Goal: Transaction & Acquisition: Purchase product/service

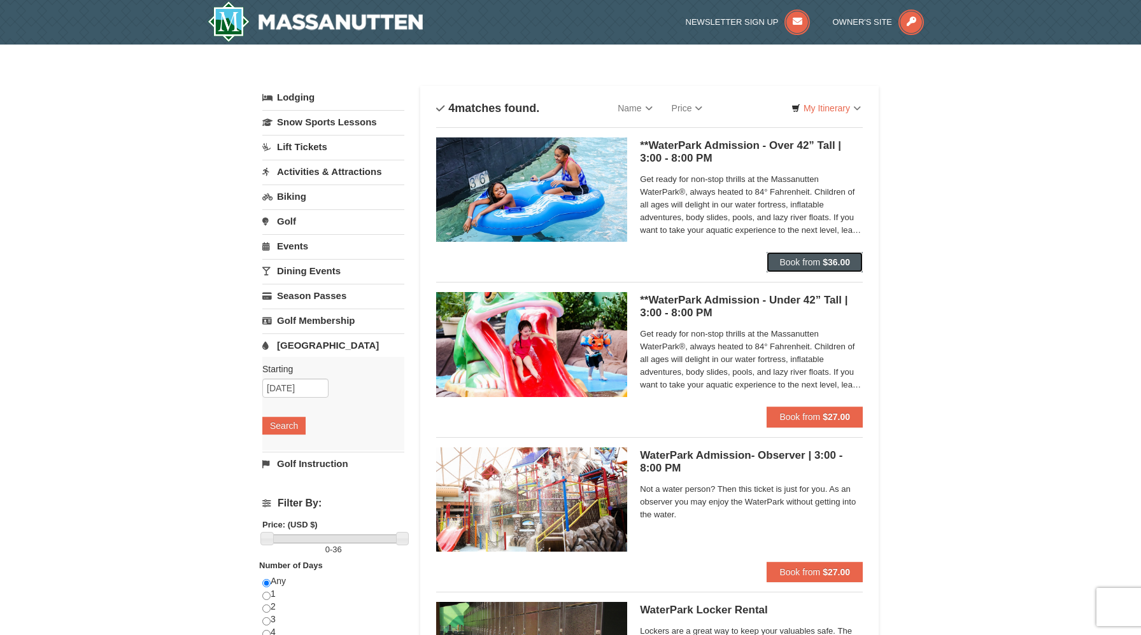
click at [801, 262] on span "Book from" at bounding box center [799, 262] width 41 height 10
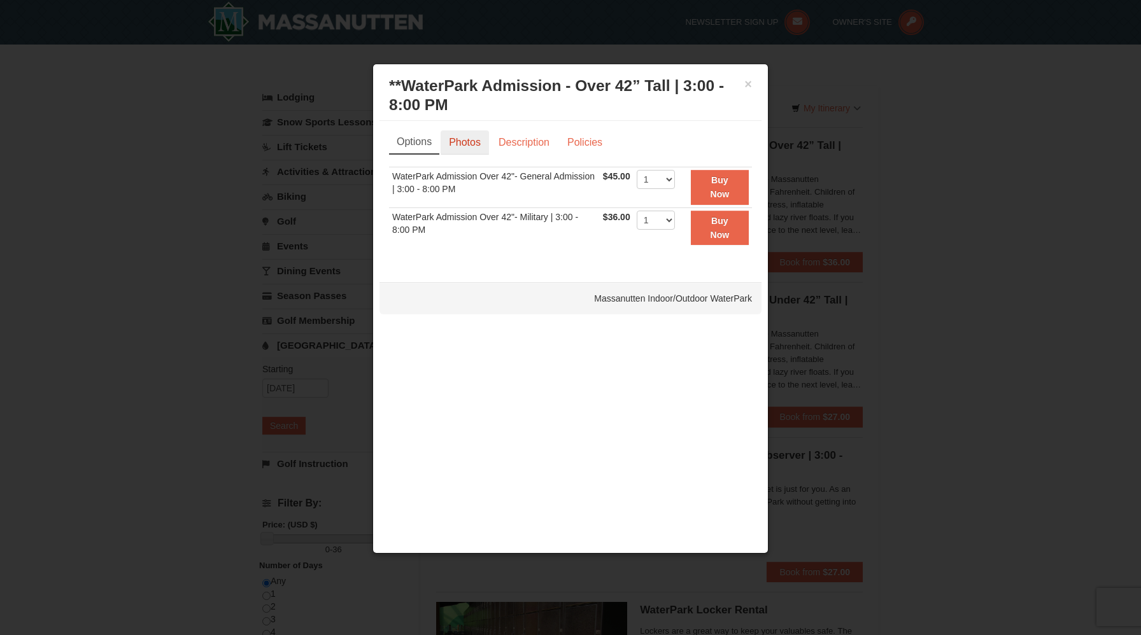
click at [472, 146] on link "Photos" at bounding box center [465, 142] width 48 height 24
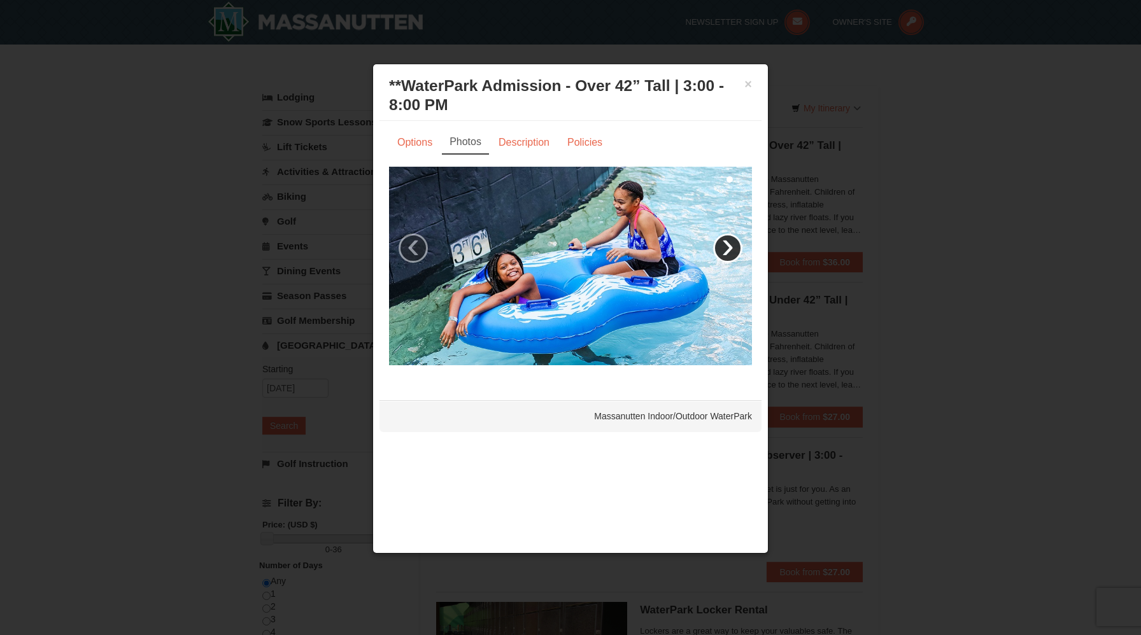
click at [735, 249] on link "›" at bounding box center [727, 248] width 29 height 29
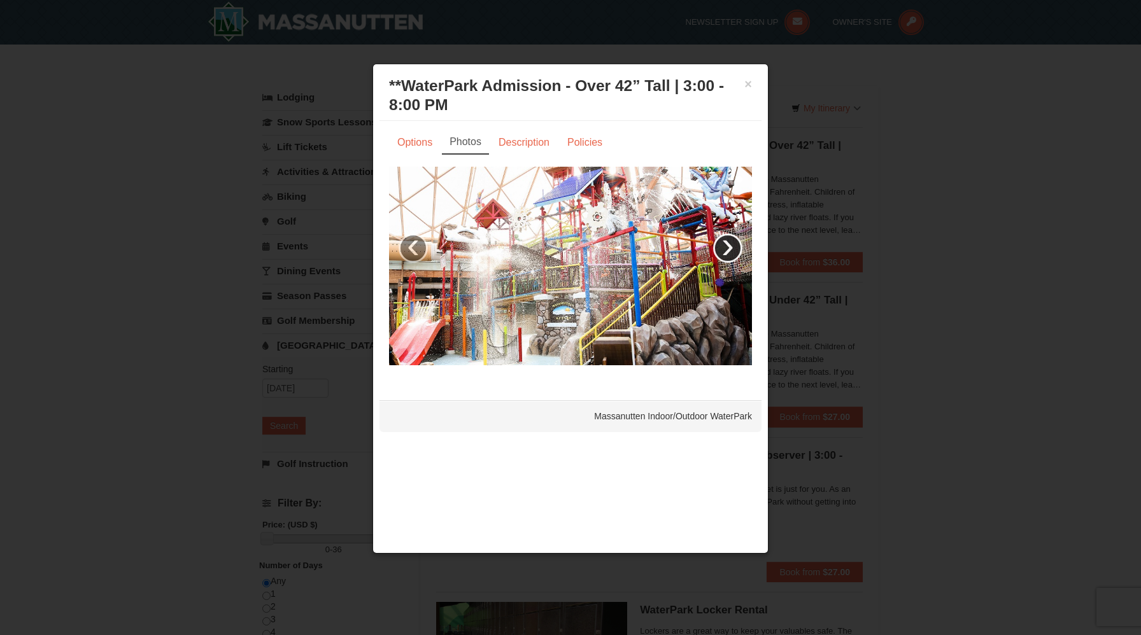
click at [735, 249] on link "›" at bounding box center [727, 248] width 29 height 29
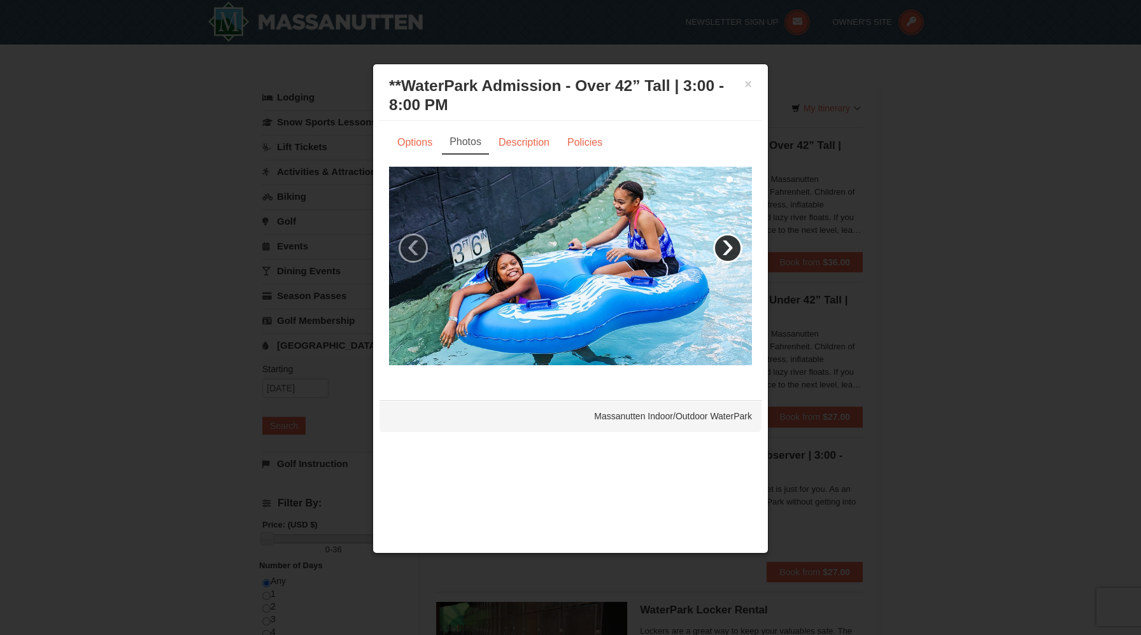
click at [735, 249] on link "›" at bounding box center [727, 248] width 29 height 29
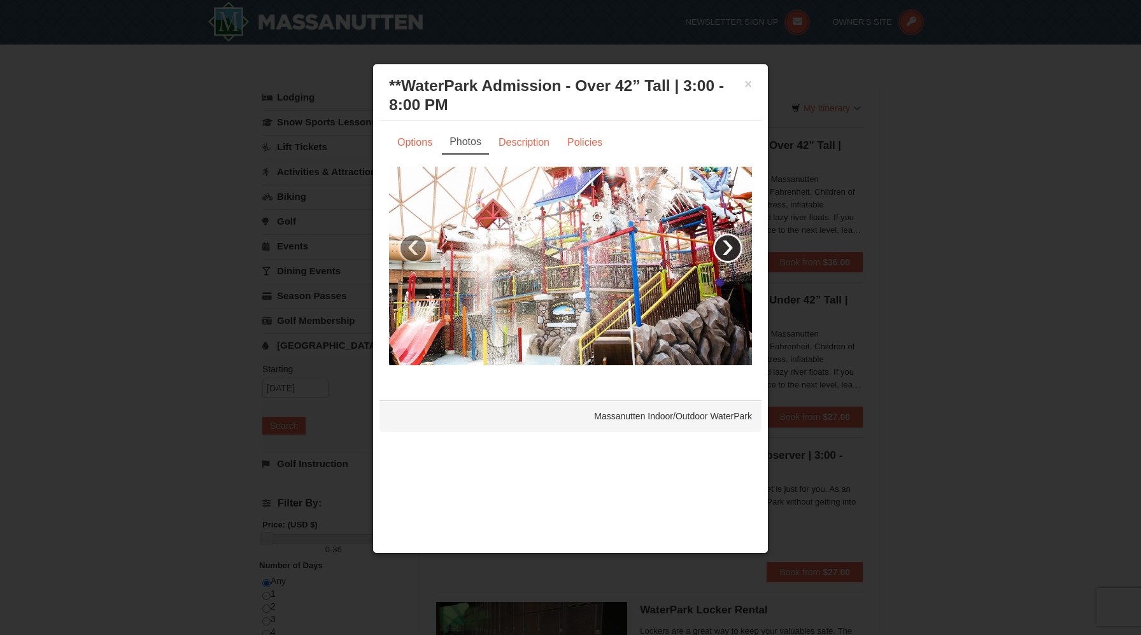
click at [734, 249] on link "›" at bounding box center [727, 248] width 29 height 29
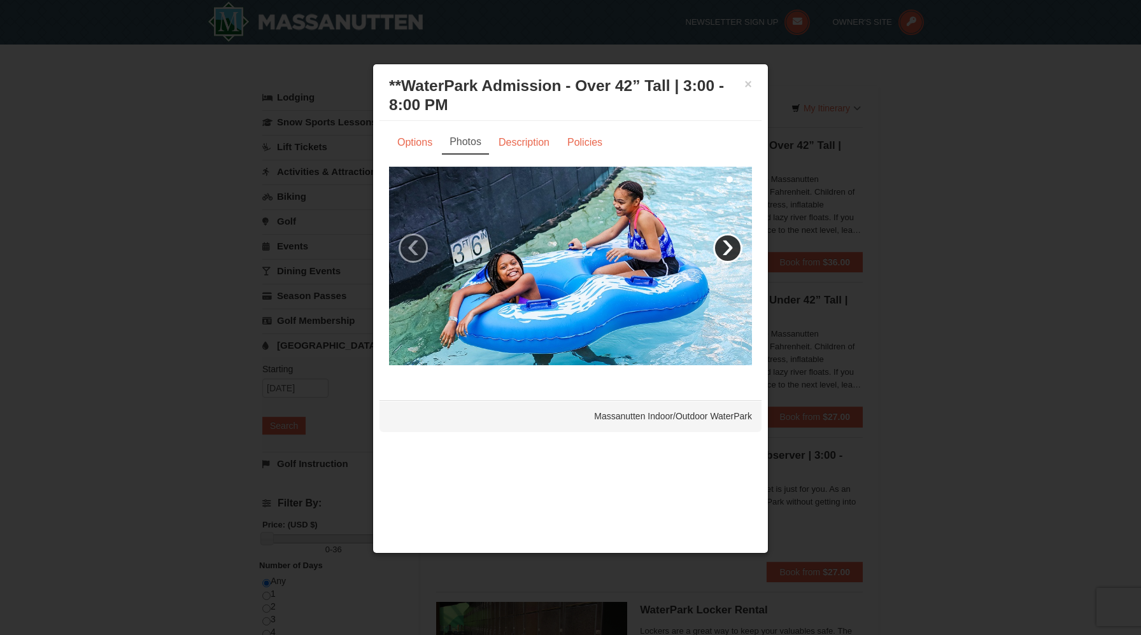
click at [733, 250] on link "›" at bounding box center [727, 248] width 29 height 29
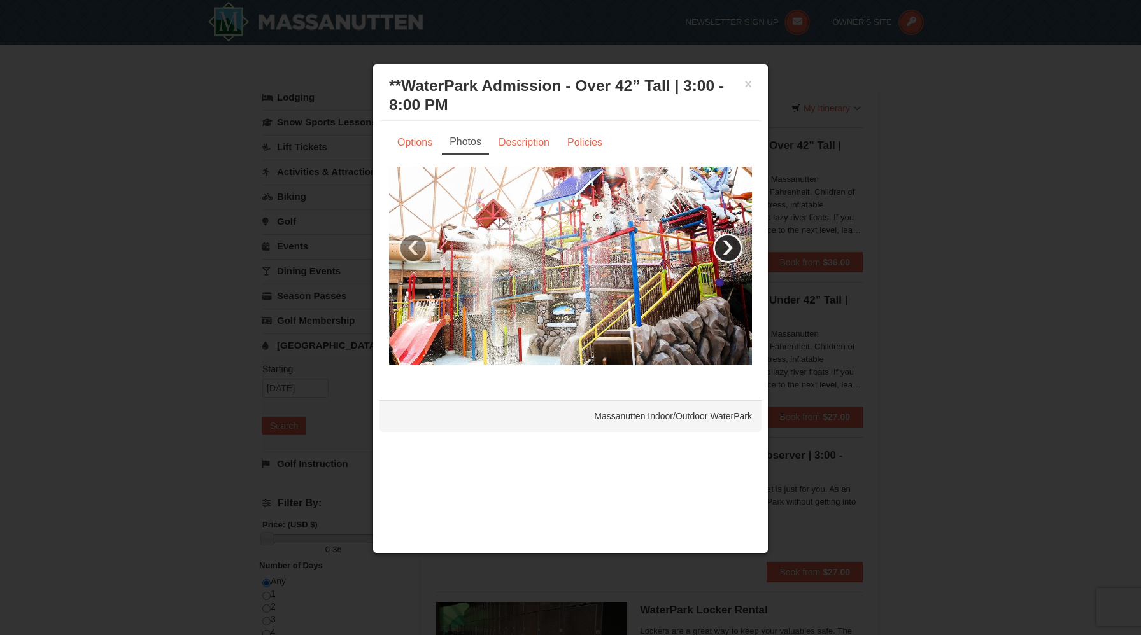
click at [733, 250] on link "›" at bounding box center [727, 248] width 29 height 29
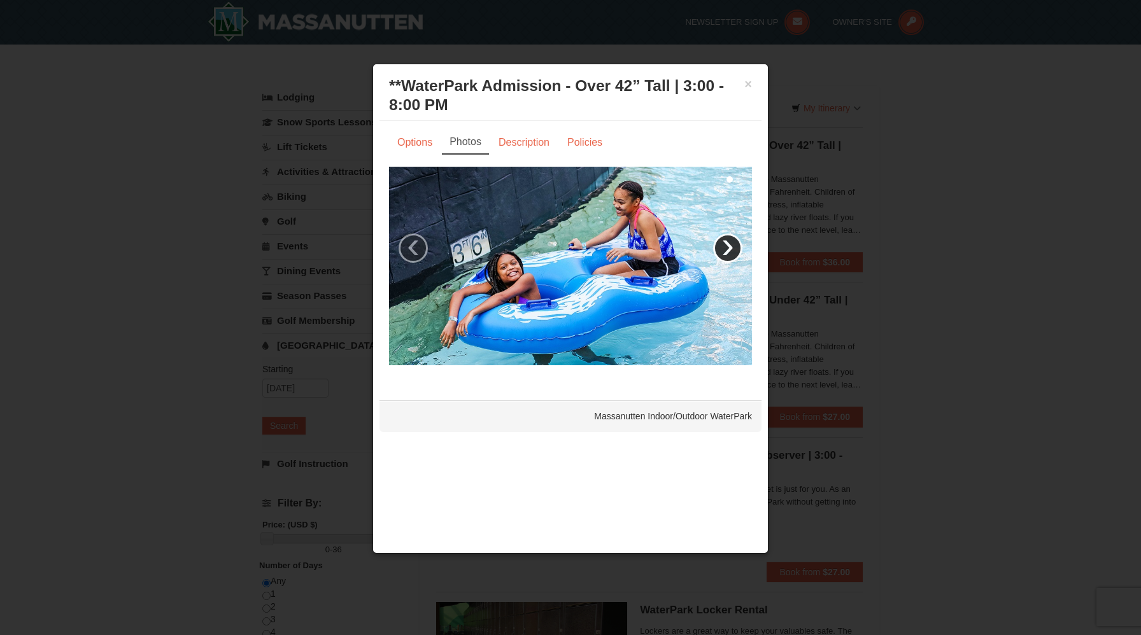
click at [733, 250] on link "›" at bounding box center [727, 248] width 29 height 29
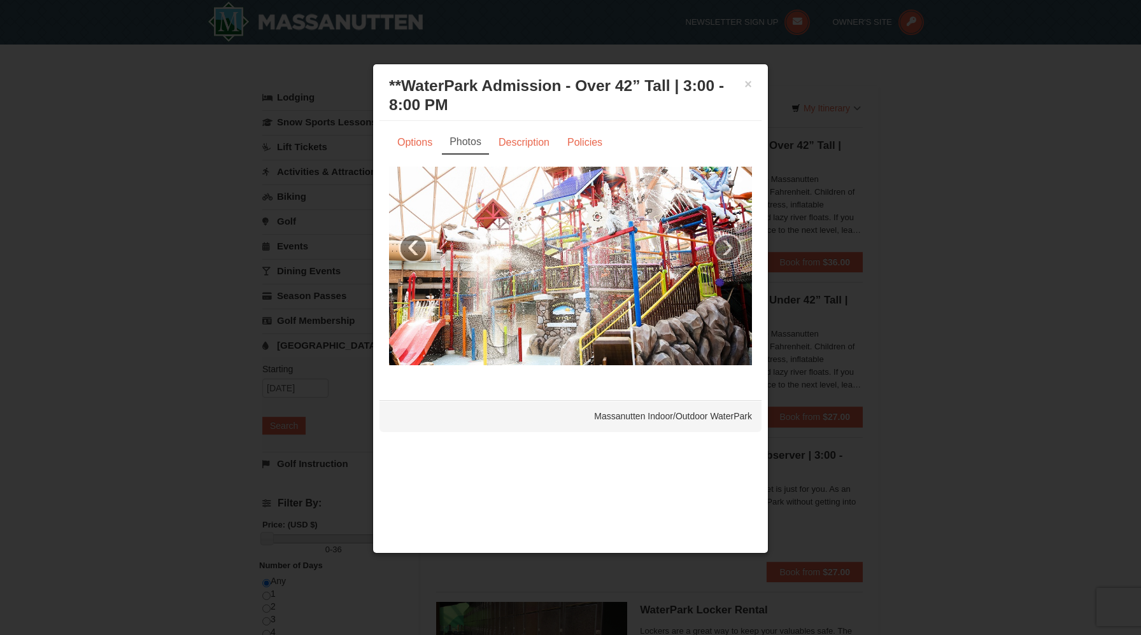
click at [752, 84] on div "× **WaterPark Admission - Over 42” Tall | 3:00 - 8:00 PM Massanutten Indoor/Out…" at bounding box center [570, 96] width 382 height 50
click at [757, 72] on div "× **WaterPark Admission - Over 42” Tall | 3:00 - 8:00 PM Massanutten Indoor/Out…" at bounding box center [570, 96] width 382 height 50
click at [749, 85] on button "×" at bounding box center [748, 84] width 8 height 13
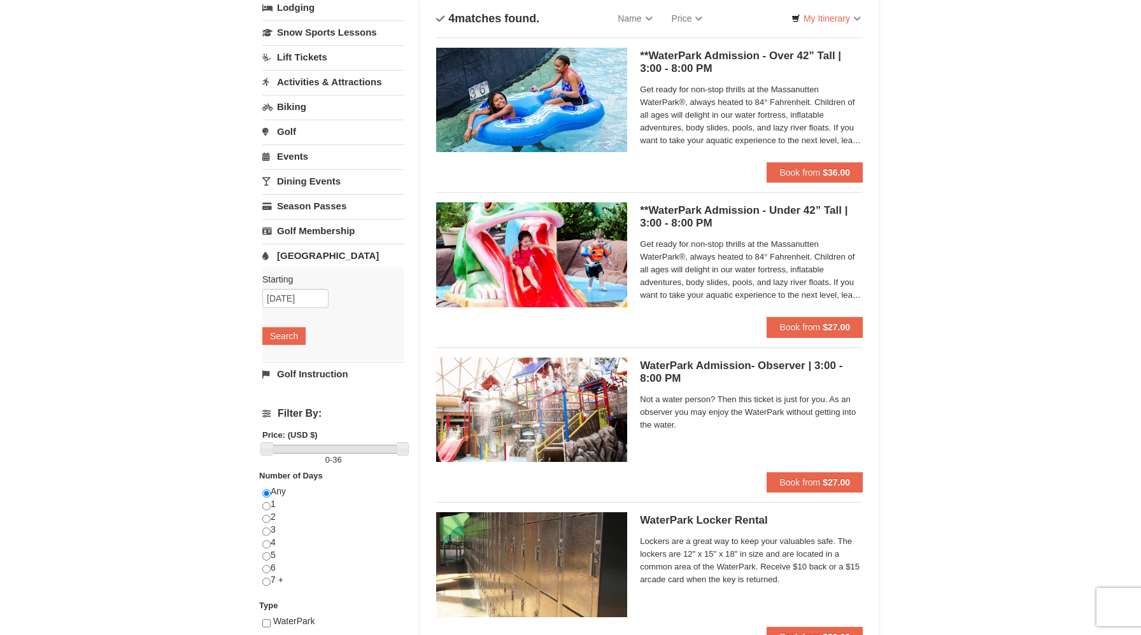
scroll to position [91, 0]
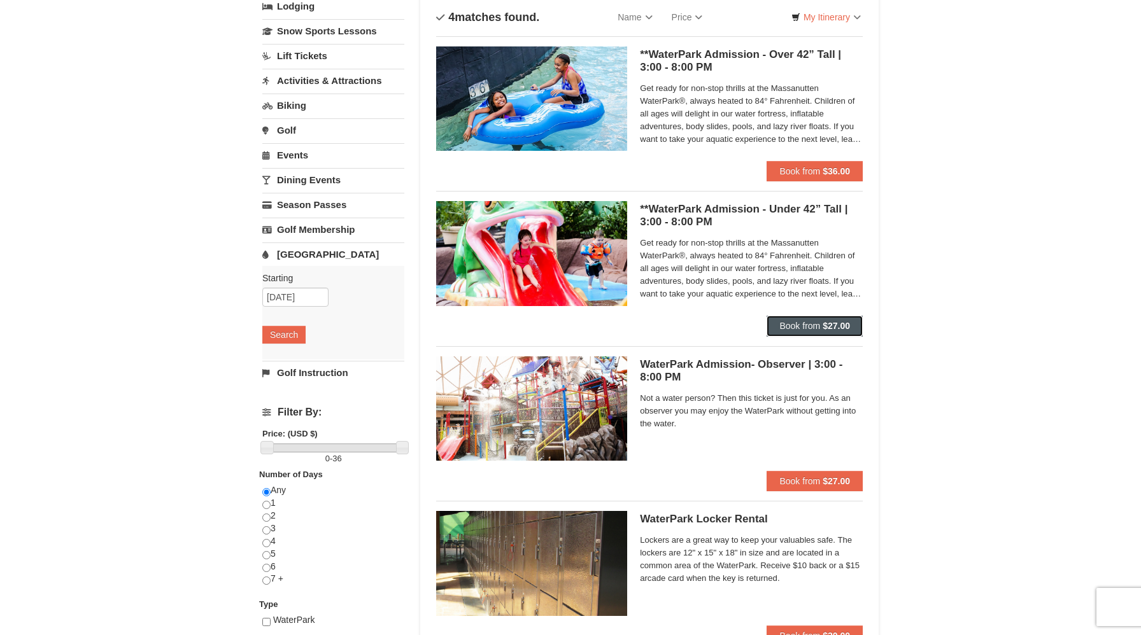
drag, startPoint x: 803, startPoint y: 328, endPoint x: 963, endPoint y: 419, distance: 183.9
click at [963, 419] on div "× Categories List Filter My Itinerary Questions? 1-540-289-9441 Lodging Arrival…" at bounding box center [570, 323] width 1141 height 738
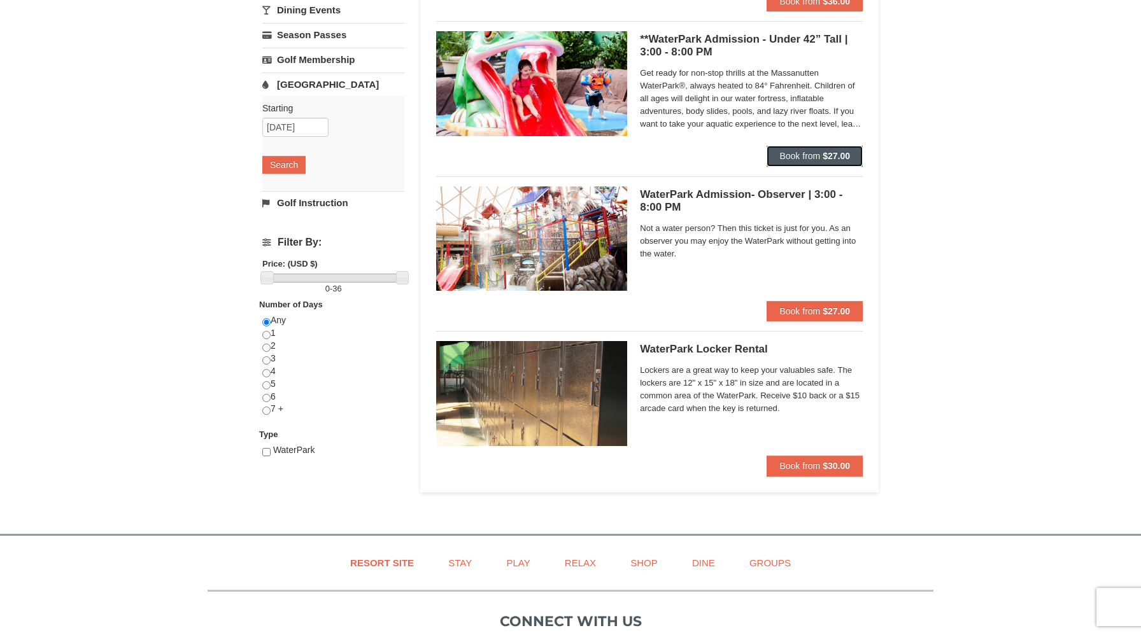
scroll to position [0, 0]
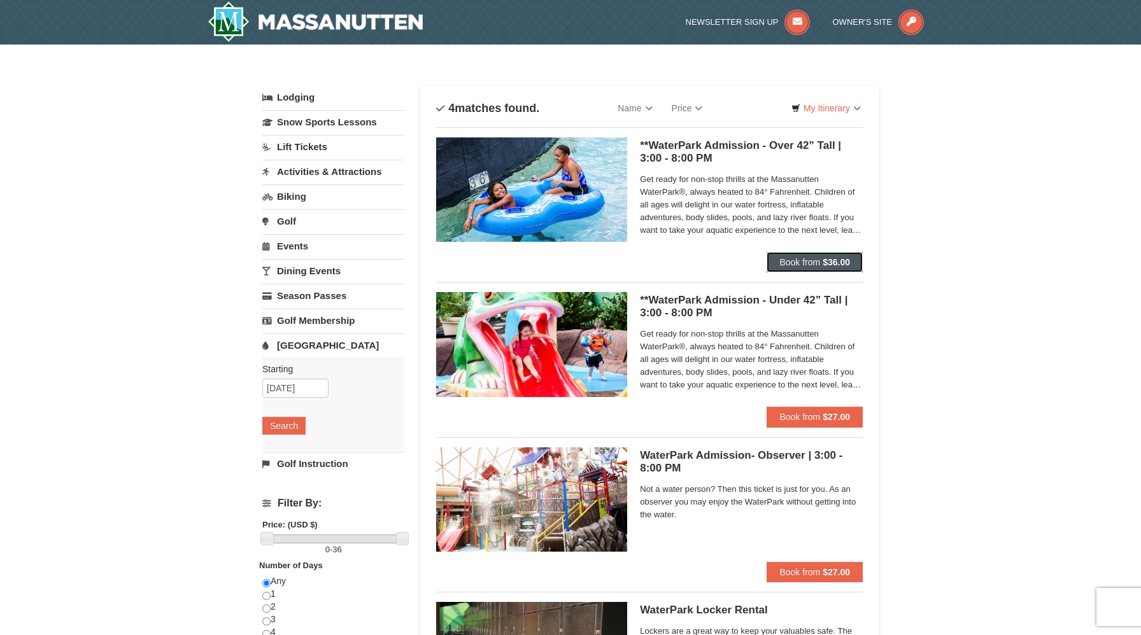
click at [810, 266] on span "Book from" at bounding box center [799, 262] width 41 height 10
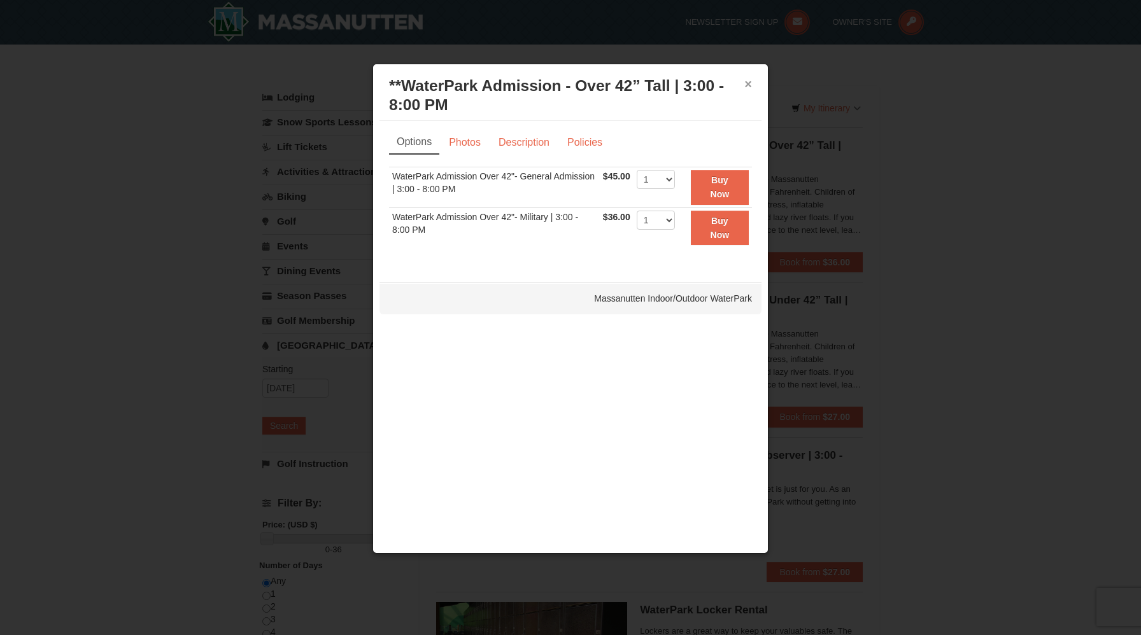
click at [750, 88] on button "×" at bounding box center [748, 84] width 8 height 13
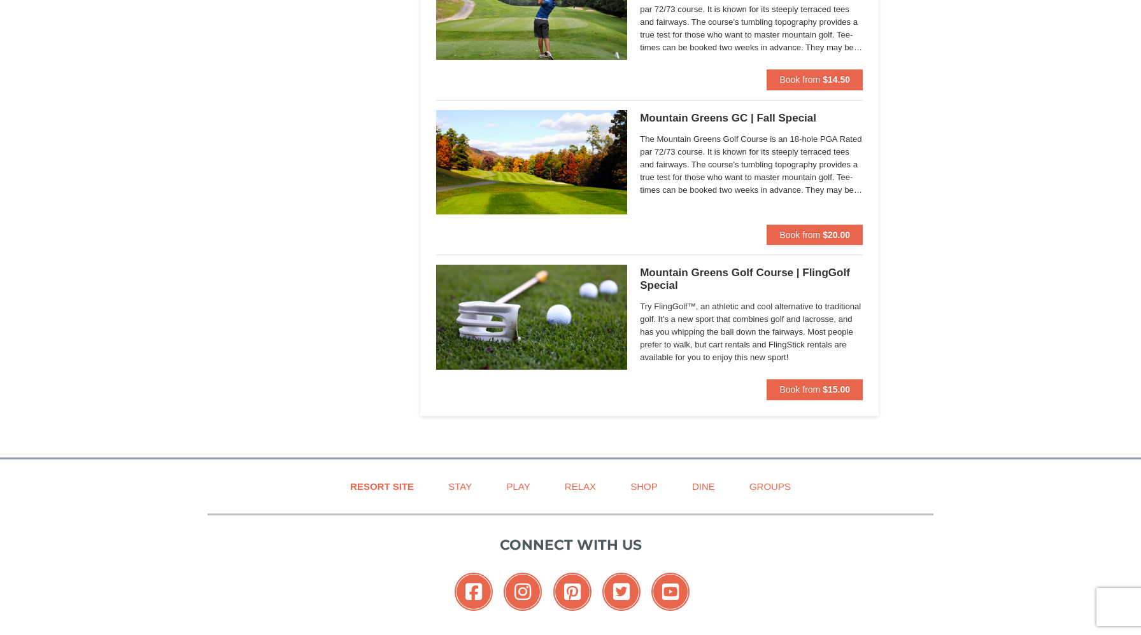
scroll to position [1111, 0]
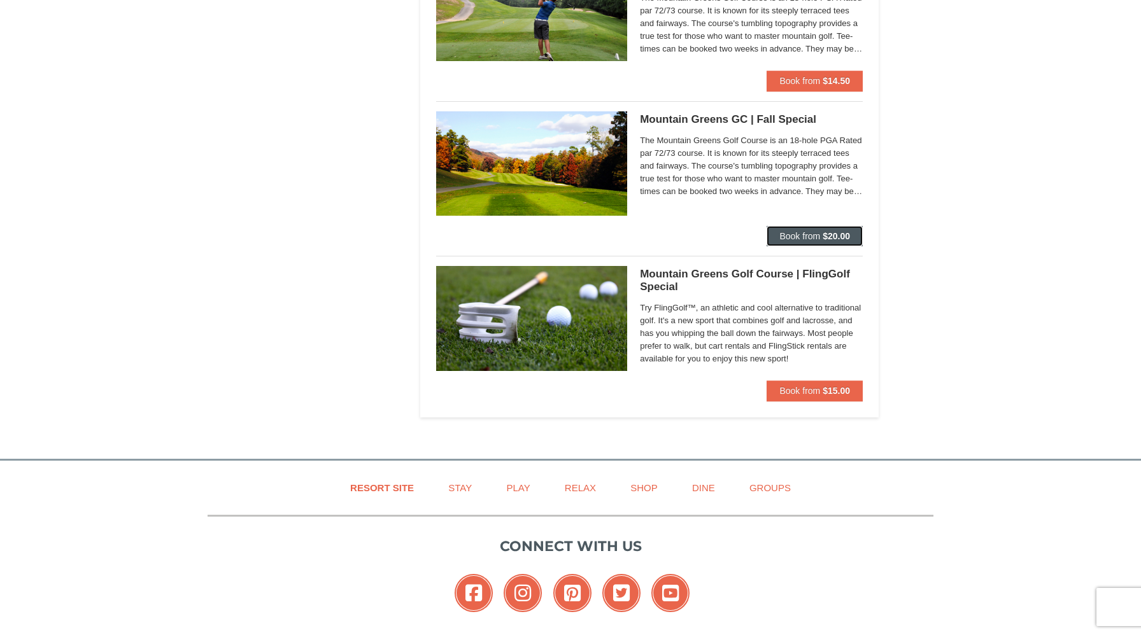
click at [786, 236] on span "Book from" at bounding box center [799, 236] width 41 height 10
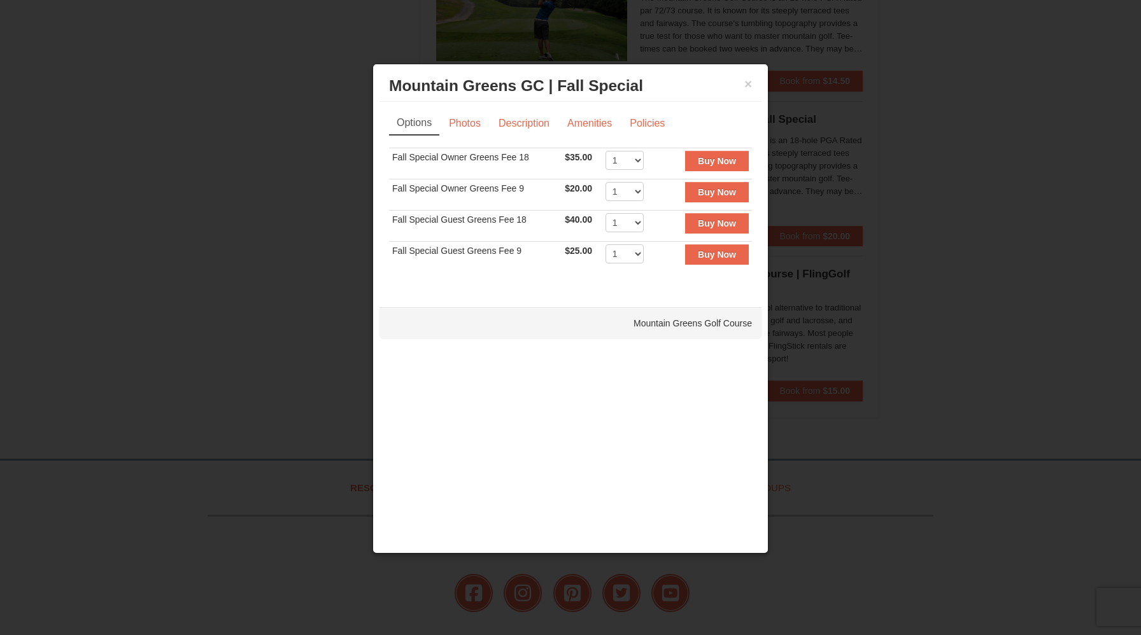
click at [514, 136] on div "Options Photos Description Amenities Policies Sorry, no matches found. Please r…" at bounding box center [570, 198] width 363 height 174
click at [518, 127] on link "Description" at bounding box center [523, 123] width 67 height 24
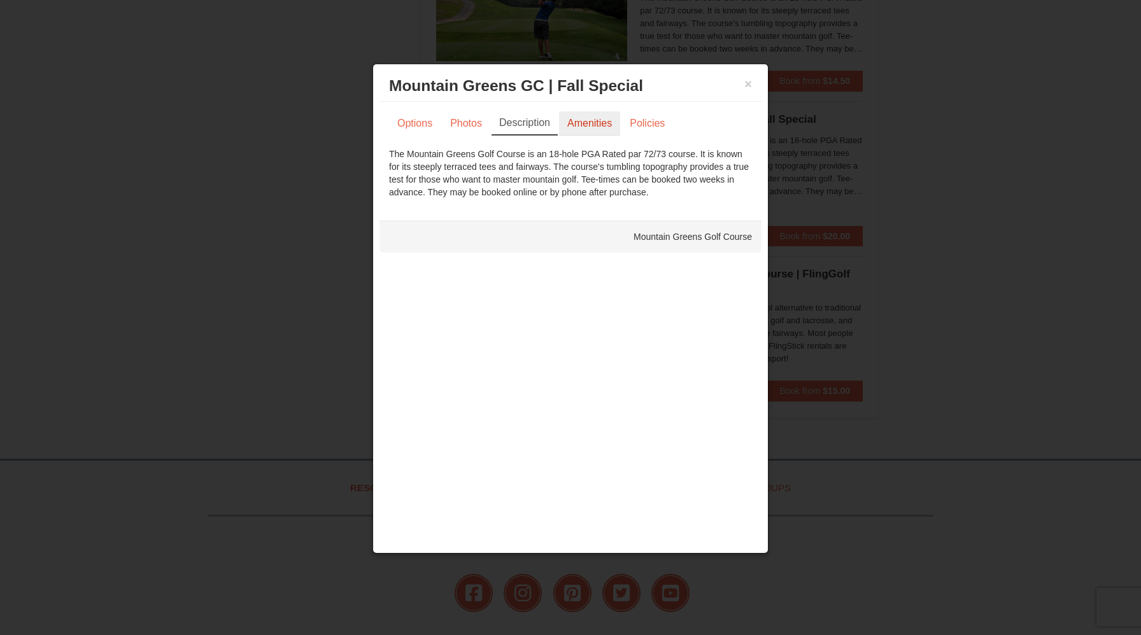
click at [586, 127] on link "Amenities" at bounding box center [589, 123] width 61 height 24
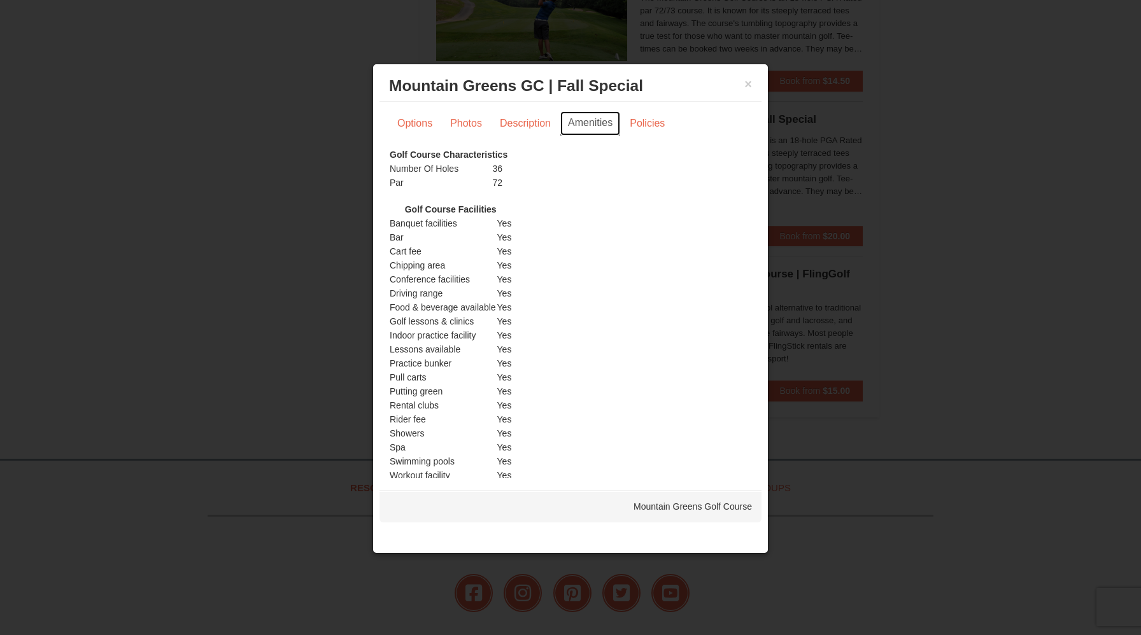
scroll to position [13, 0]
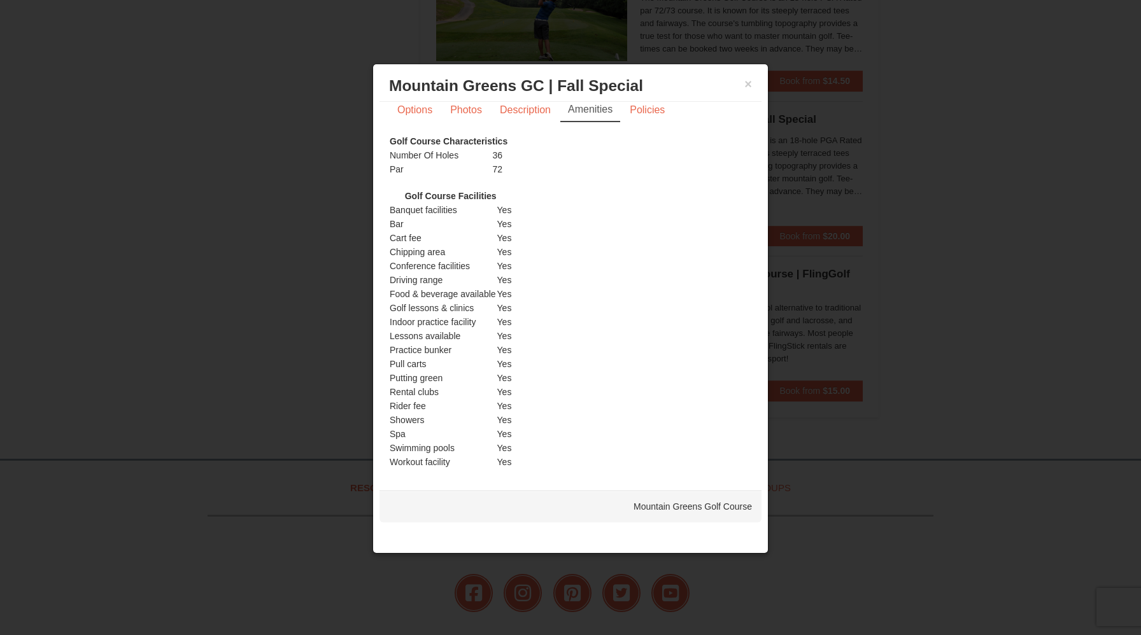
click at [781, 185] on div at bounding box center [570, 317] width 1141 height 635
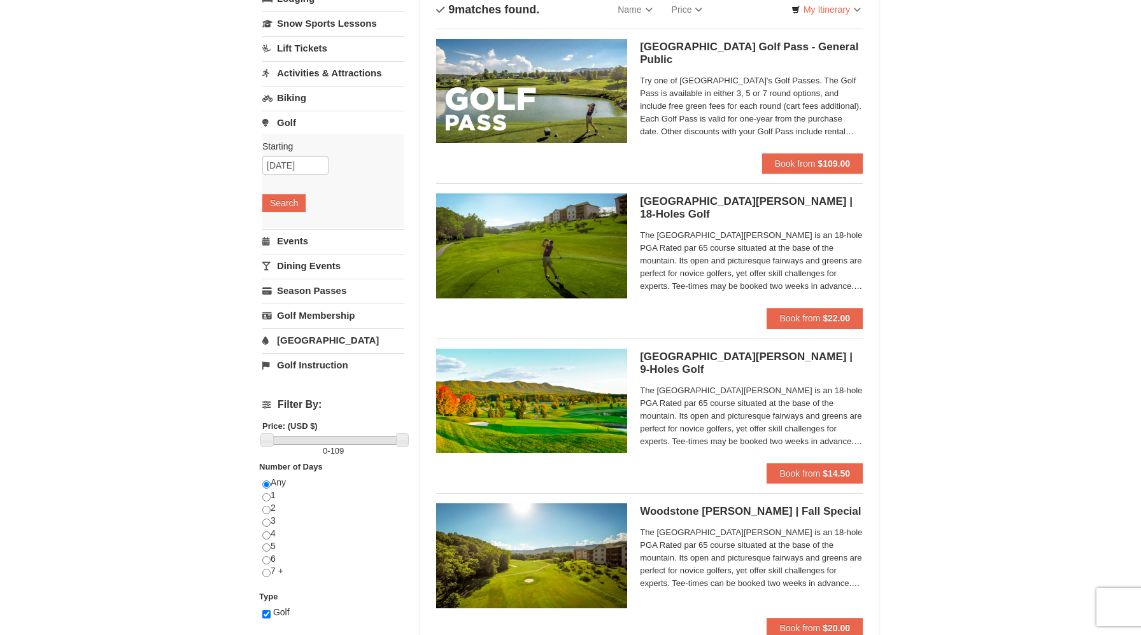
scroll to position [0, 0]
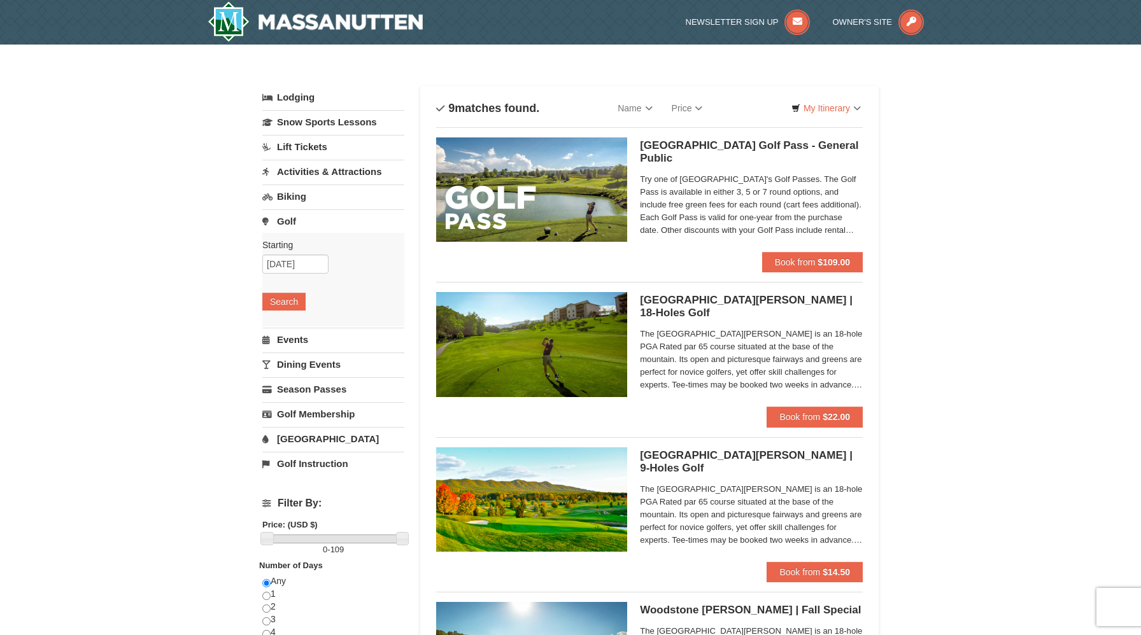
click at [322, 146] on link "Lift Tickets" at bounding box center [333, 147] width 142 height 24
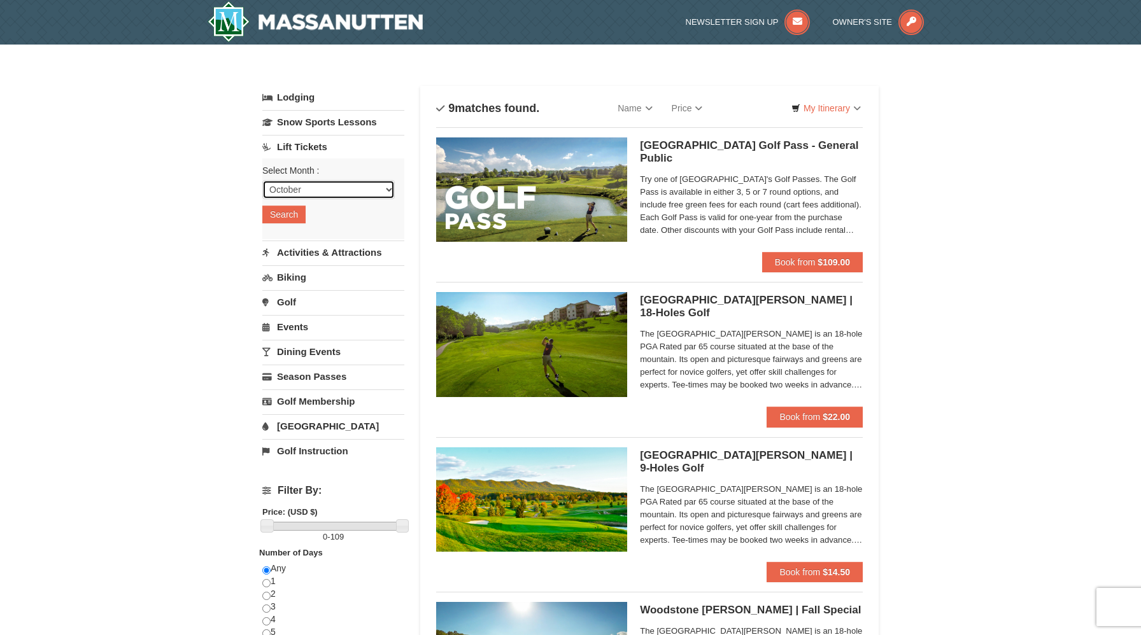
click at [320, 185] on select "October November December January February March April May June July August Sep…" at bounding box center [328, 189] width 132 height 19
select select "11"
click at [262, 180] on select "October November December January February March April May June July August Sep…" at bounding box center [328, 189] width 132 height 19
click at [295, 211] on button "Search" at bounding box center [283, 215] width 43 height 18
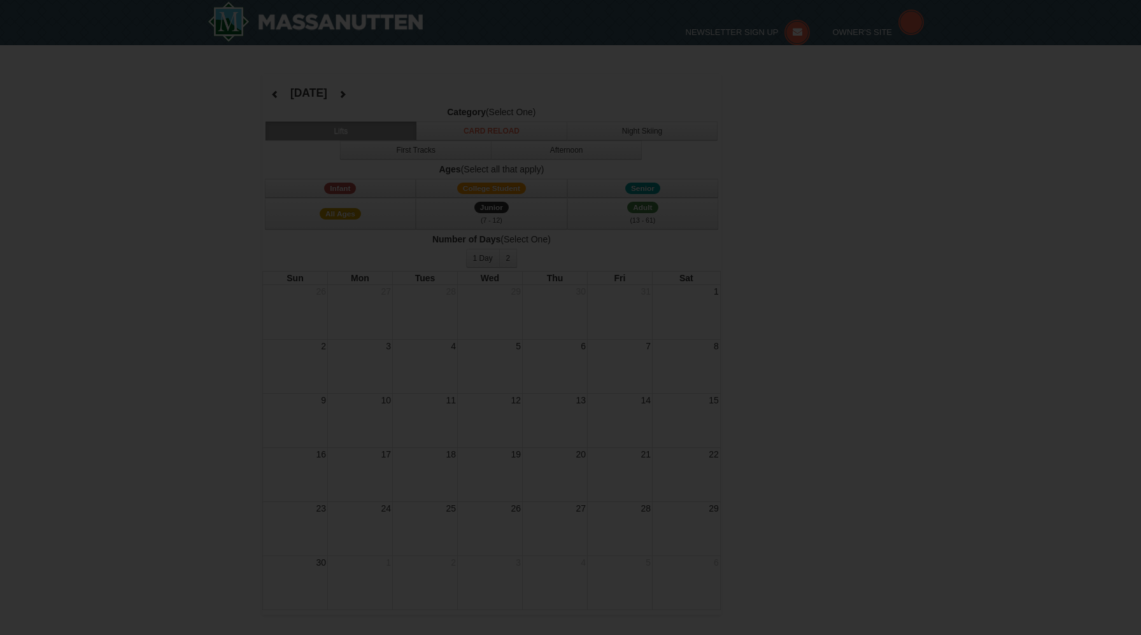
select select "11"
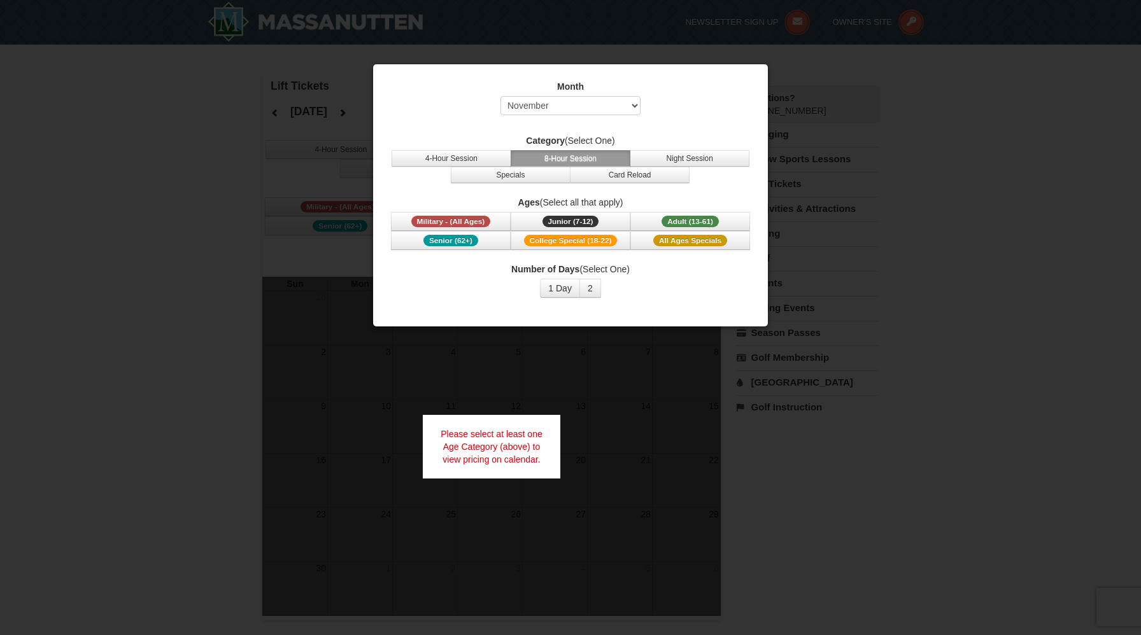
click at [528, 404] on div at bounding box center [570, 317] width 1141 height 635
click at [589, 217] on span "Junior (7-12)" at bounding box center [570, 221] width 57 height 11
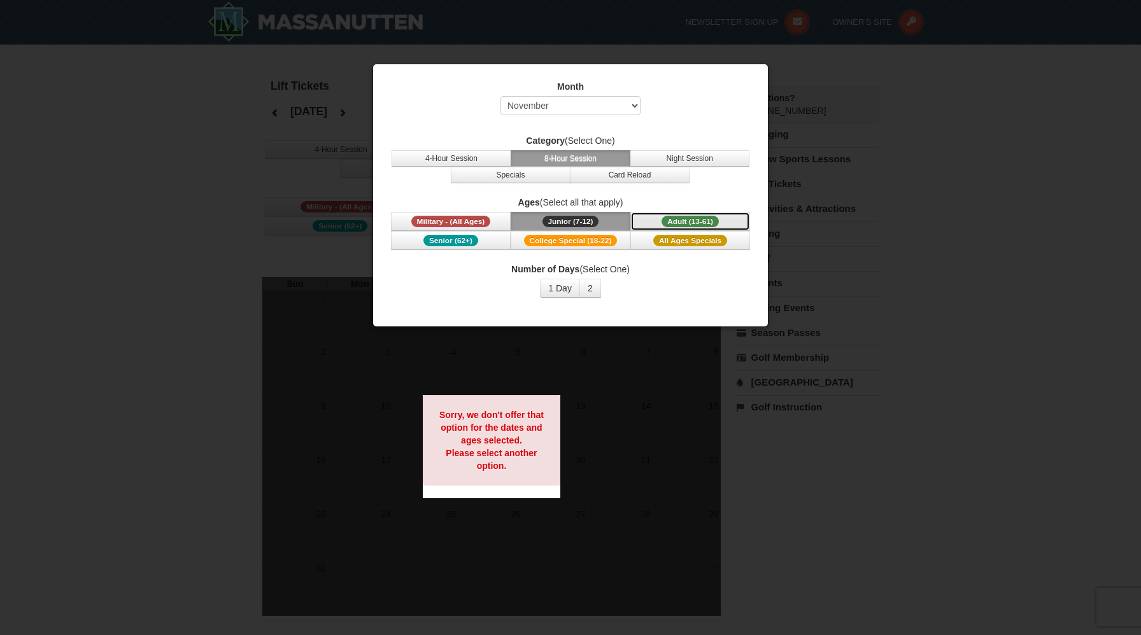
click at [686, 220] on span "Adult (13-61)" at bounding box center [689, 221] width 57 height 11
click at [597, 219] on span "Junior (7-12)" at bounding box center [570, 221] width 57 height 11
click at [674, 219] on span "Adult (13-61)" at bounding box center [689, 221] width 57 height 11
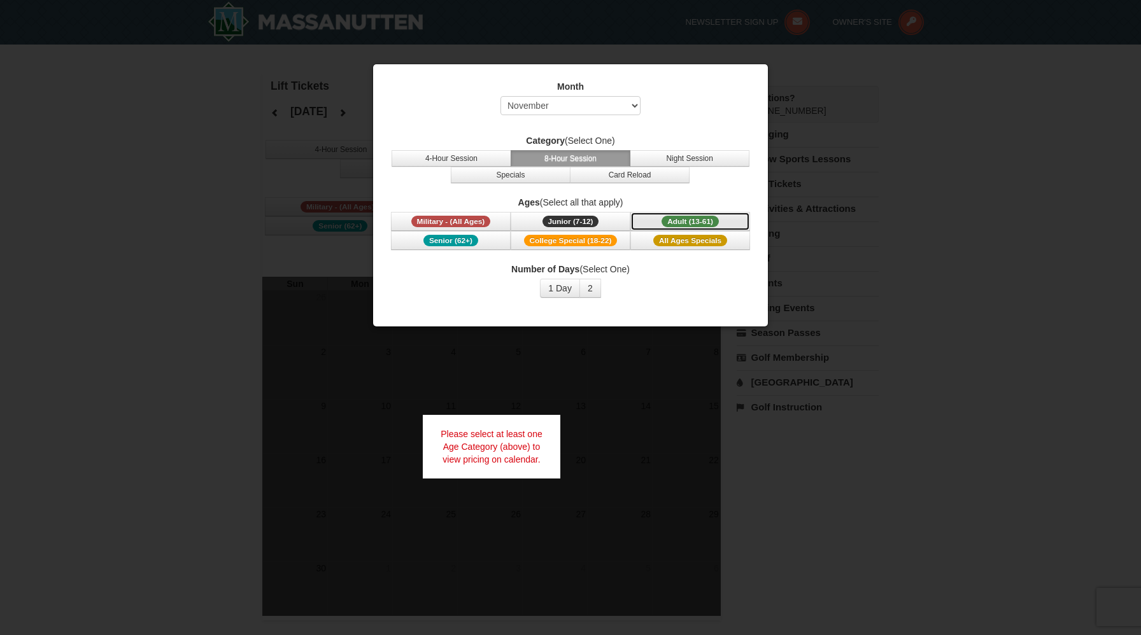
click at [674, 219] on span "Adult (13-61)" at bounding box center [689, 221] width 57 height 11
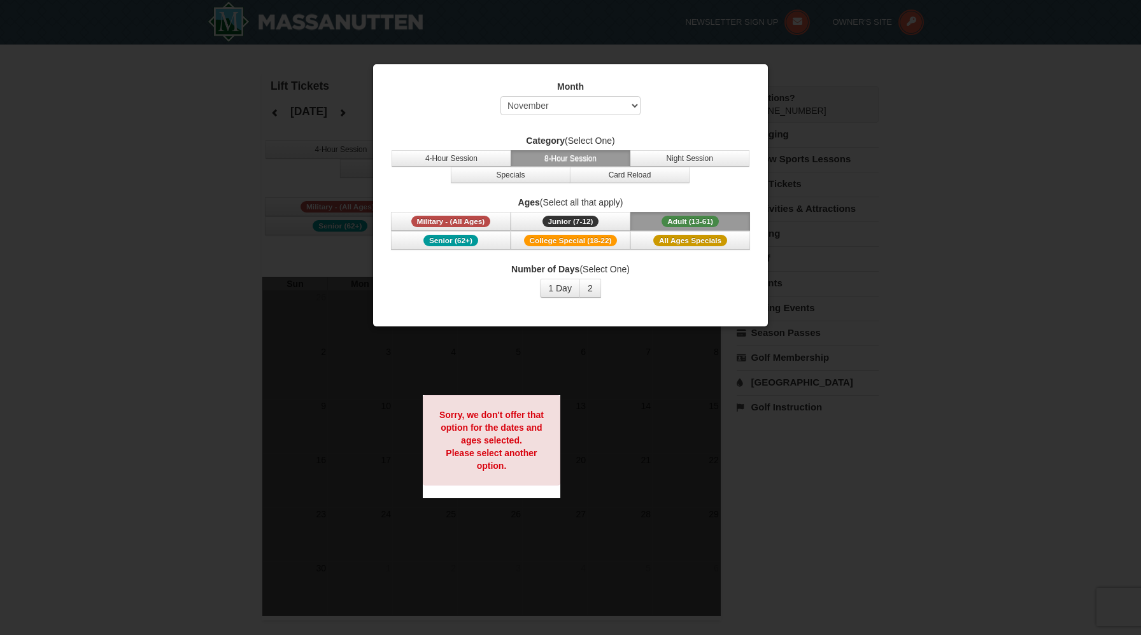
click at [674, 219] on span "Adult (13-61)" at bounding box center [689, 221] width 57 height 11
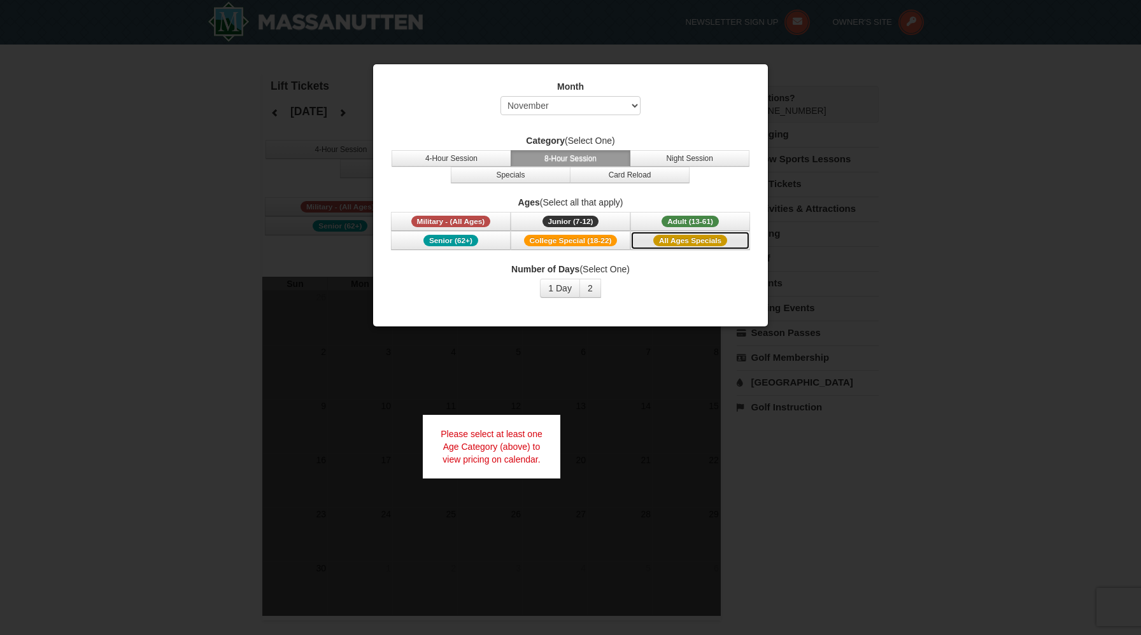
click at [687, 243] on span "All Ages Specials" at bounding box center [690, 240] width 74 height 11
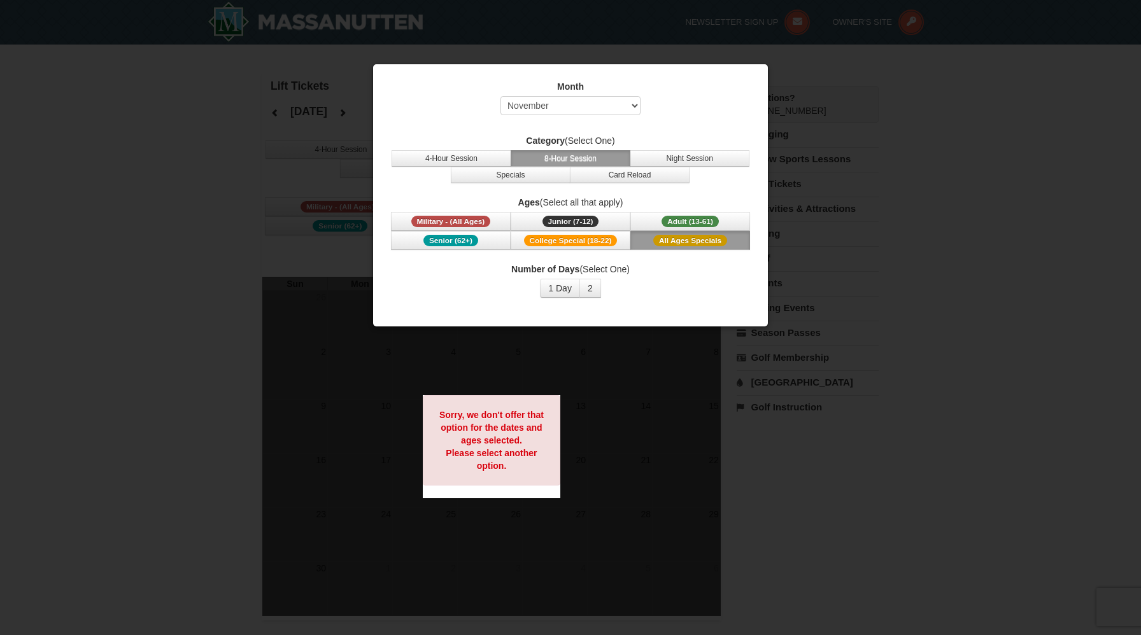
click at [687, 239] on span "All Ages Specials" at bounding box center [690, 240] width 74 height 11
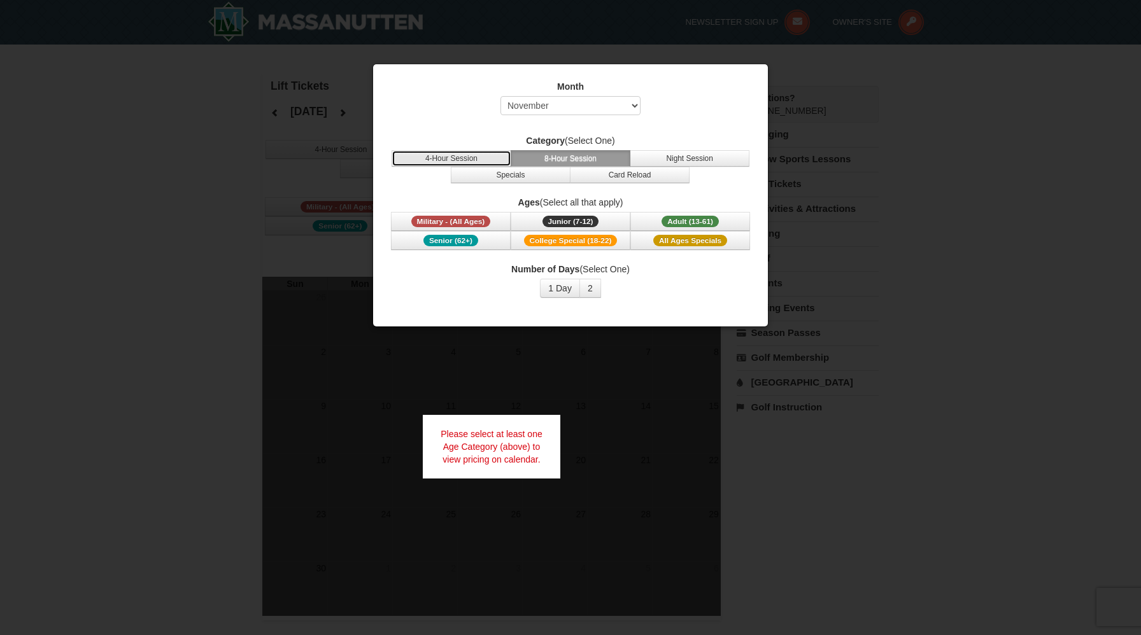
click at [483, 156] on button "4-Hour Session" at bounding box center [451, 158] width 120 height 17
click at [720, 241] on span "All Ages Specials" at bounding box center [690, 240] width 74 height 11
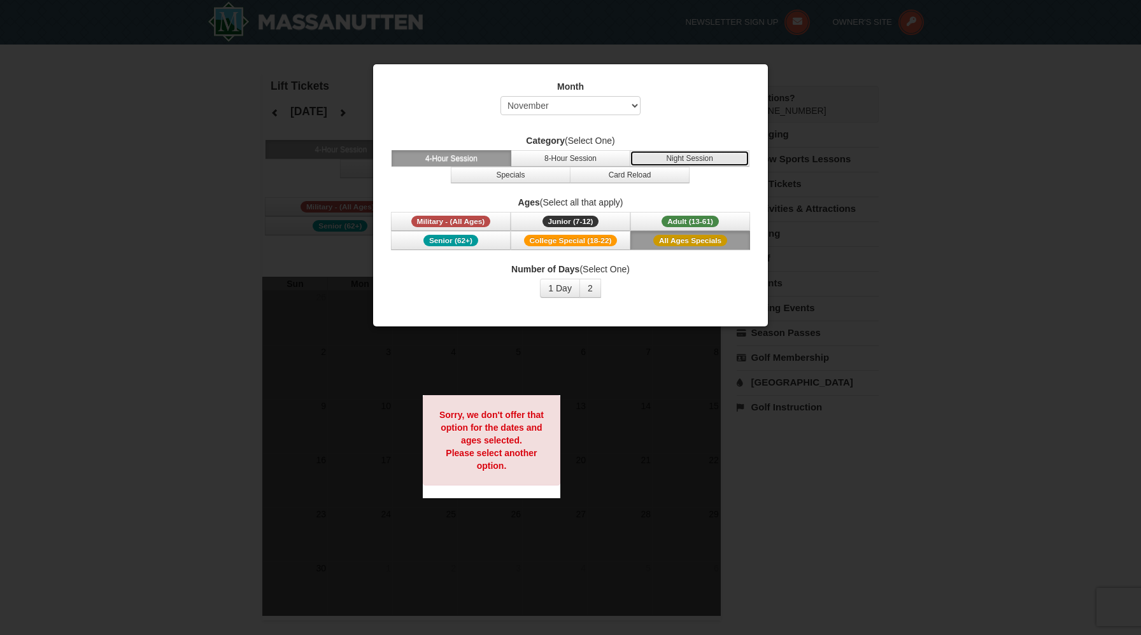
click at [714, 160] on button "Night Session" at bounding box center [690, 158] width 120 height 17
click at [706, 240] on span "All Ages Specials" at bounding box center [690, 240] width 74 height 11
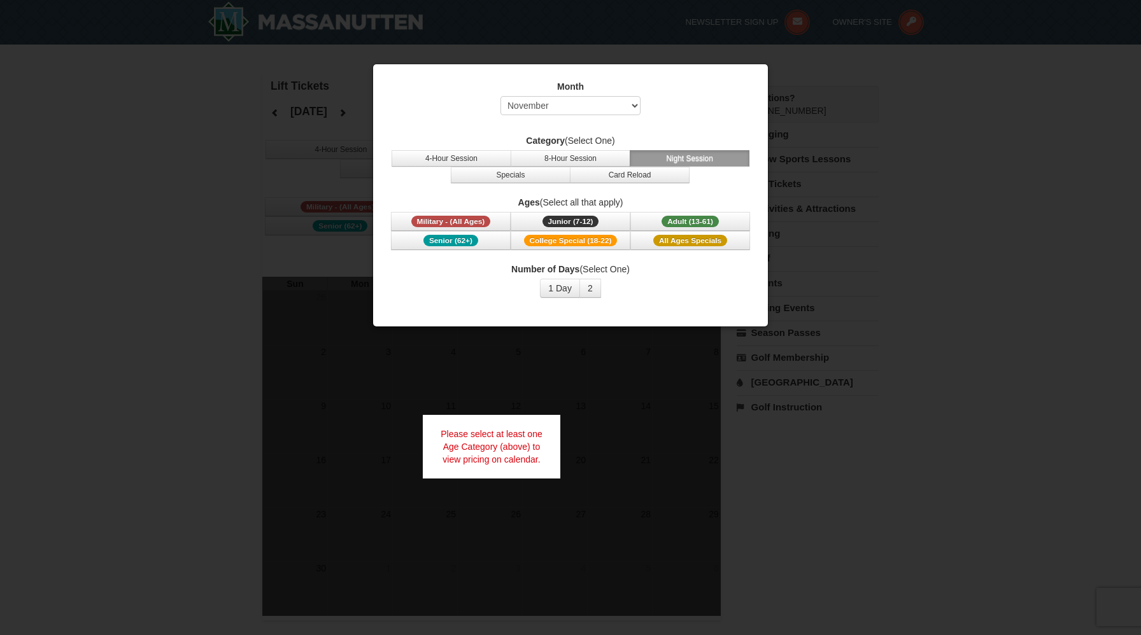
click at [848, 127] on div at bounding box center [570, 317] width 1141 height 635
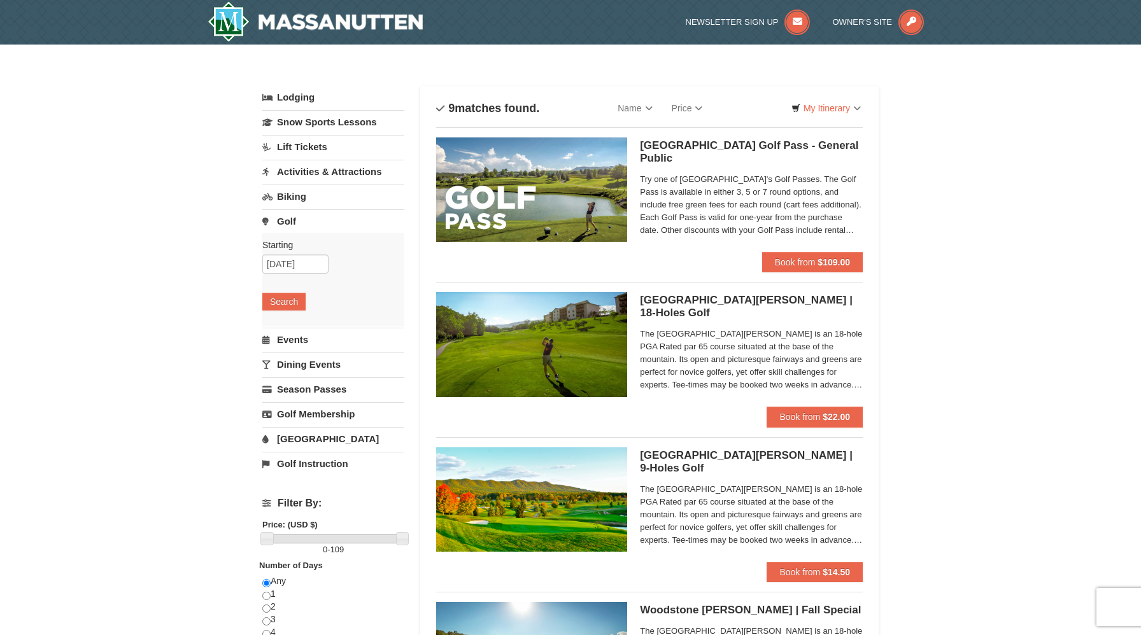
click at [375, 174] on link "Activities & Attractions" at bounding box center [333, 172] width 142 height 24
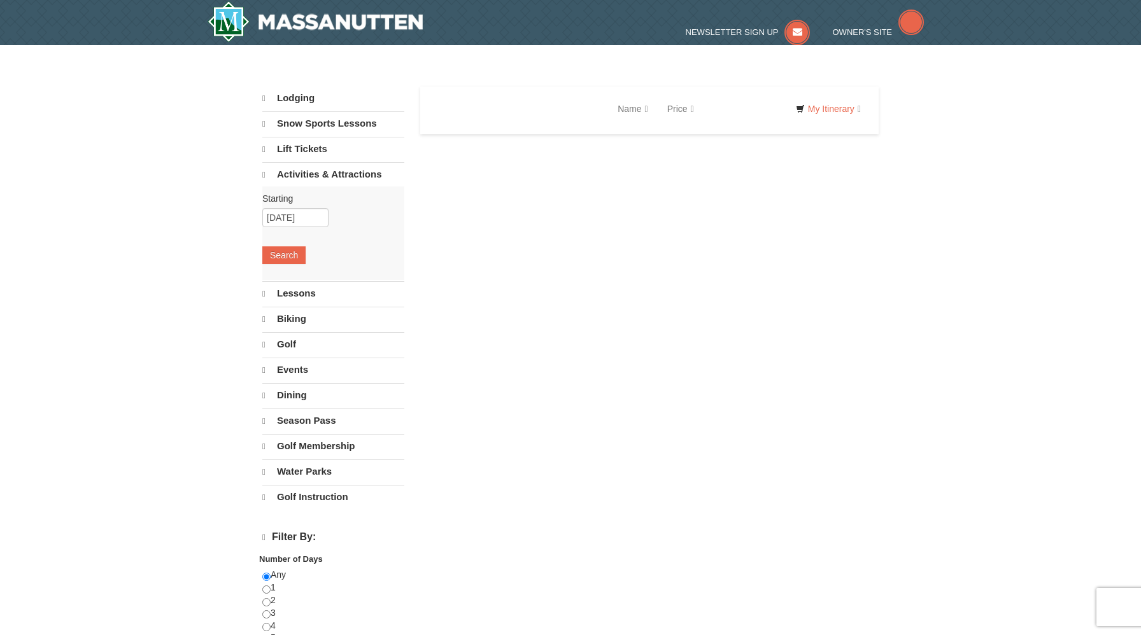
select select "10"
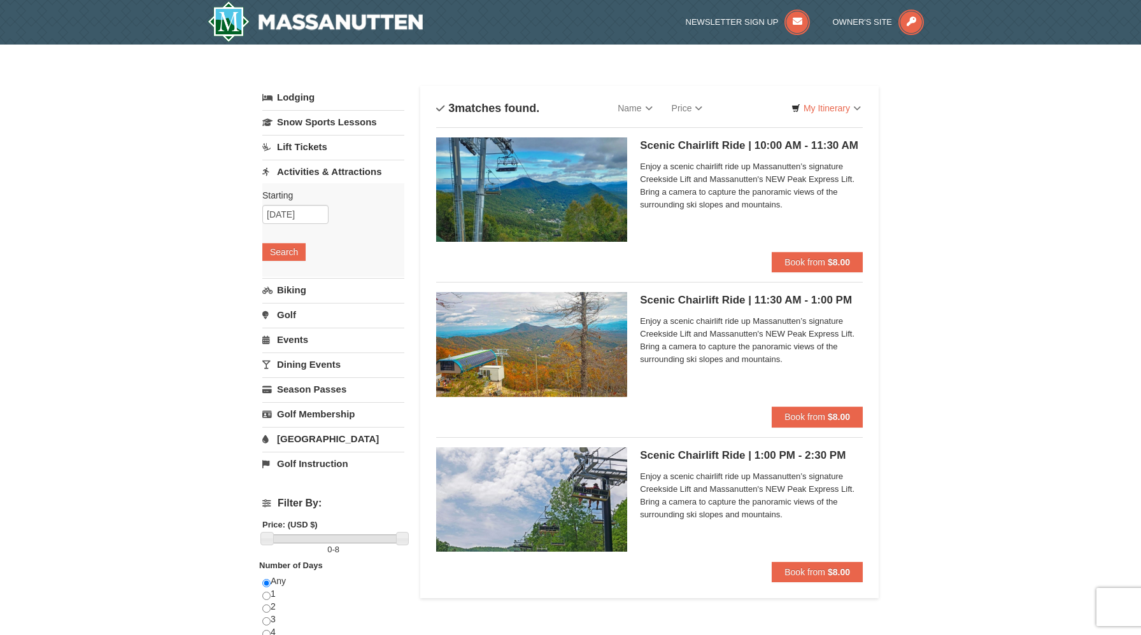
click at [587, 218] on img at bounding box center [531, 189] width 191 height 104
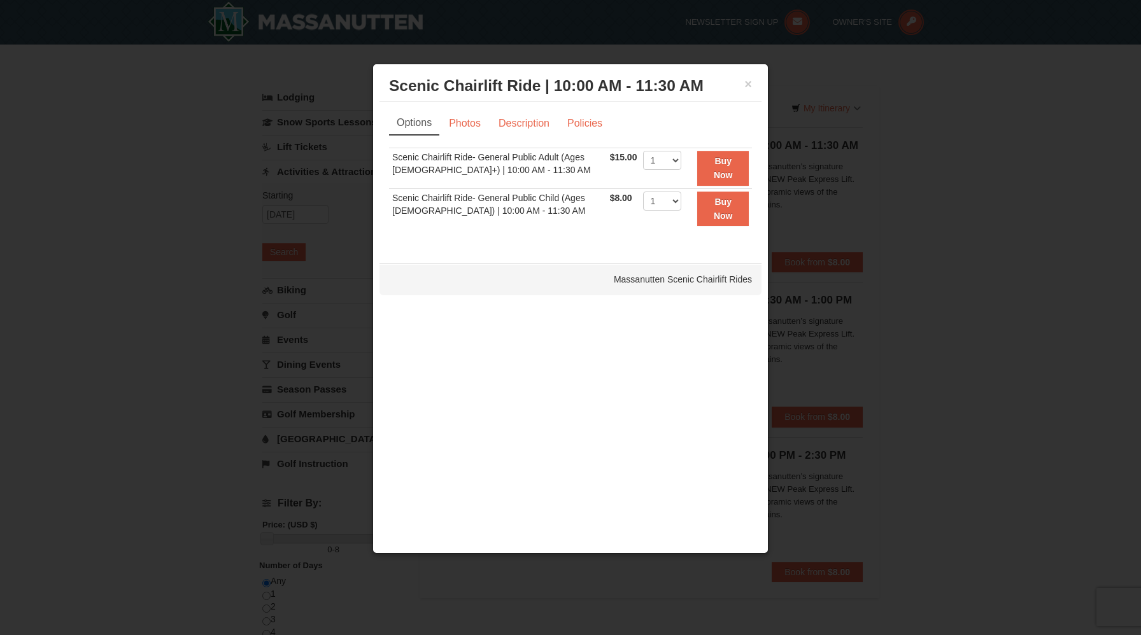
click at [485, 162] on td "Scenic Chairlift Ride- General Public Adult (Ages [DEMOGRAPHIC_DATA]+) | 10:00 …" at bounding box center [498, 168] width 218 height 41
click at [330, 171] on div at bounding box center [570, 317] width 1141 height 635
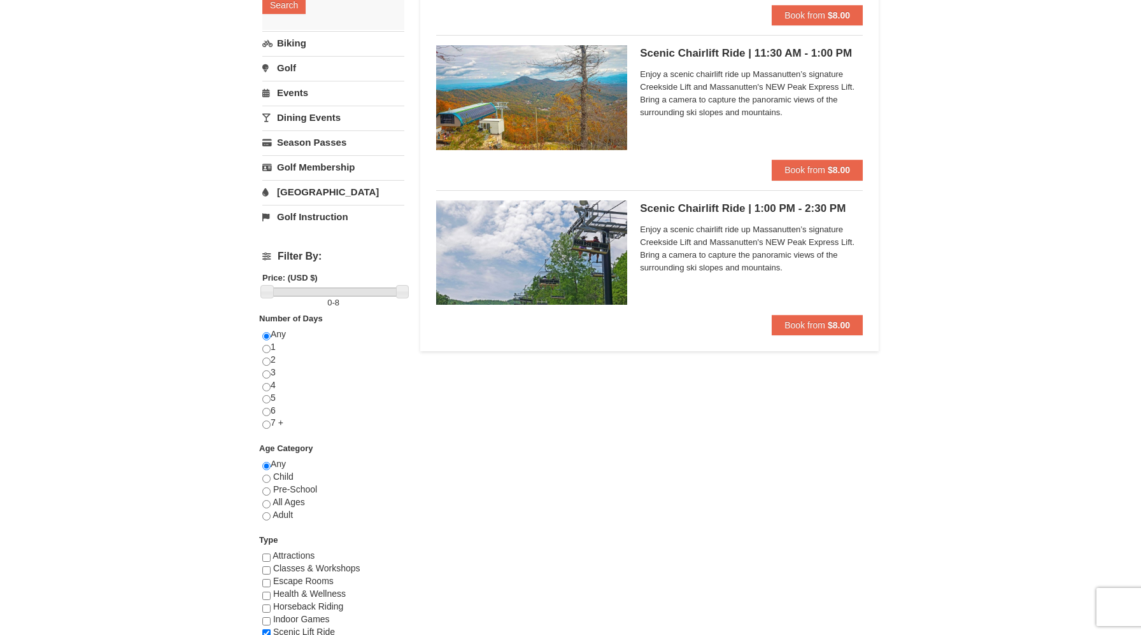
scroll to position [246, 0]
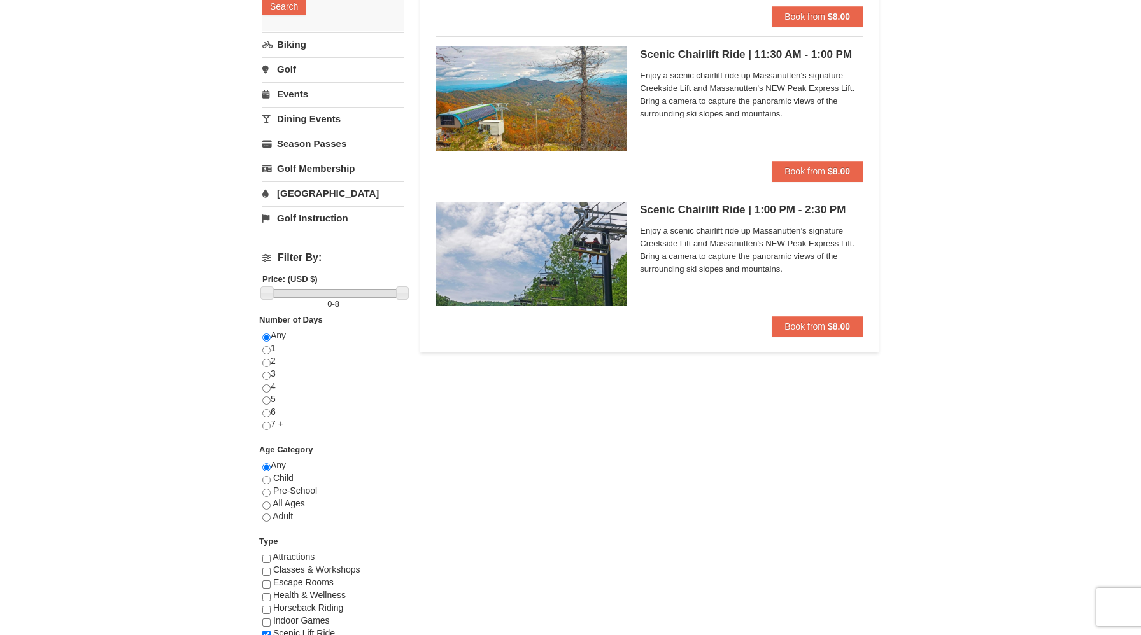
click at [678, 214] on h5 "Scenic Chairlift Ride | 1:00 PM - 2:30 PM Massanutten Scenic Chairlift Rides" at bounding box center [751, 210] width 223 height 13
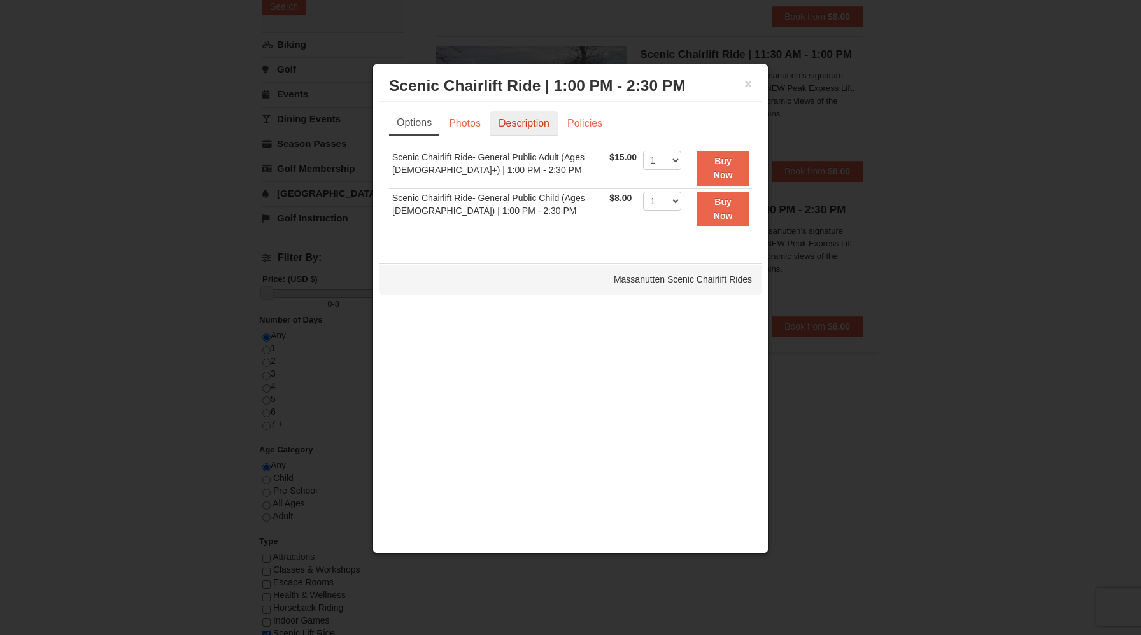
click at [503, 126] on link "Description" at bounding box center [523, 123] width 67 height 24
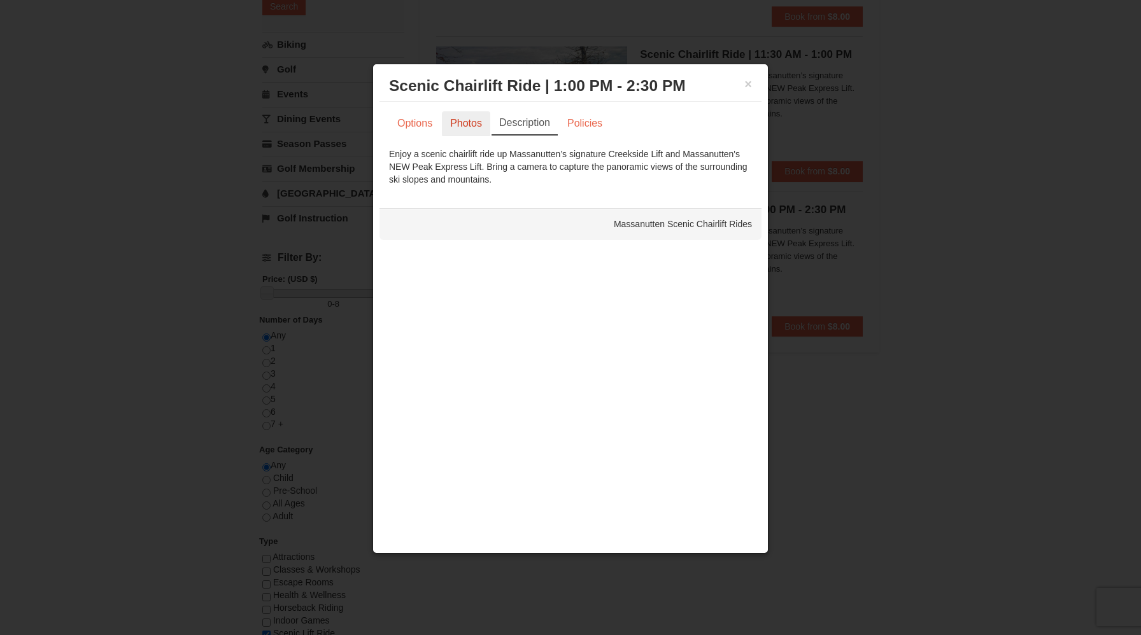
click at [470, 122] on link "Photos" at bounding box center [466, 123] width 48 height 24
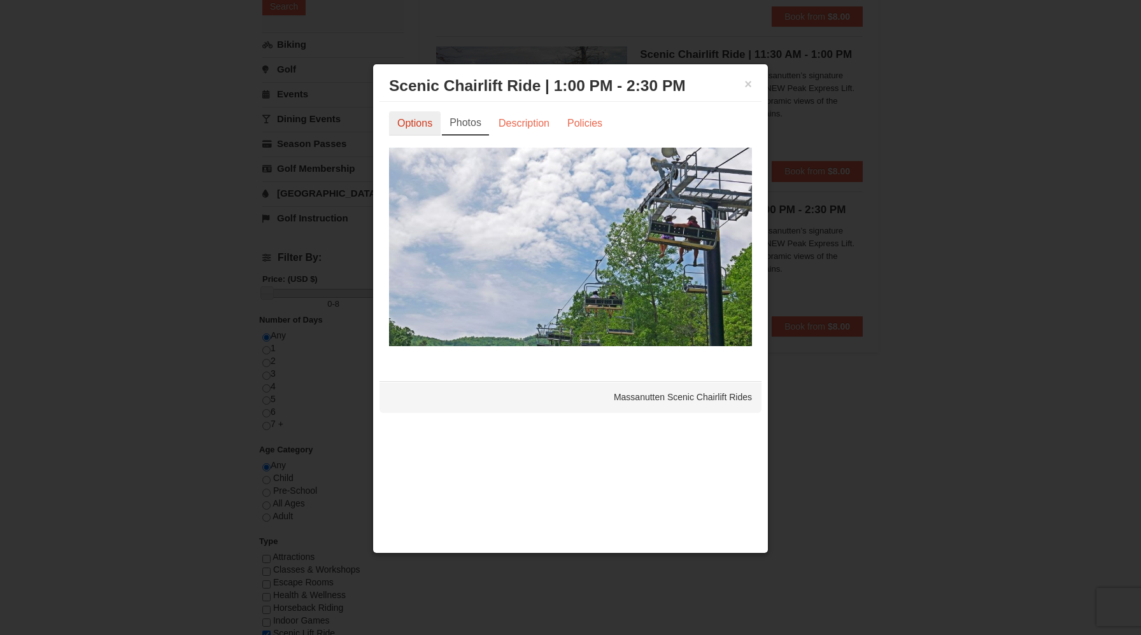
click at [428, 119] on link "Options" at bounding box center [415, 123] width 52 height 24
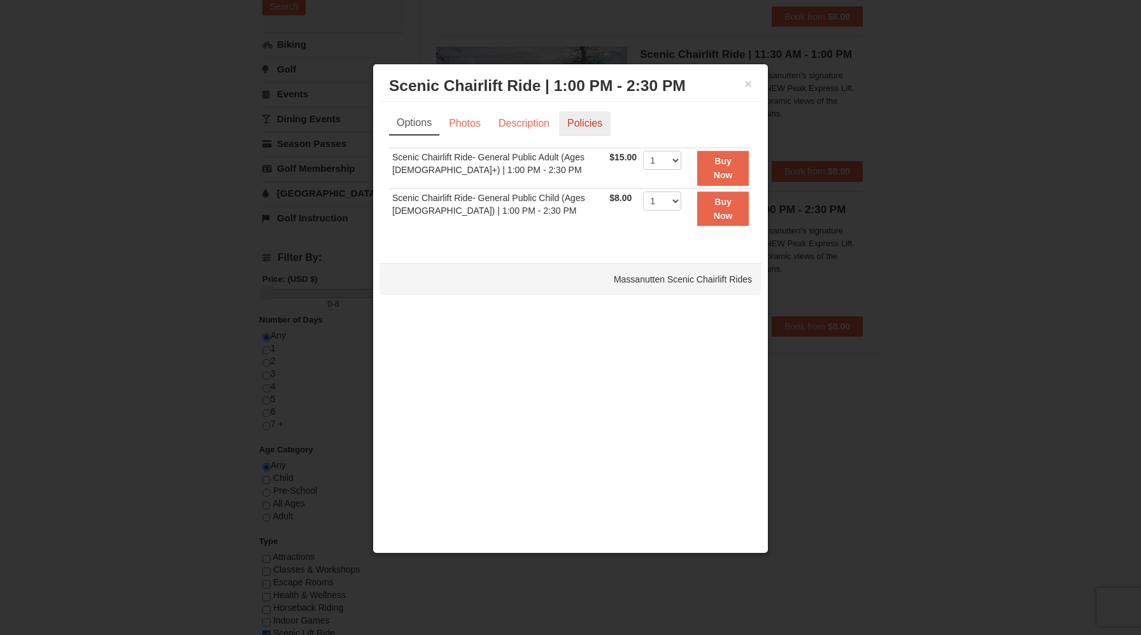
click at [561, 130] on link "Policies" at bounding box center [585, 123] width 52 height 24
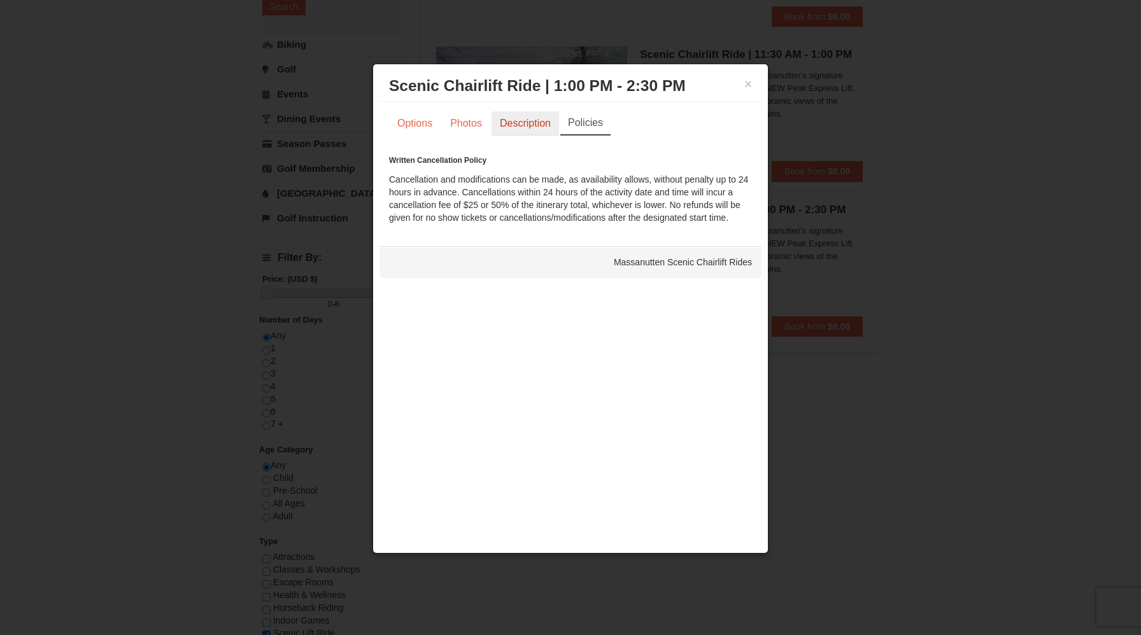
click at [525, 125] on link "Description" at bounding box center [524, 123] width 67 height 24
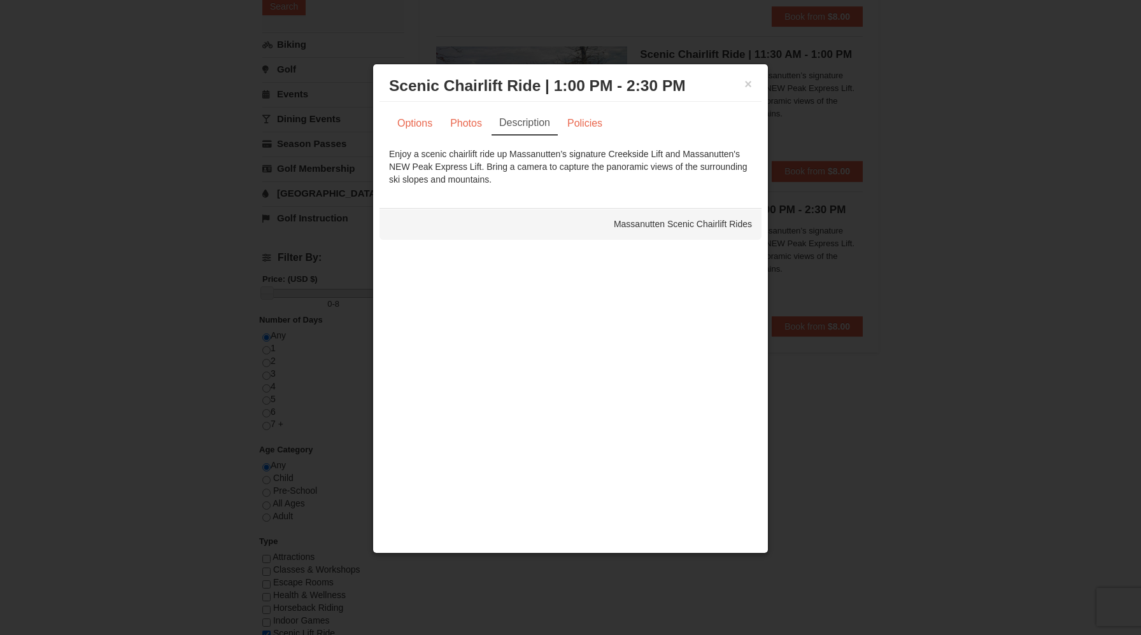
click at [307, 159] on div at bounding box center [570, 317] width 1141 height 635
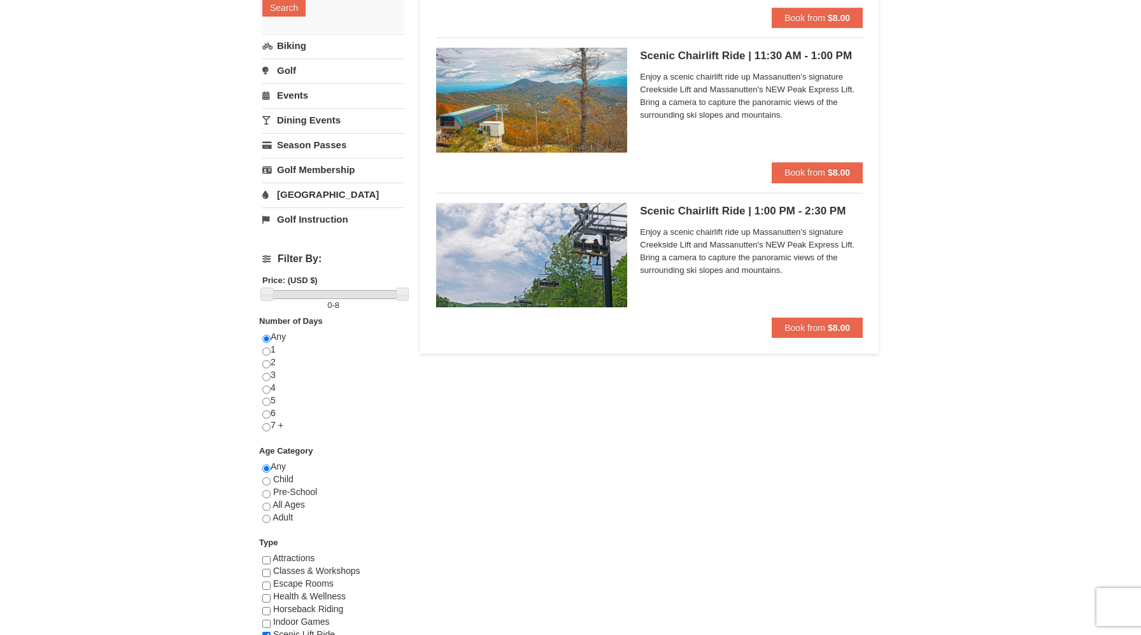
scroll to position [0, 0]
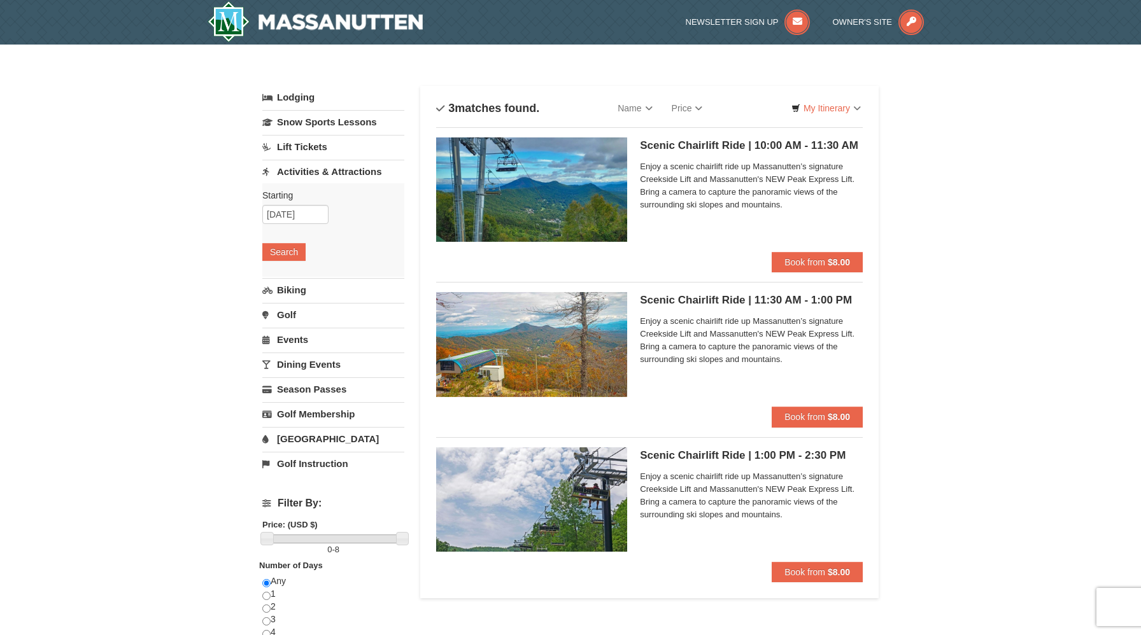
click at [304, 145] on link "Lift Tickets" at bounding box center [333, 147] width 142 height 24
click at [291, 216] on input "[DATE]" at bounding box center [295, 214] width 66 height 19
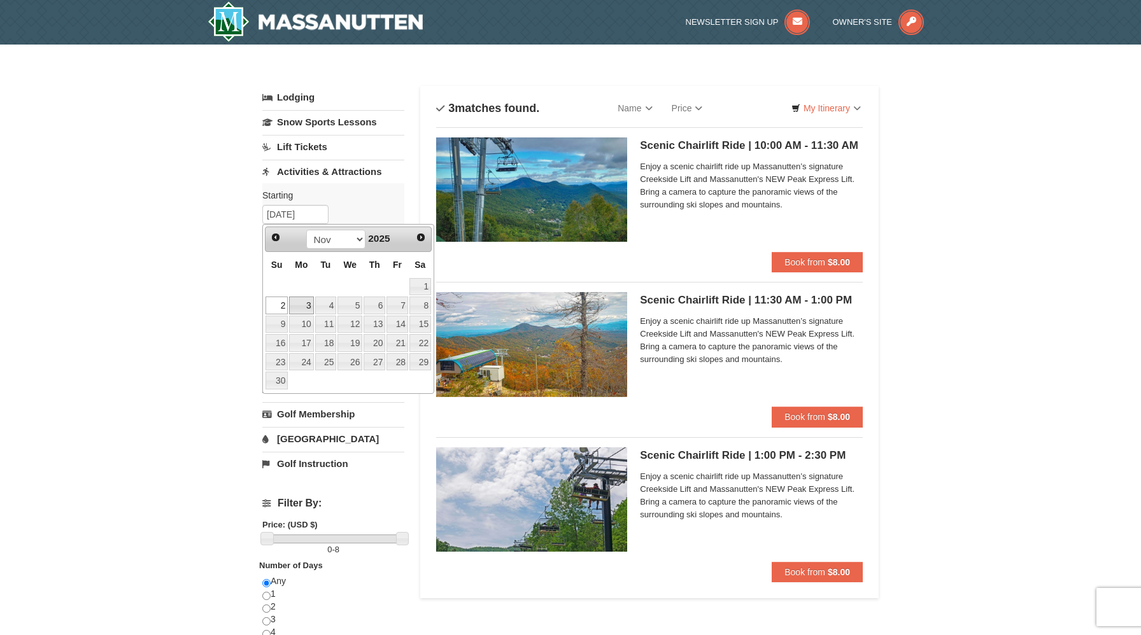
click at [299, 307] on link "3" at bounding box center [301, 306] width 24 height 18
type input "11/03/2025"
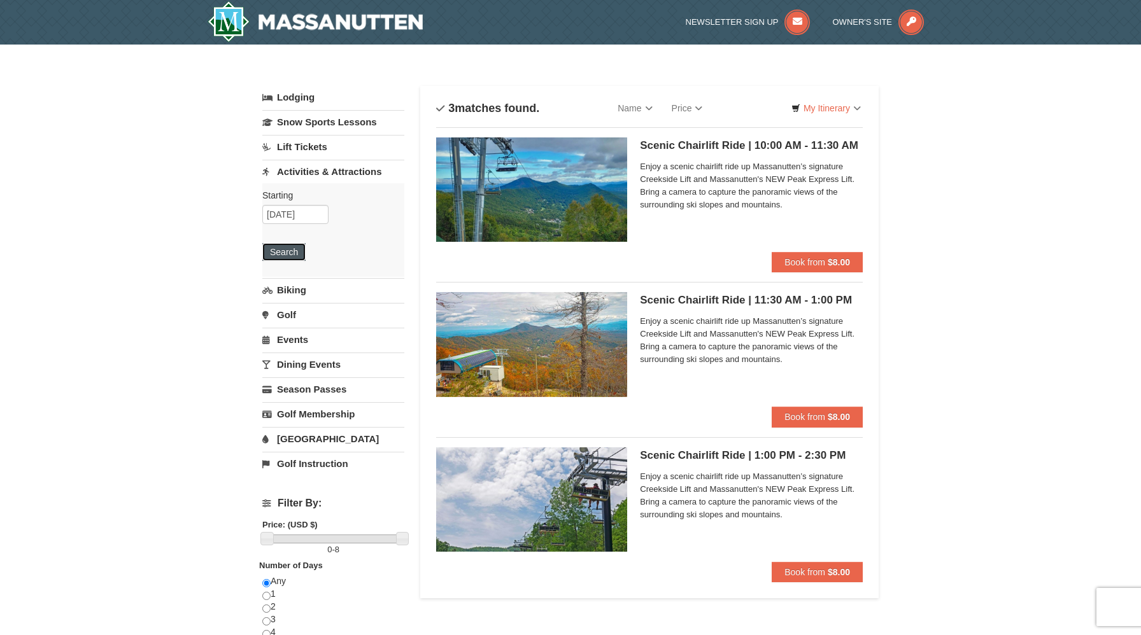
click at [290, 250] on button "Search" at bounding box center [283, 252] width 43 height 18
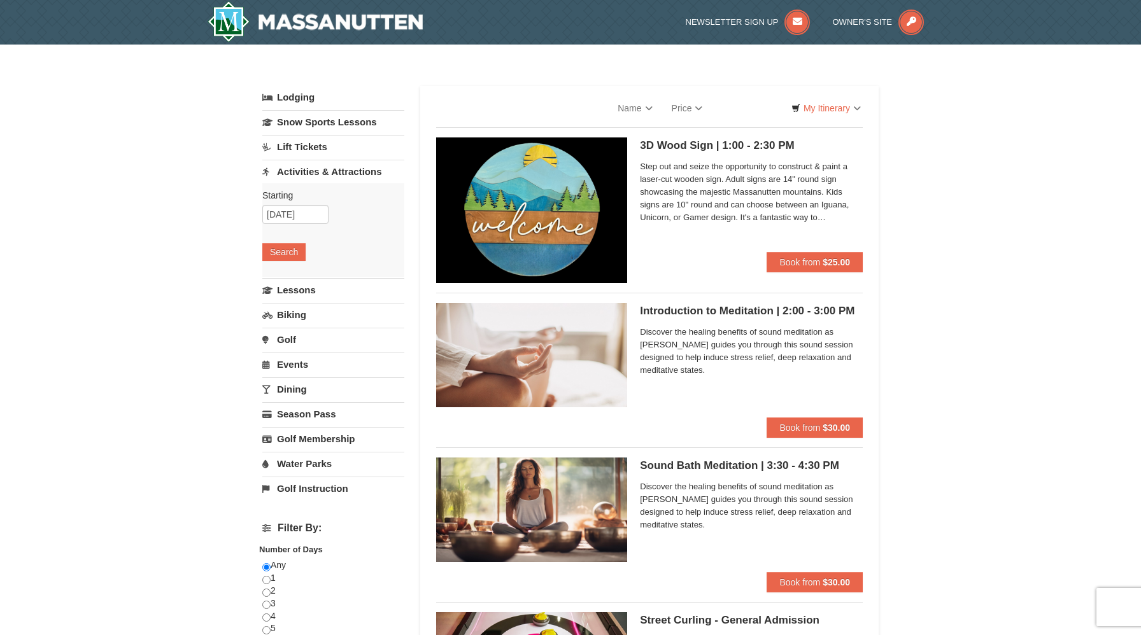
select select "10"
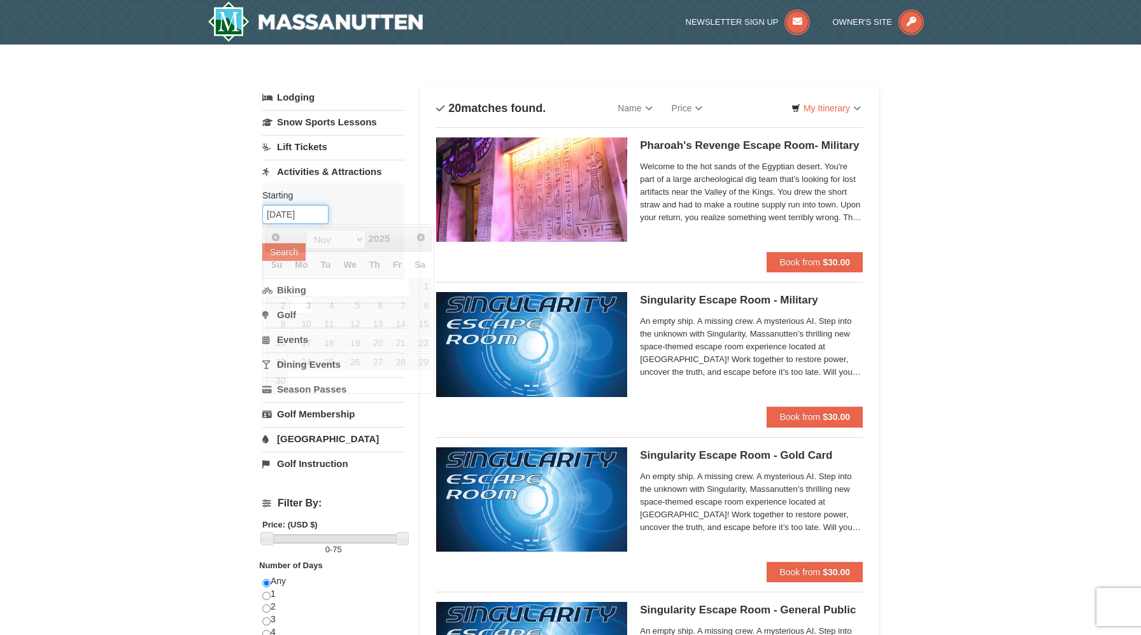
click at [311, 215] on input "11/03/2025" at bounding box center [295, 214] width 66 height 19
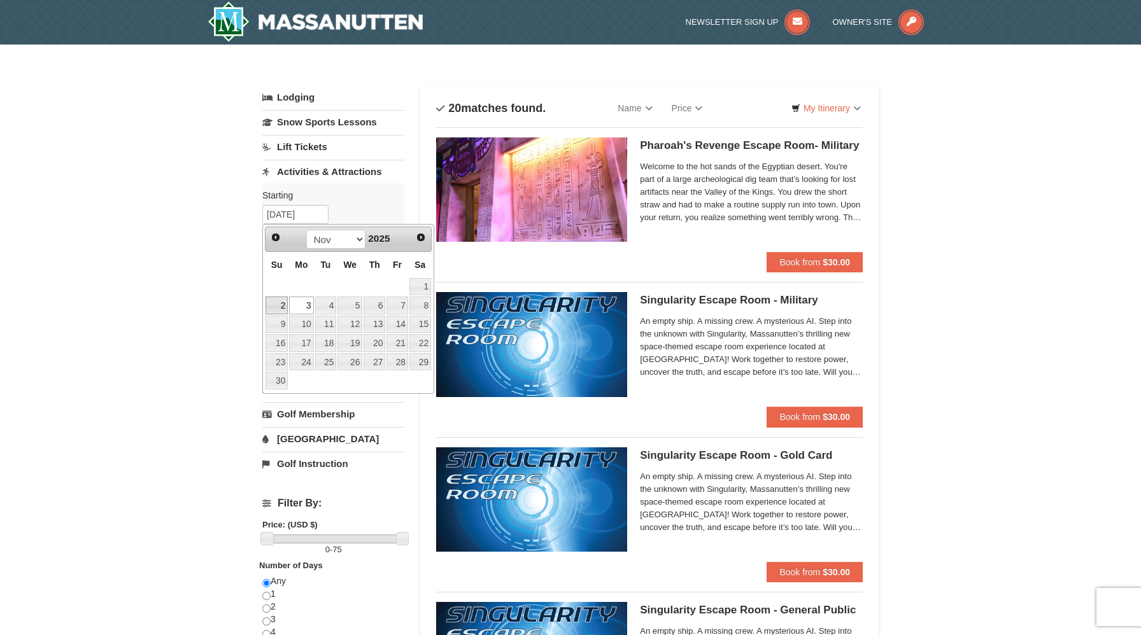
click at [276, 304] on link "2" at bounding box center [276, 306] width 22 height 18
type input "[DATE]"
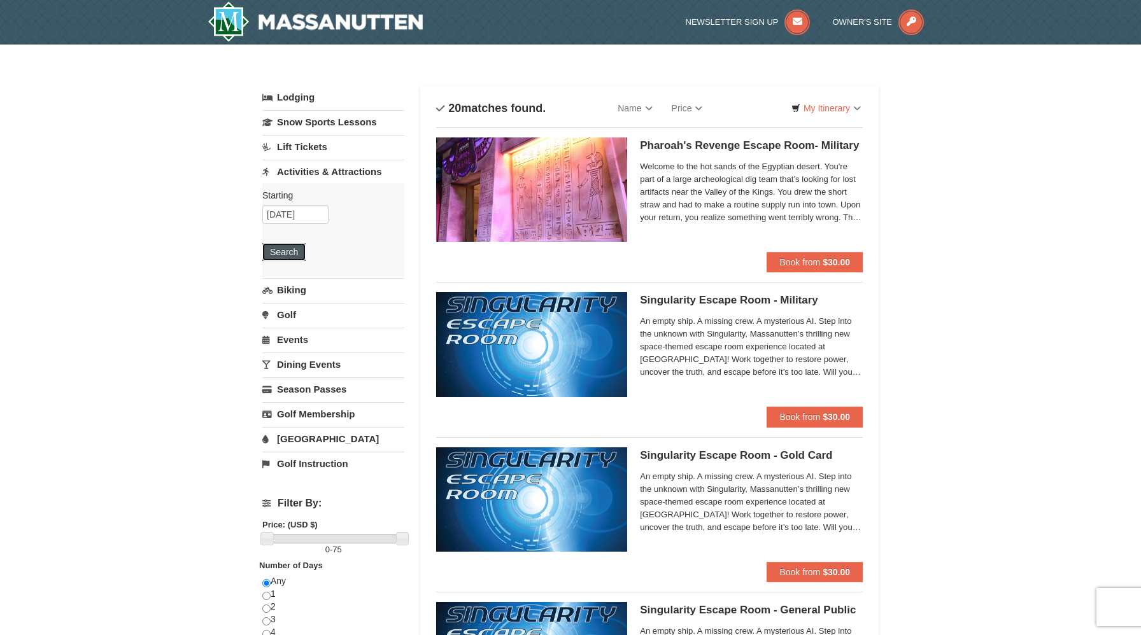
click at [283, 249] on button "Search" at bounding box center [283, 252] width 43 height 18
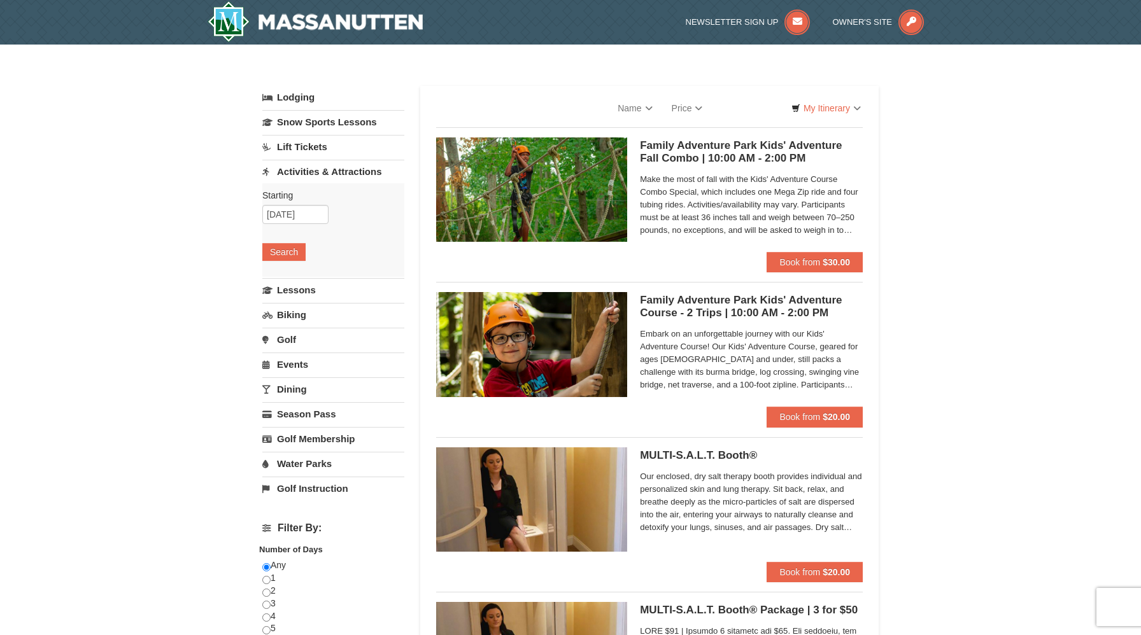
select select "10"
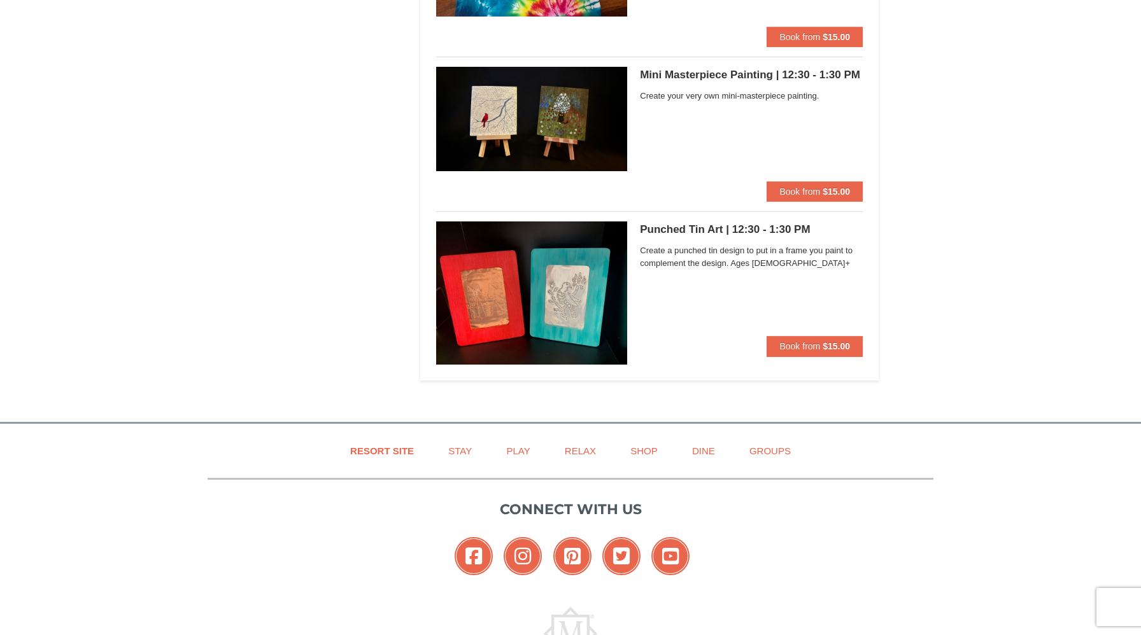
scroll to position [3476, 0]
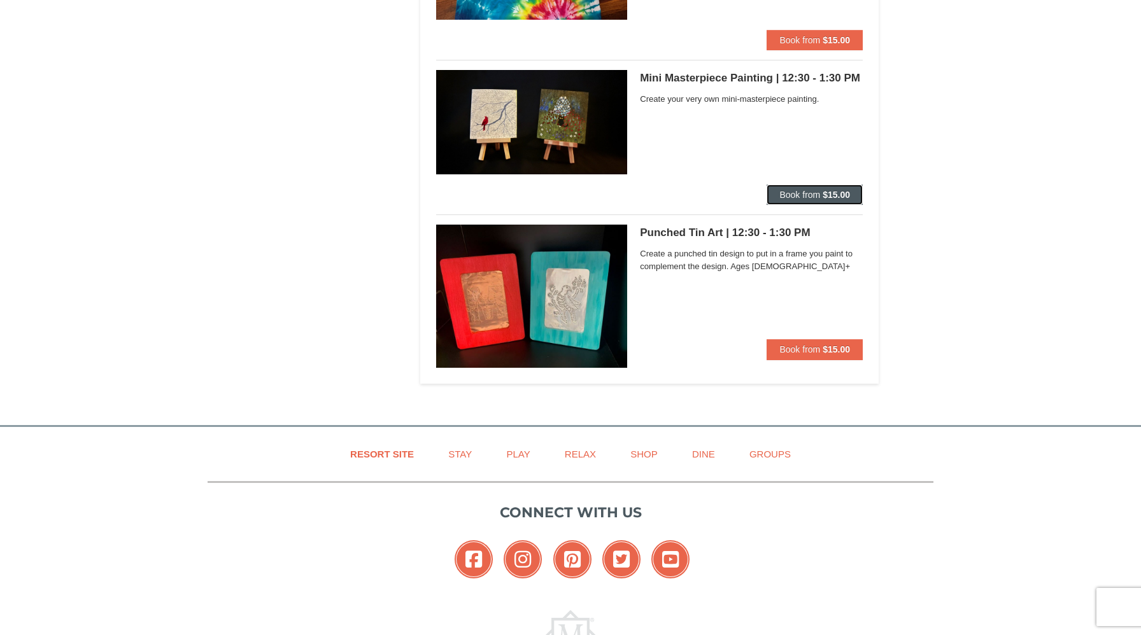
click at [817, 195] on span "Book from" at bounding box center [799, 195] width 41 height 10
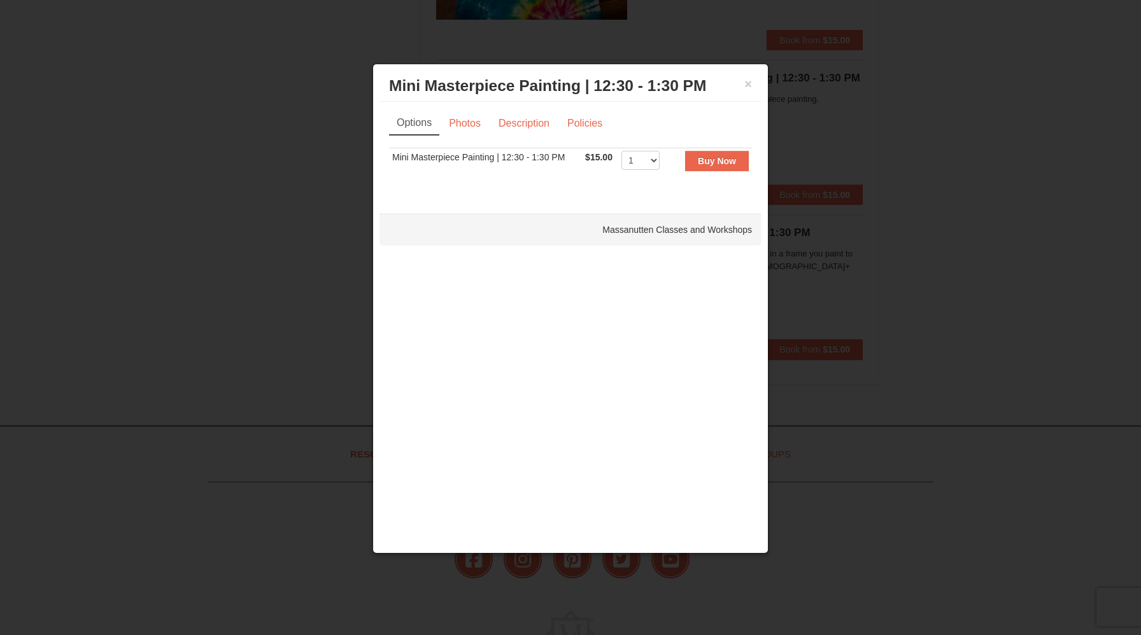
click at [847, 257] on div at bounding box center [570, 317] width 1141 height 635
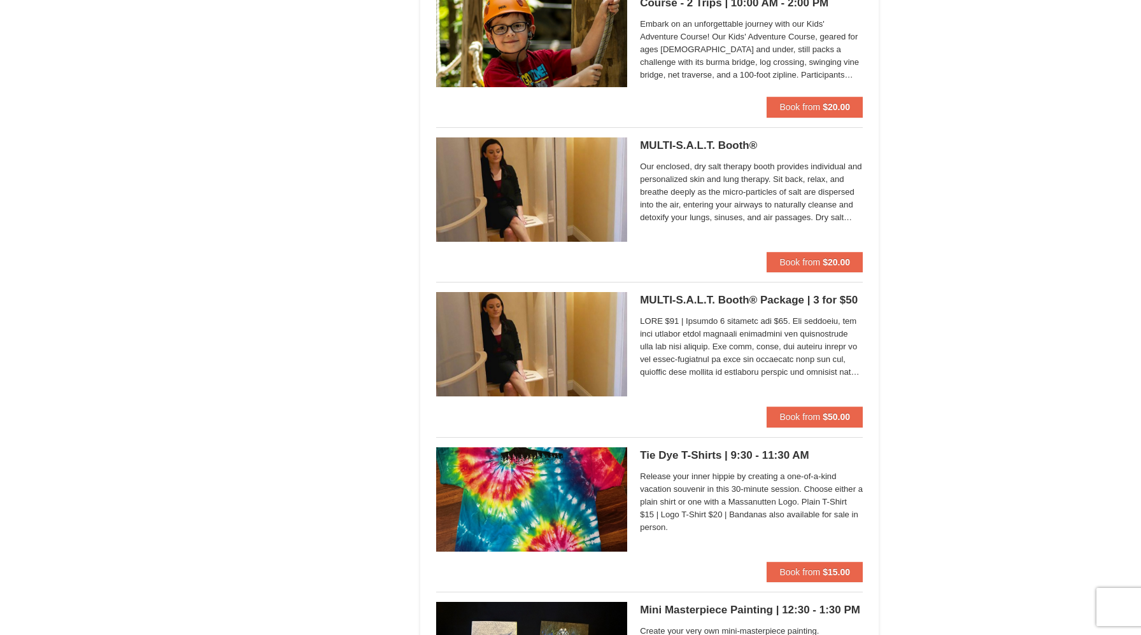
scroll to position [2945, 0]
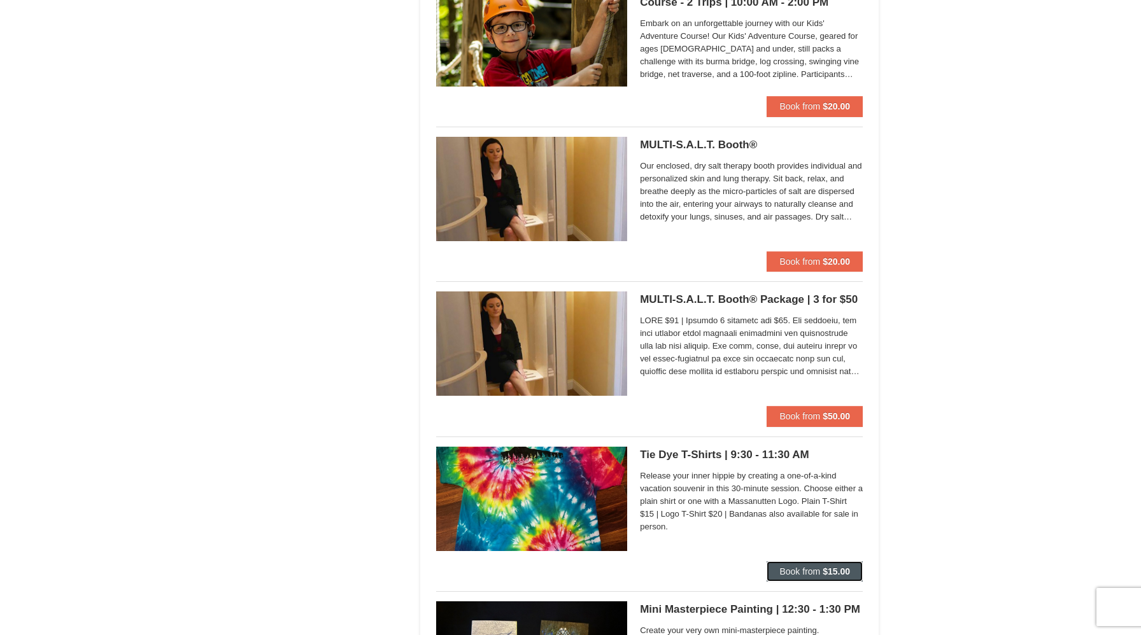
click at [798, 567] on span "Book from" at bounding box center [799, 572] width 41 height 10
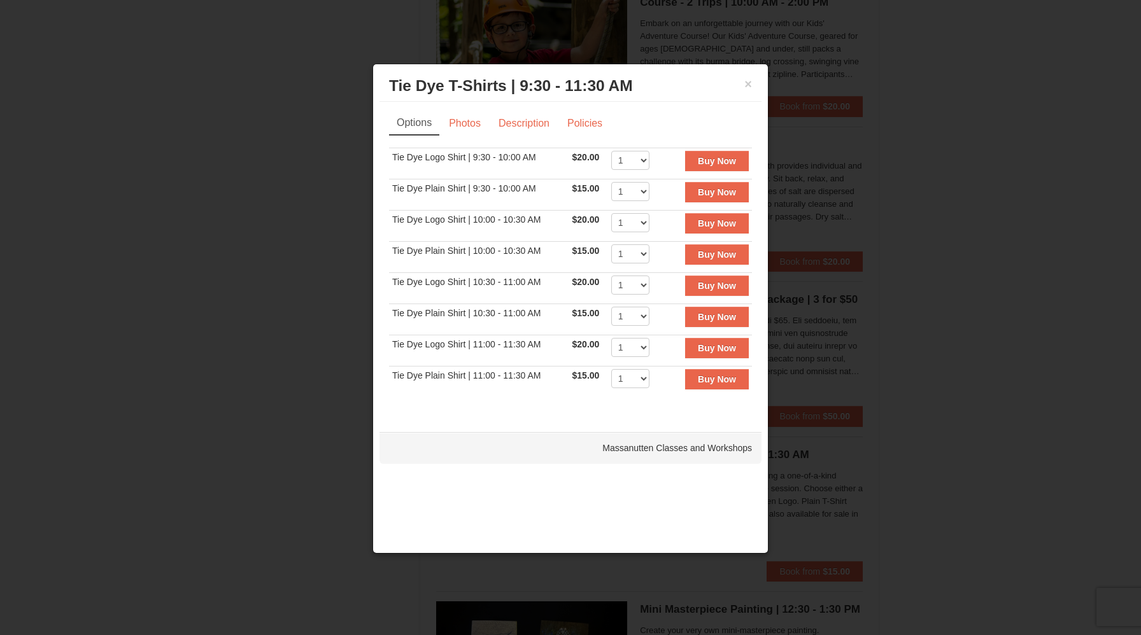
click at [829, 419] on div at bounding box center [570, 317] width 1141 height 635
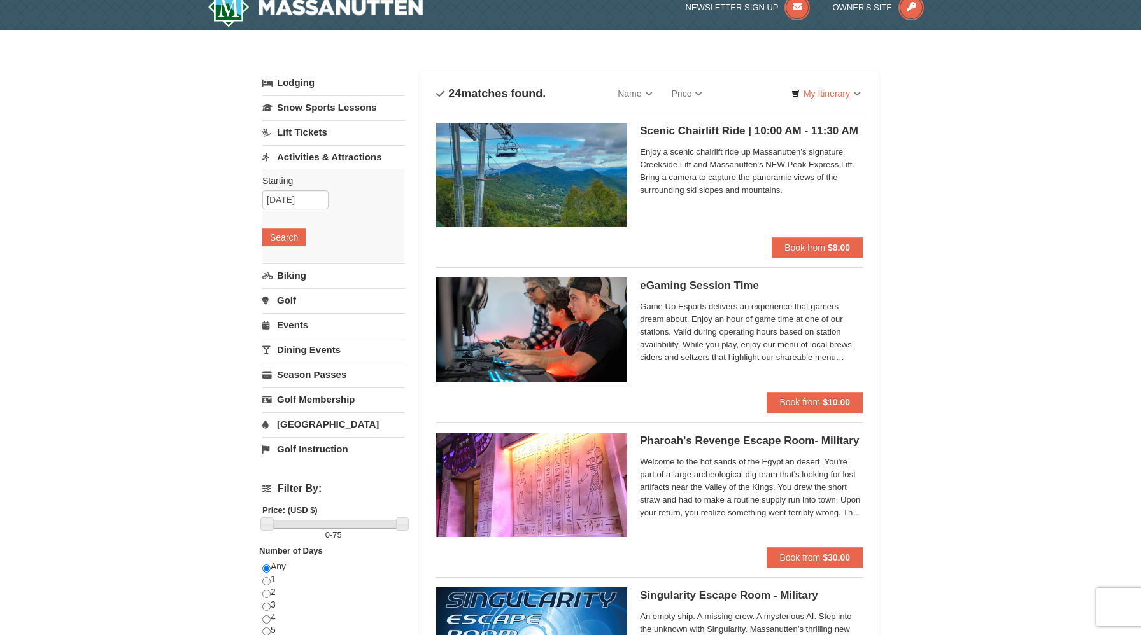
scroll to position [0, 0]
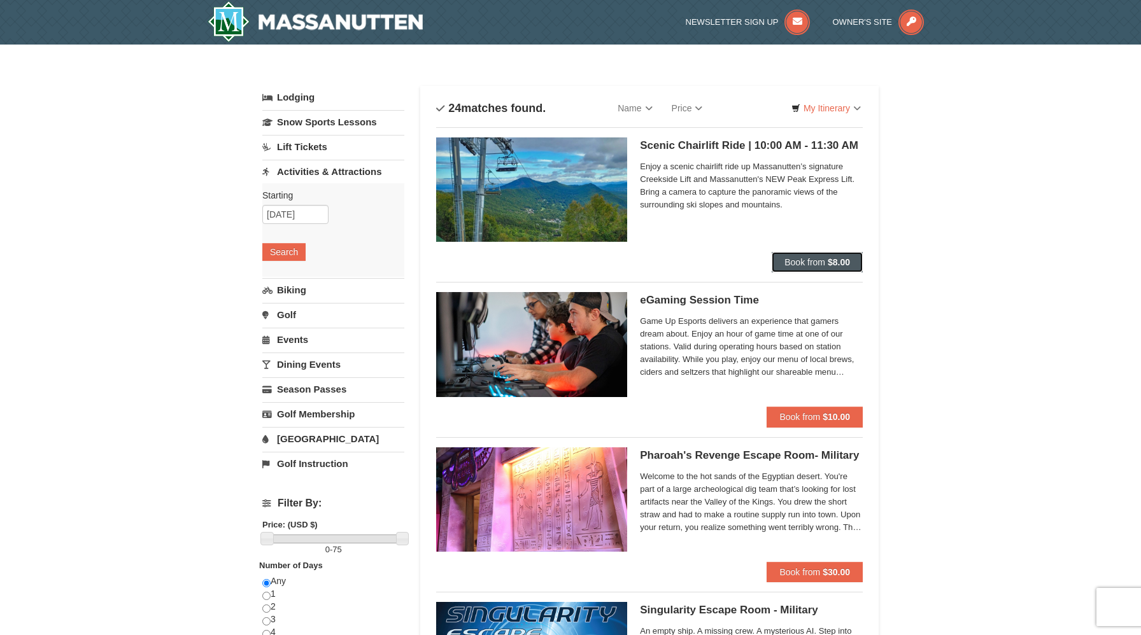
click at [847, 253] on button "Book from $8.00" at bounding box center [817, 262] width 91 height 20
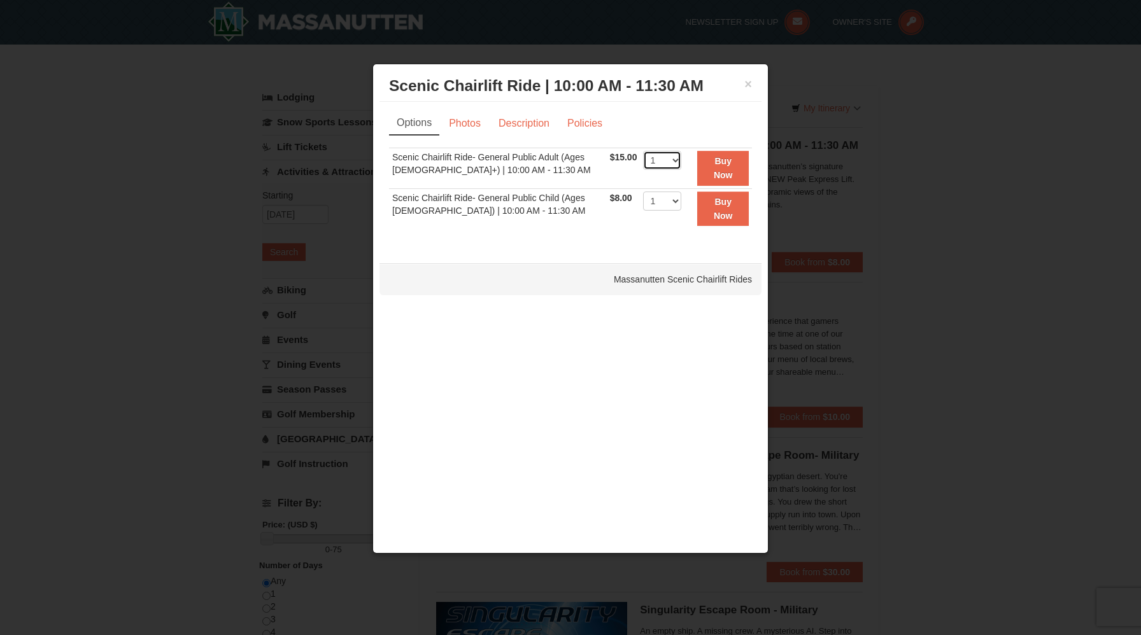
click at [669, 160] on select "1 2 3 4 5 6 7 8 9 10 11 12 13 14 15 16 17 18 19 20 21 22" at bounding box center [662, 160] width 38 height 19
click at [643, 151] on select "1 2 3 4 5 6 7 8 9 10 11 12 13 14 15 16 17 18 19 20 21 22" at bounding box center [662, 160] width 38 height 19
click at [669, 160] on select "1 2 3 4 5 6 7 8 9 10 11 12 13 14 15 16 17 18 19 20 21 22" at bounding box center [662, 160] width 38 height 19
select select "2"
click at [643, 151] on select "1 2 3 4 5 6 7 8 9 10 11 12 13 14 15 16 17 18 19 20 21 22" at bounding box center [662, 160] width 38 height 19
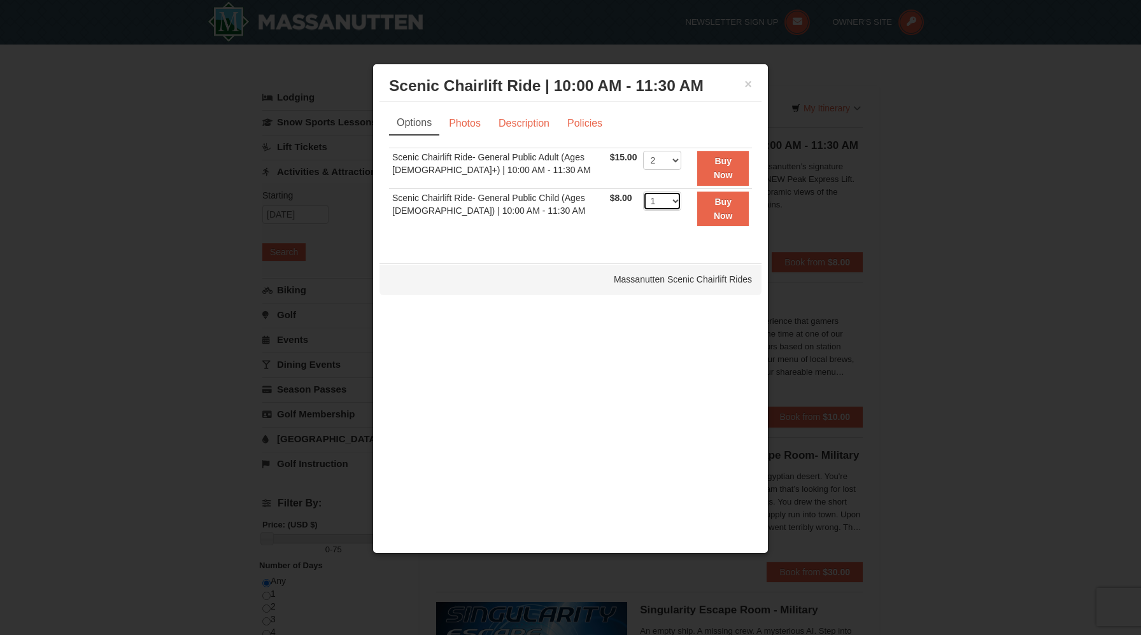
click at [667, 203] on select "1 2 3 4 5 6 7 8 9 10 11 12 13 14 15 16 17 18 19 20 21 22" at bounding box center [662, 201] width 38 height 19
select select "2"
click at [643, 192] on select "1 2 3 4 5 6 7 8 9 10 11 12 13 14 15 16 17 18 19 20 21 22" at bounding box center [662, 201] width 38 height 19
click at [719, 159] on strong "Buy Now" at bounding box center [723, 168] width 19 height 24
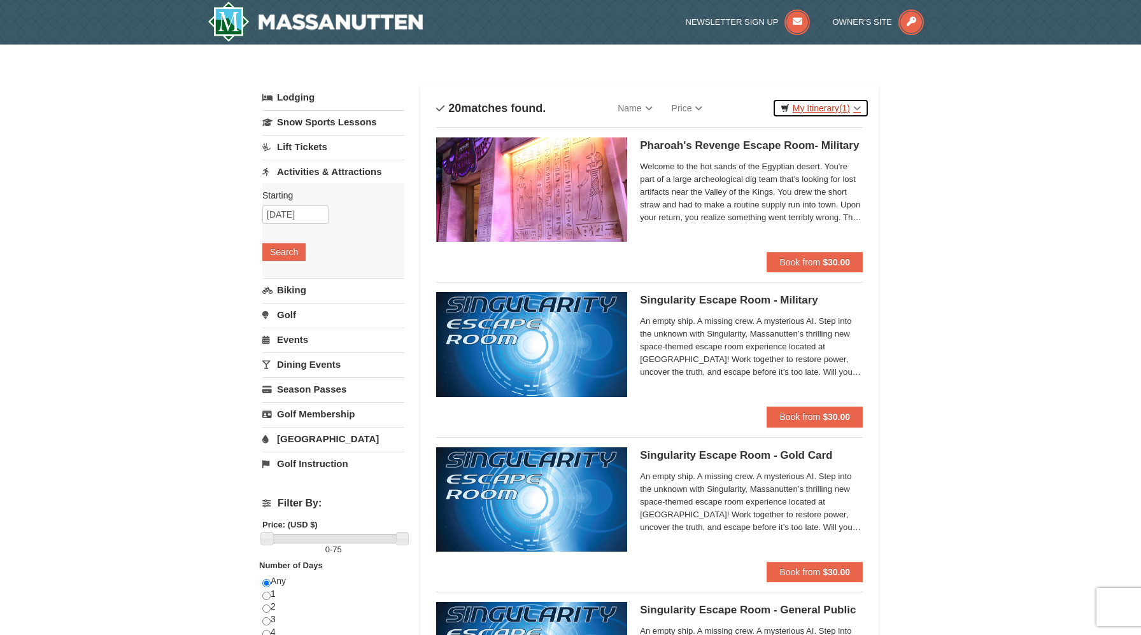
click at [826, 110] on link "My Itinerary (1)" at bounding box center [820, 108] width 97 height 19
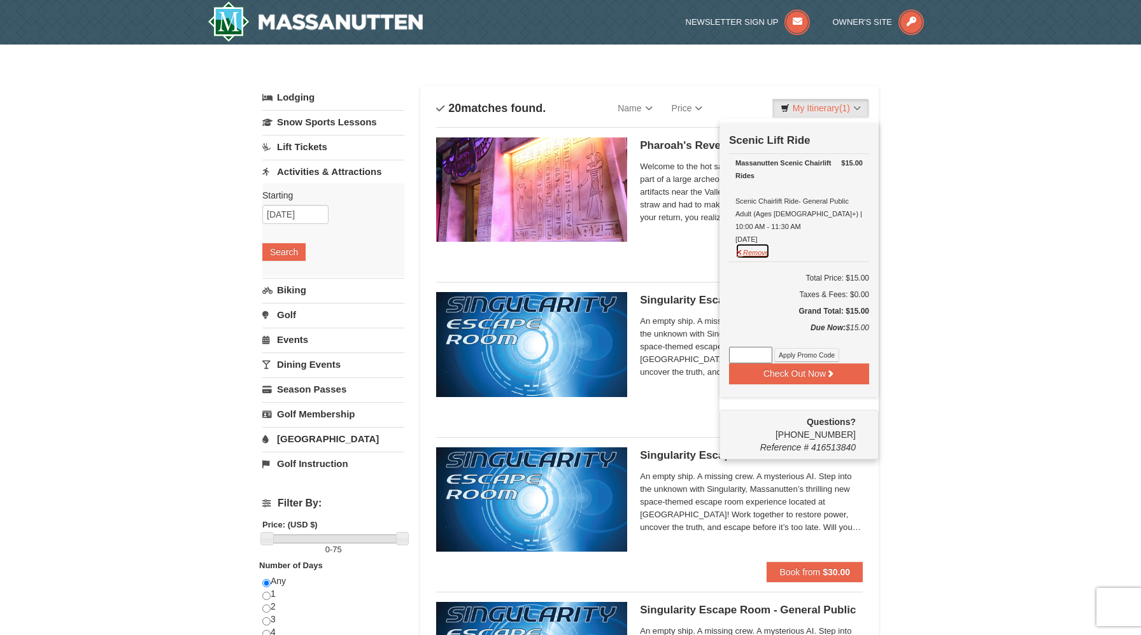
drag, startPoint x: 740, startPoint y: 241, endPoint x: 771, endPoint y: 235, distance: 31.8
click at [761, 243] on button "Remove" at bounding box center [752, 251] width 34 height 16
click at [761, 164] on div "Massanutten Scenic Chairlift Rides" at bounding box center [798, 169] width 127 height 25
click at [849, 104] on span "(1)" at bounding box center [844, 108] width 11 height 10
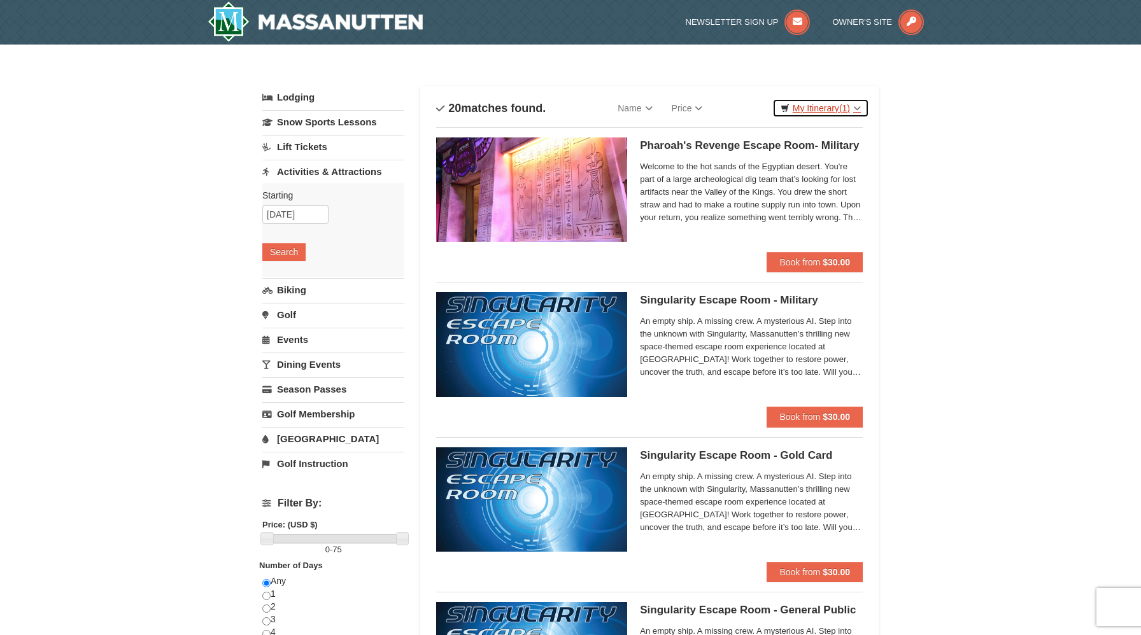
click at [849, 104] on span "(1)" at bounding box center [844, 108] width 11 height 10
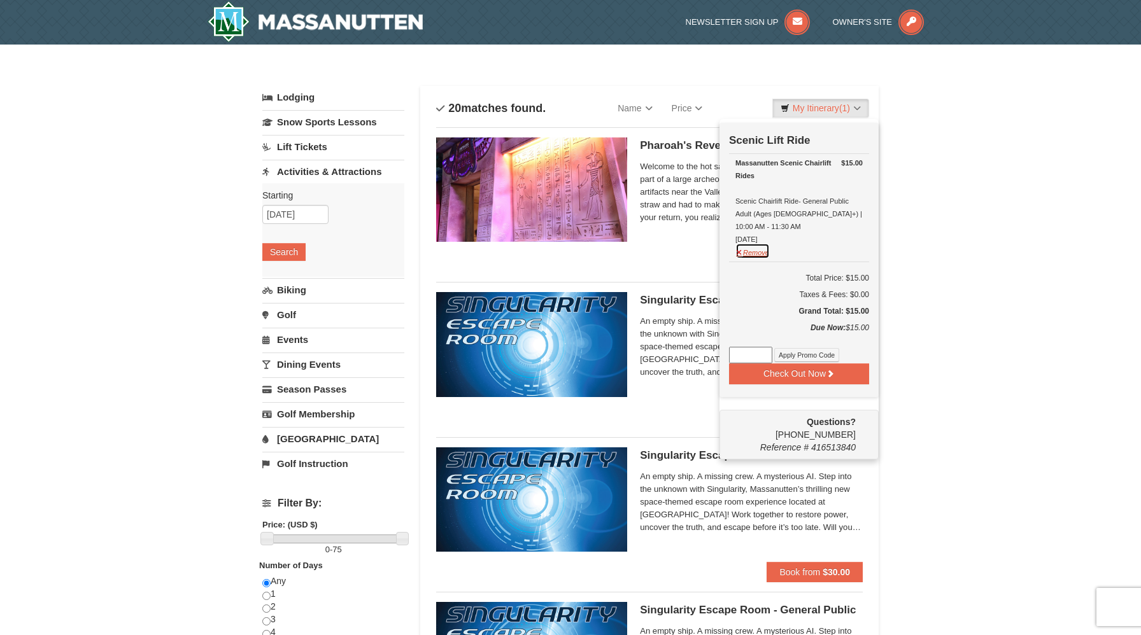
click at [759, 243] on button "Remove" at bounding box center [752, 251] width 34 height 16
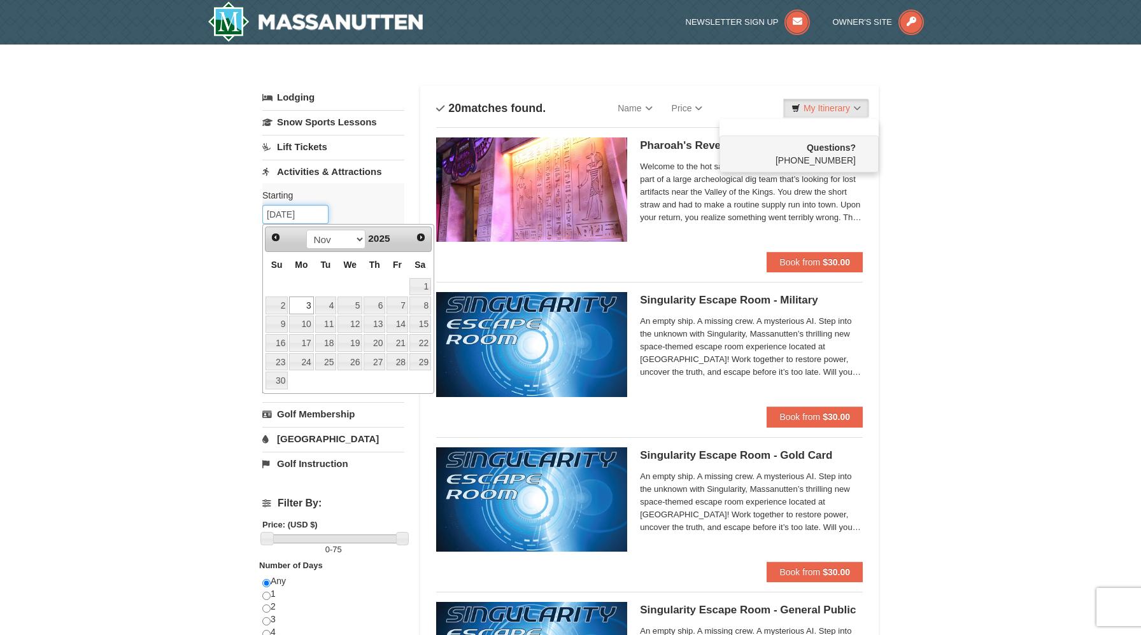
click at [320, 214] on input "[DATE]" at bounding box center [295, 214] width 66 height 19
click at [289, 210] on input "[DATE]" at bounding box center [295, 214] width 66 height 19
click at [272, 302] on link "2" at bounding box center [276, 306] width 22 height 18
type input "[DATE]"
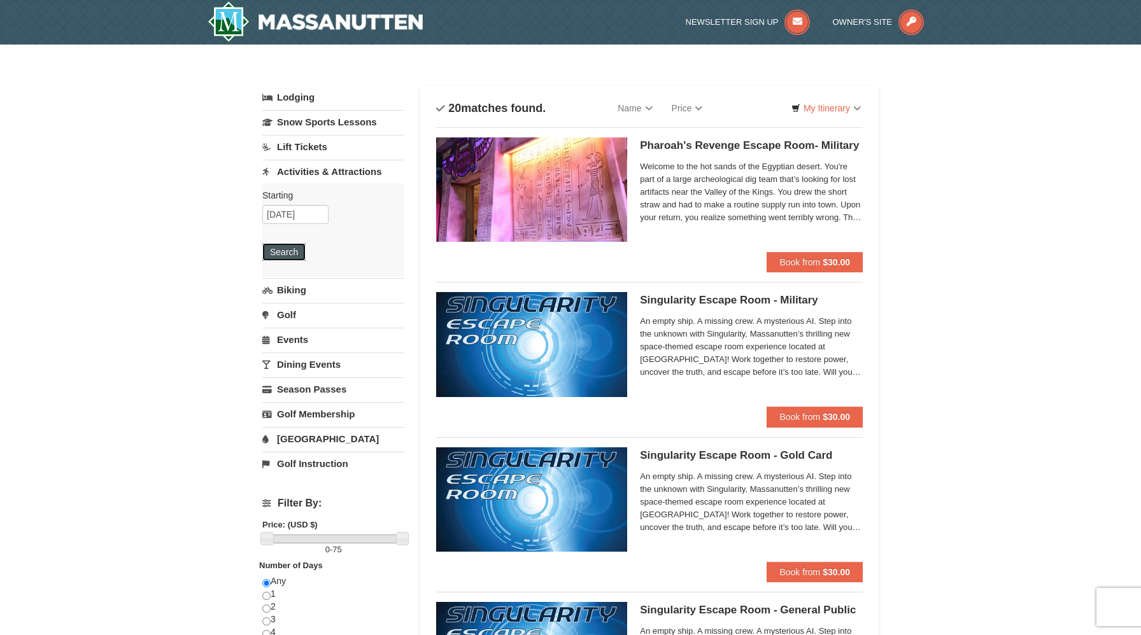
click at [293, 252] on button "Search" at bounding box center [283, 252] width 43 height 18
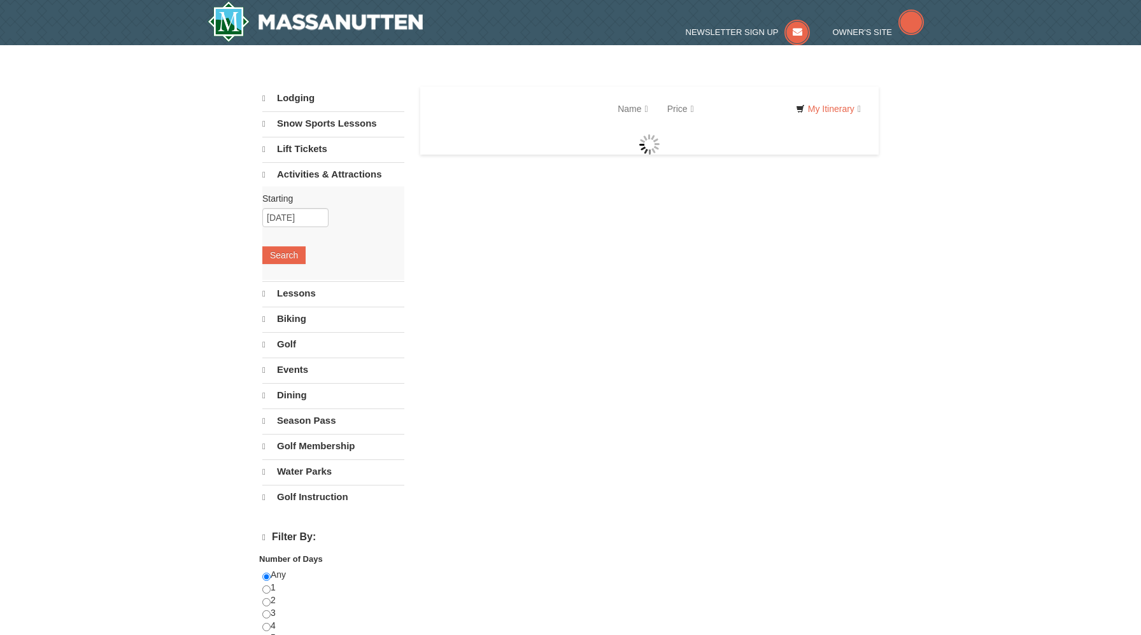
select select "10"
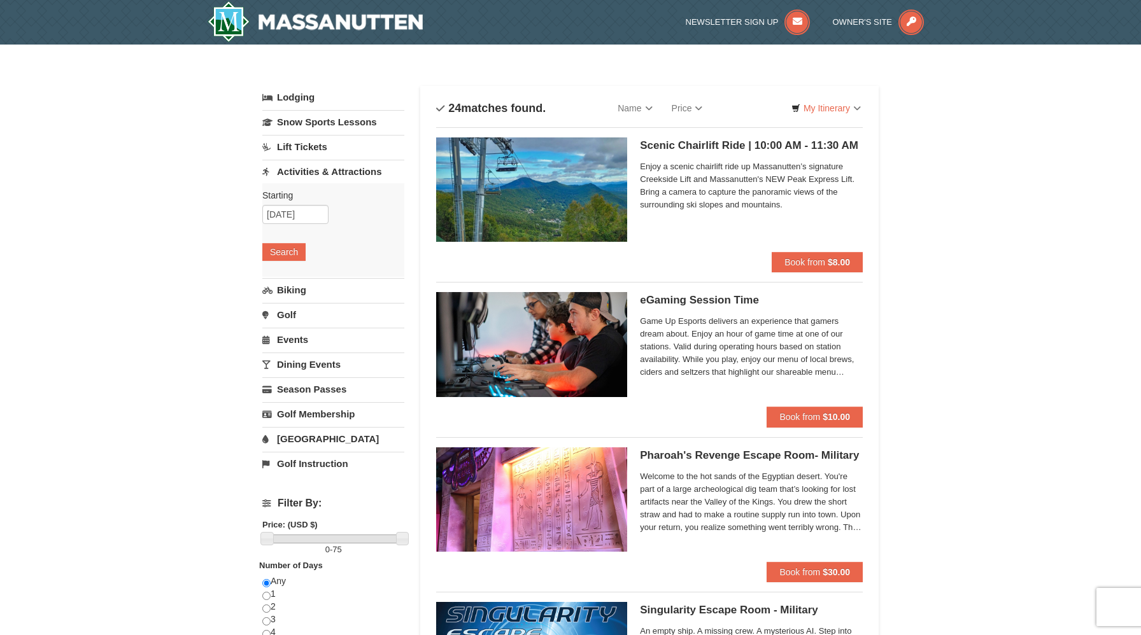
click at [635, 206] on div "Scenic Chairlift Ride | 10:00 AM - 11:30 AM Massanutten Scenic Chairlift Rides …" at bounding box center [649, 194] width 427 height 115
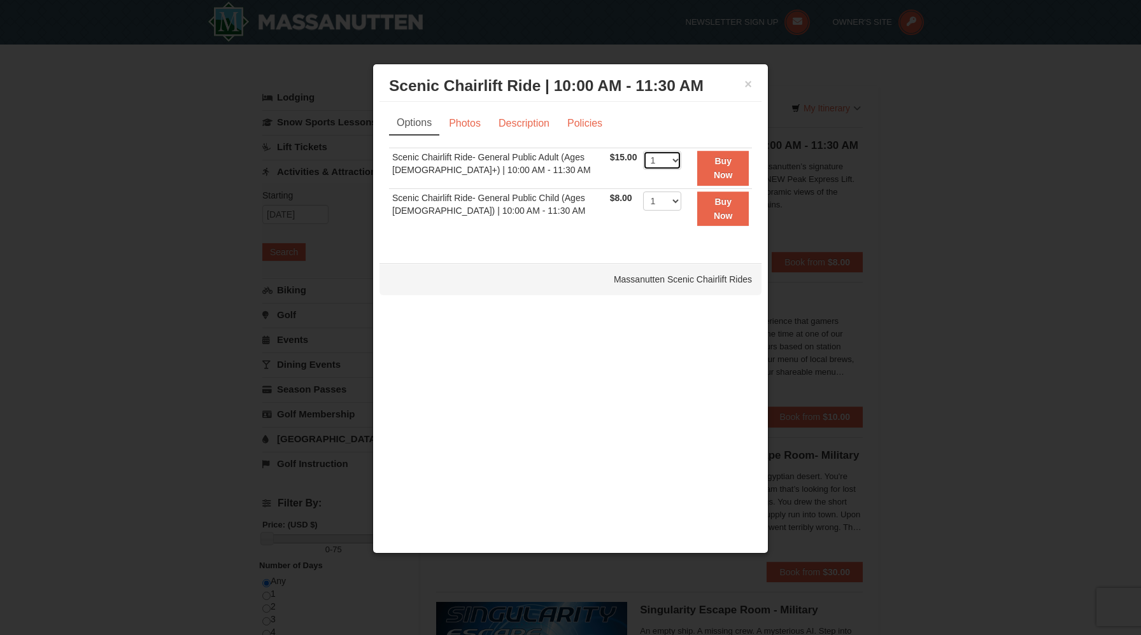
click at [673, 158] on select "1 2 3 4 5 6 7 8 9 10 11 12 13 14 15 16 17 18 19 20 21 22" at bounding box center [662, 160] width 38 height 19
select select "2"
click at [643, 151] on select "1 2 3 4 5 6 7 8 9 10 11 12 13 14 15 16 17 18 19 20 21 22" at bounding box center [662, 160] width 38 height 19
click at [663, 164] on select "1 2 3 4 5 6 7 8 9 10 11 12 13 14 15 16 17 18 19 20 21 22" at bounding box center [662, 160] width 38 height 19
click at [667, 196] on select "1 2 3 4 5 6 7 8 9 10 11 12 13 14 15 16 17 18 19 20 21 22" at bounding box center [662, 201] width 38 height 19
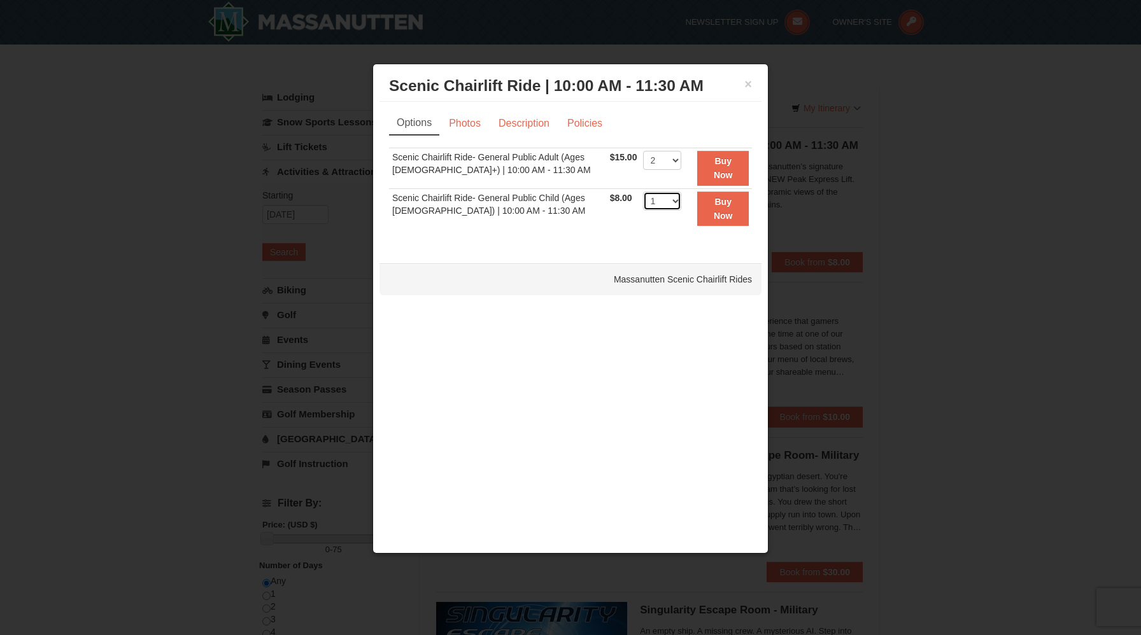
select select "2"
click at [643, 192] on select "1 2 3 4 5 6 7 8 9 10 11 12 13 14 15 16 17 18 19 20 21 22" at bounding box center [662, 201] width 38 height 19
click at [726, 167] on button "Buy Now" at bounding box center [723, 168] width 52 height 35
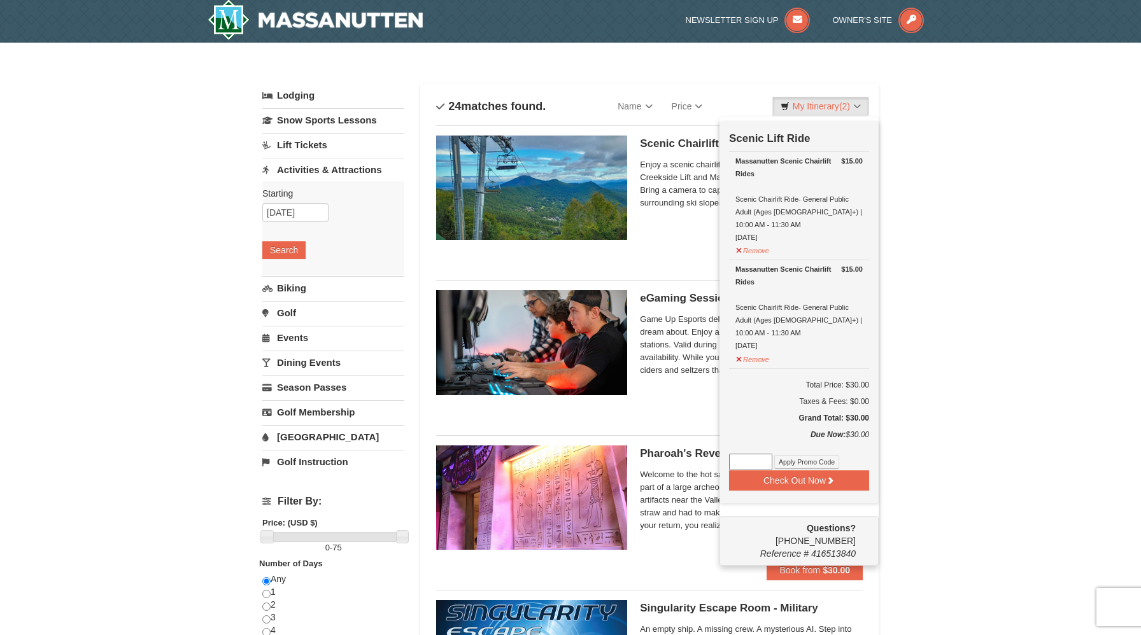
scroll to position [4, 0]
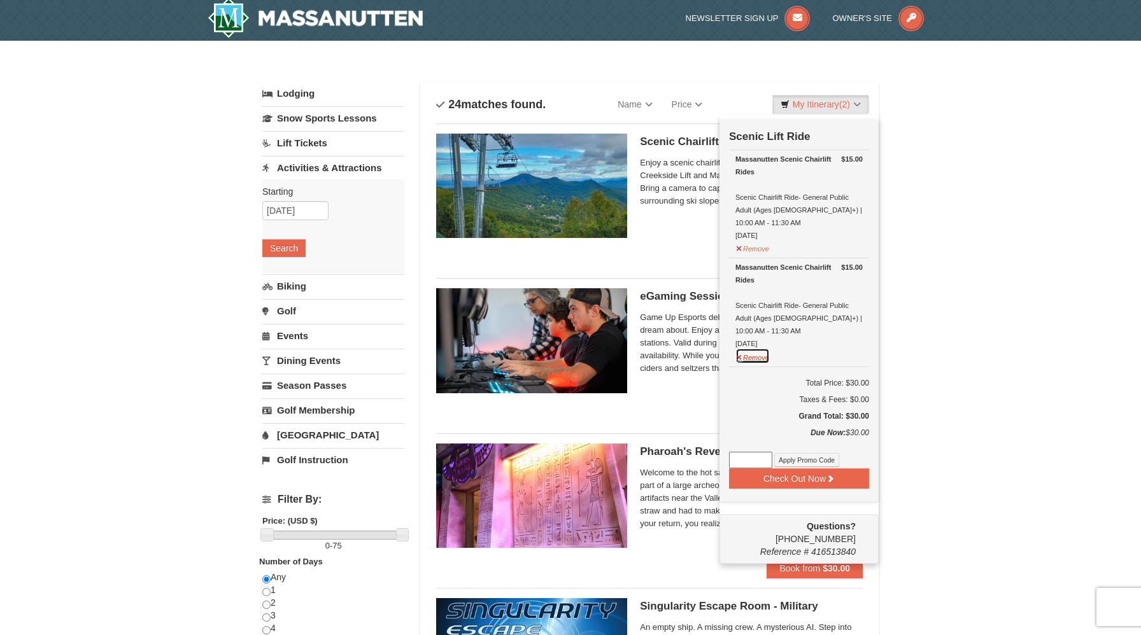
click at [750, 348] on button "Remove" at bounding box center [752, 356] width 34 height 16
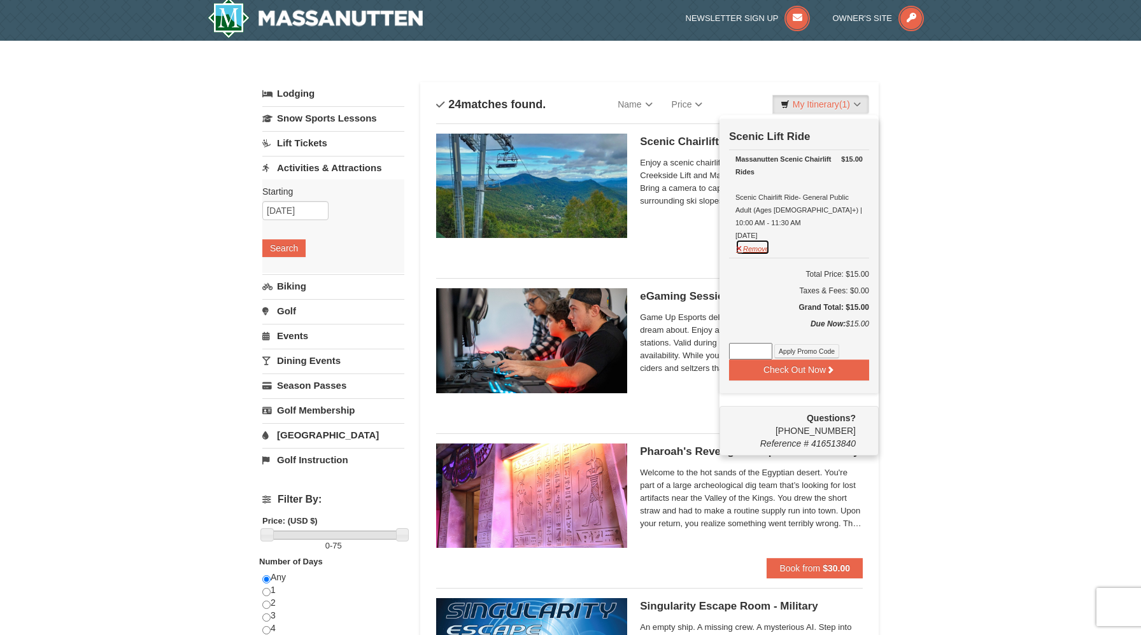
click at [742, 239] on button "Remove" at bounding box center [752, 247] width 34 height 16
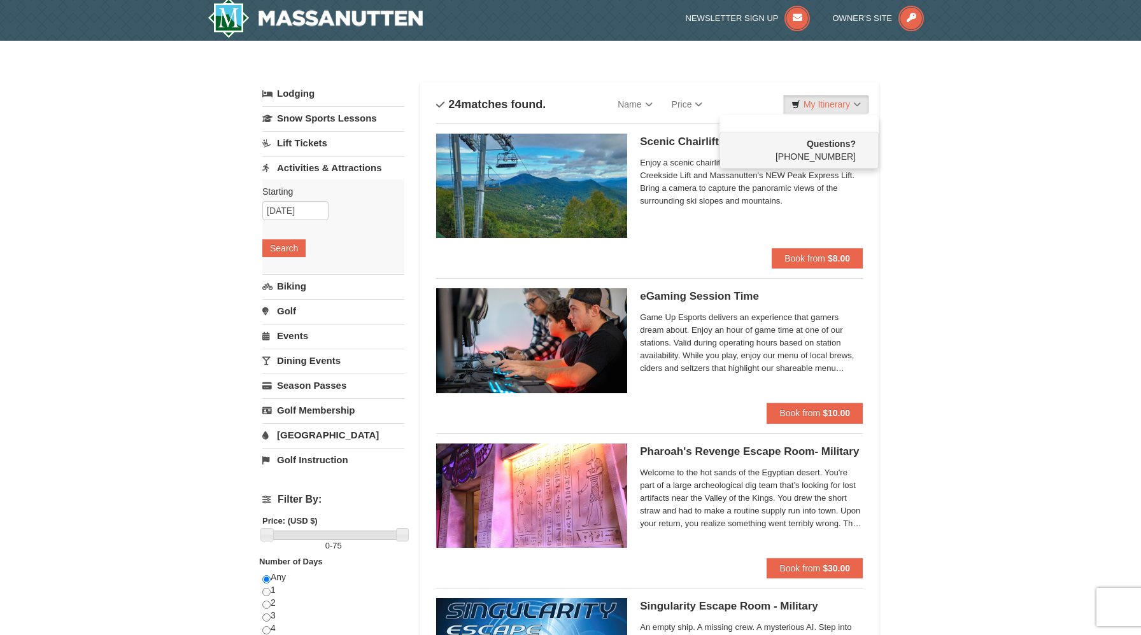
click at [711, 227] on div "Scenic Chairlift Ride | 10:00 AM - 11:30 AM Massanutten Scenic Chairlift Rides …" at bounding box center [751, 191] width 223 height 115
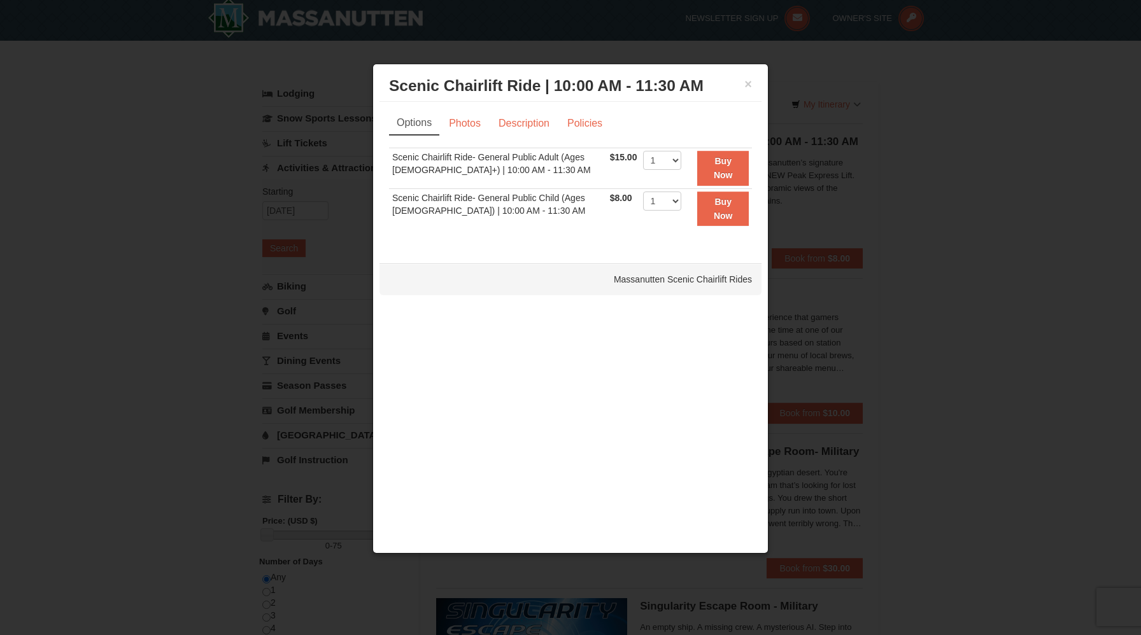
scroll to position [0, 0]
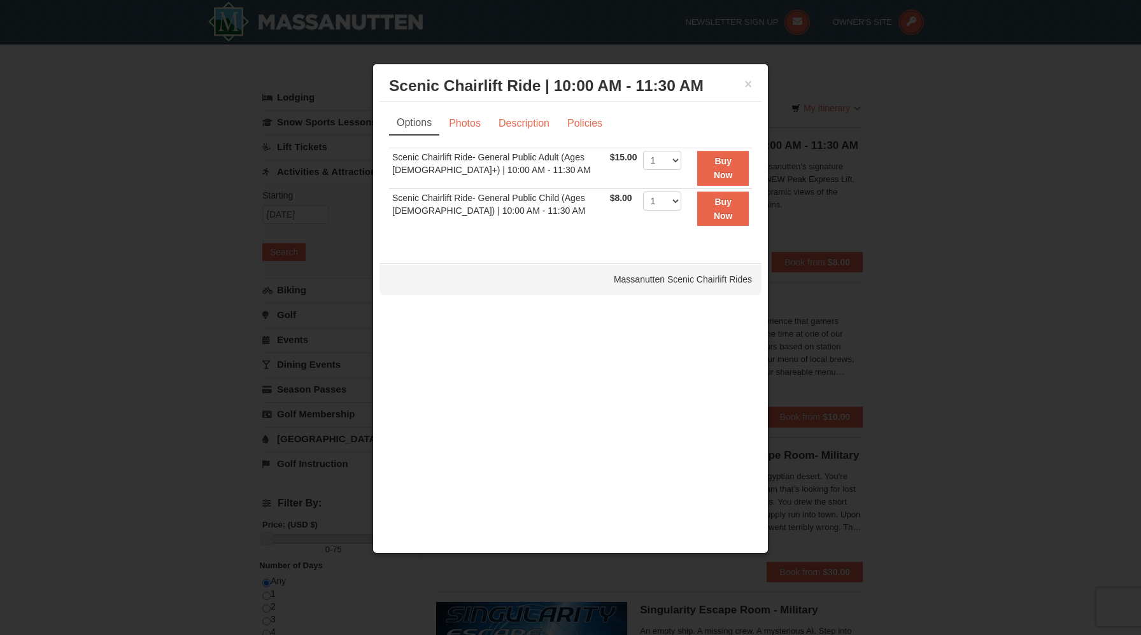
click at [348, 153] on div at bounding box center [570, 317] width 1141 height 635
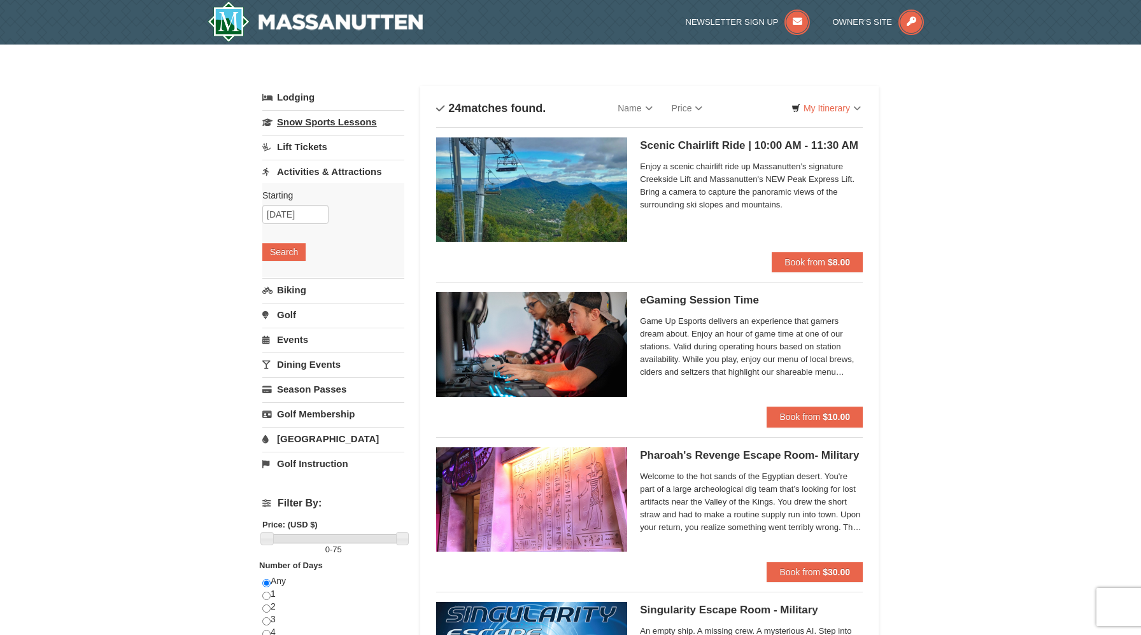
click at [334, 117] on link "Snow Sports Lessons" at bounding box center [333, 122] width 142 height 24
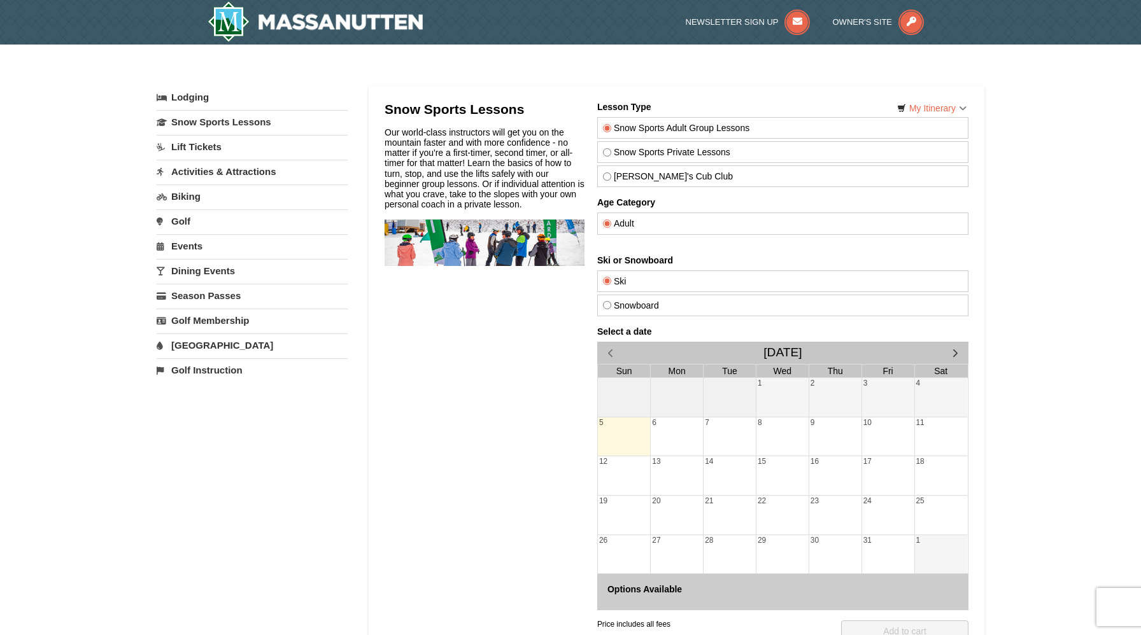
click at [224, 172] on link "Activities & Attractions" at bounding box center [252, 172] width 191 height 24
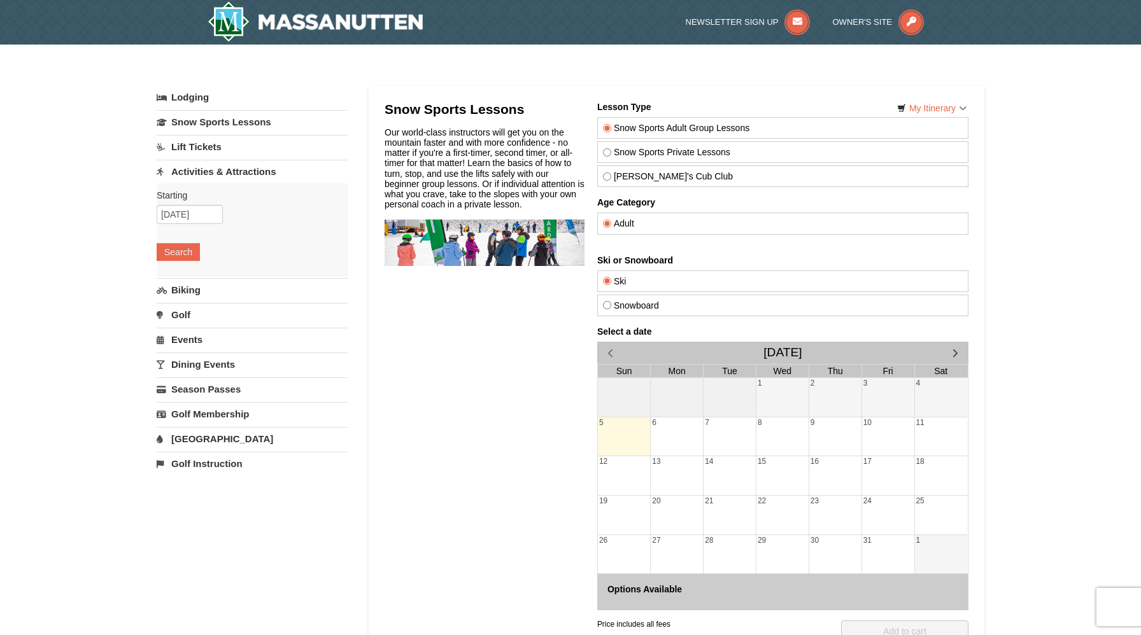
click at [224, 172] on link "Activities & Attractions" at bounding box center [252, 172] width 191 height 24
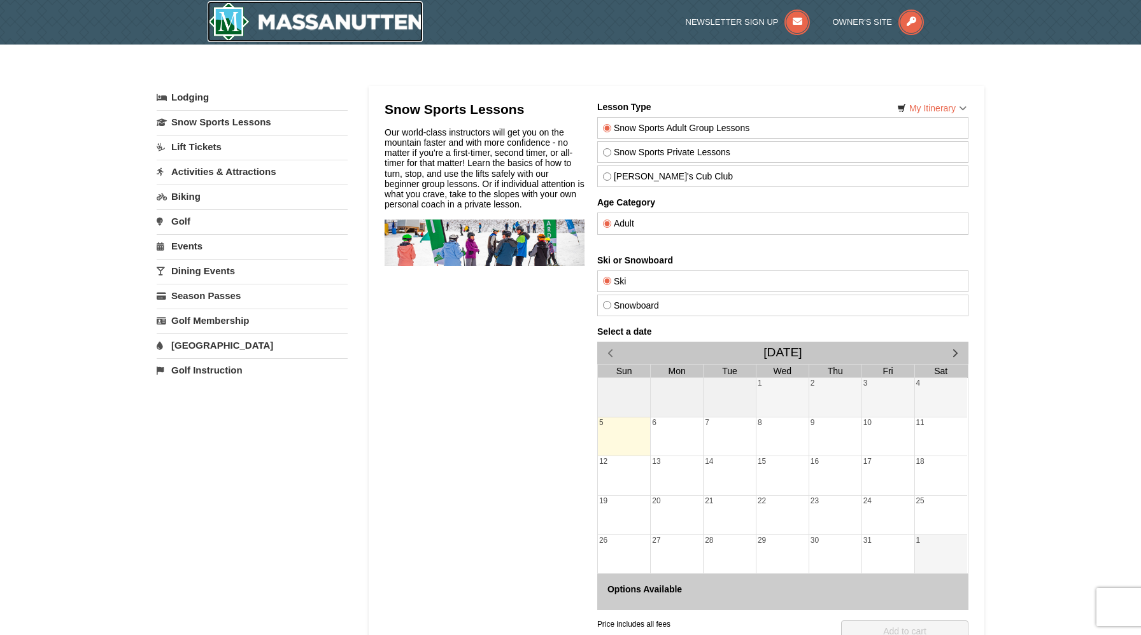
click at [290, 30] on img at bounding box center [315, 21] width 215 height 41
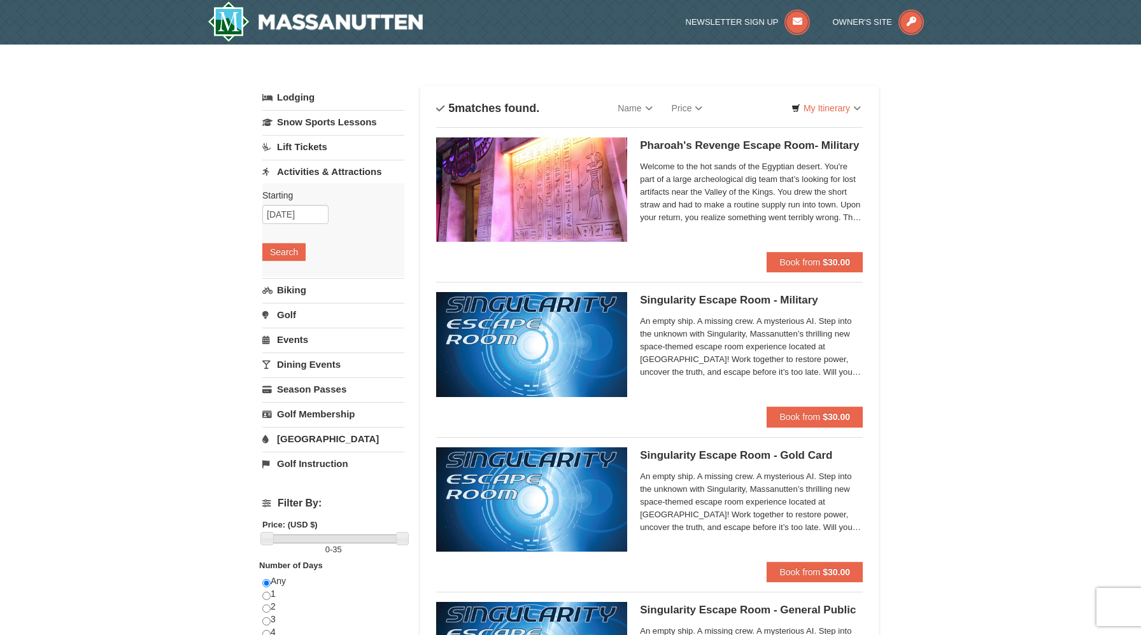
click at [801, 249] on div "Pharoah's Revenge Escape Room- Military Massanutten Escape Rooms & Virtual Real…" at bounding box center [751, 194] width 223 height 115
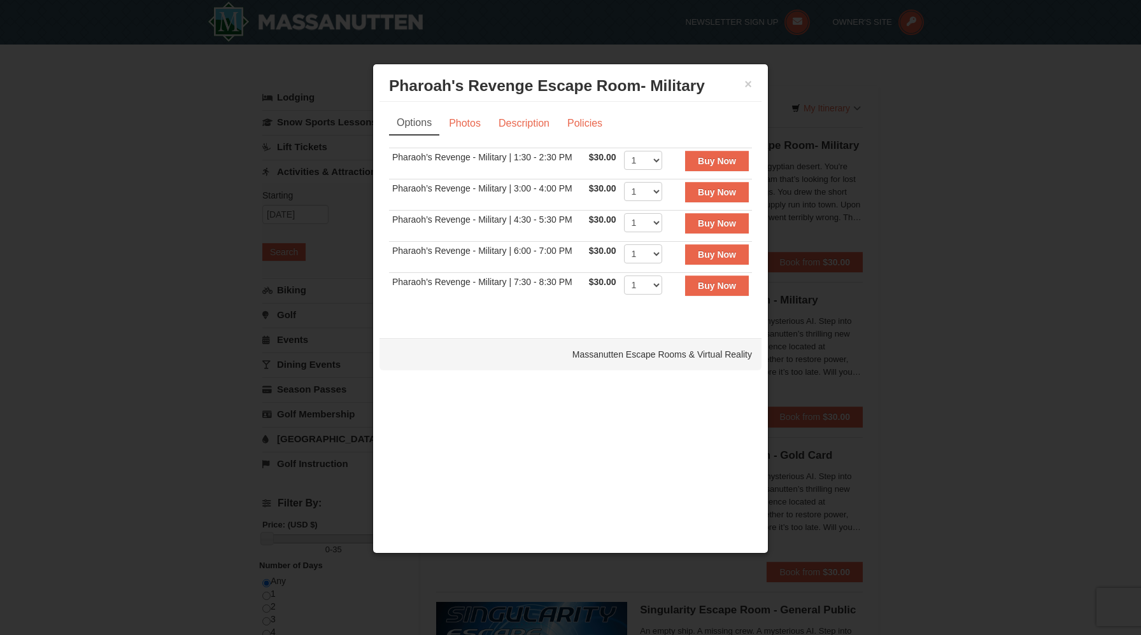
click at [312, 269] on div at bounding box center [570, 317] width 1141 height 635
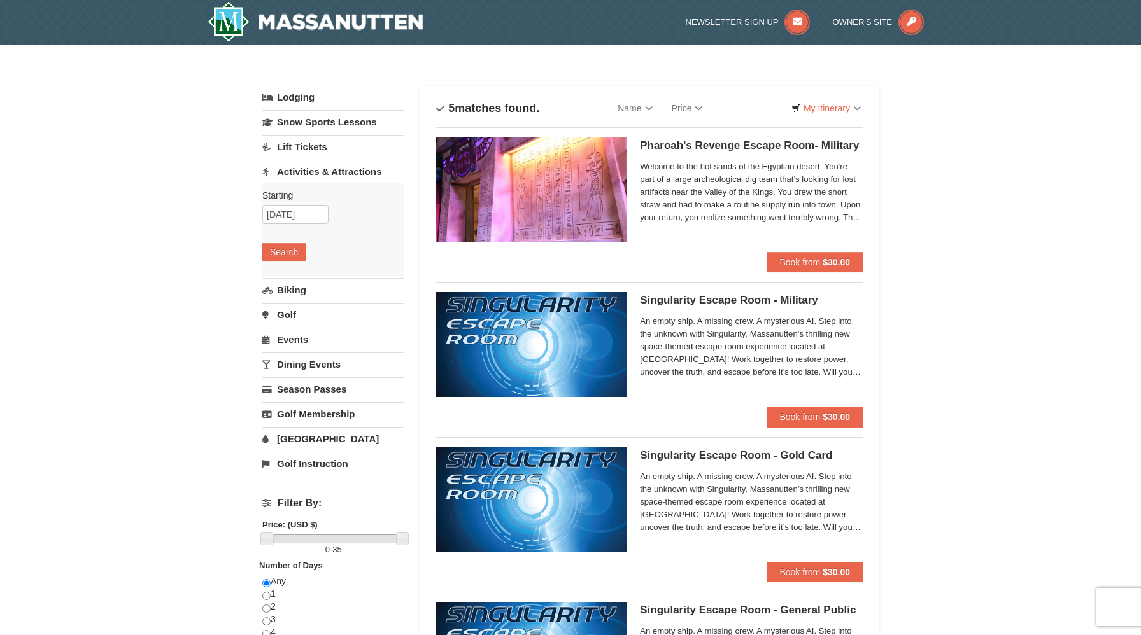
click at [815, 404] on div "Singularity Escape Room - Military Massanutten Escape Rooms & Virtual Reality" at bounding box center [751, 349] width 223 height 115
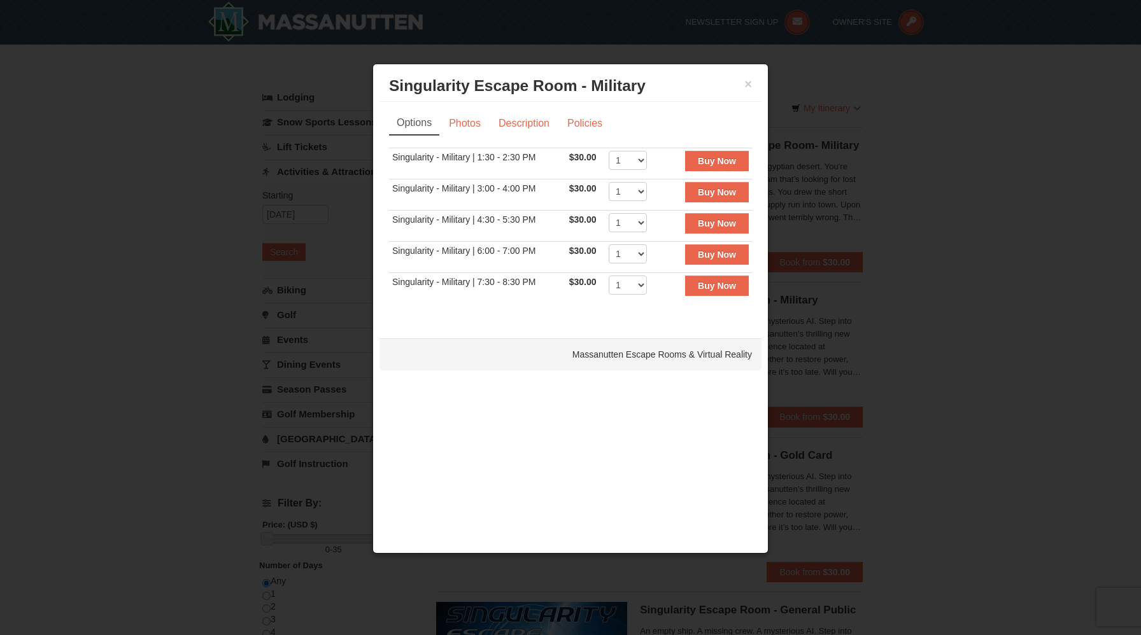
click at [877, 387] on div at bounding box center [570, 317] width 1141 height 635
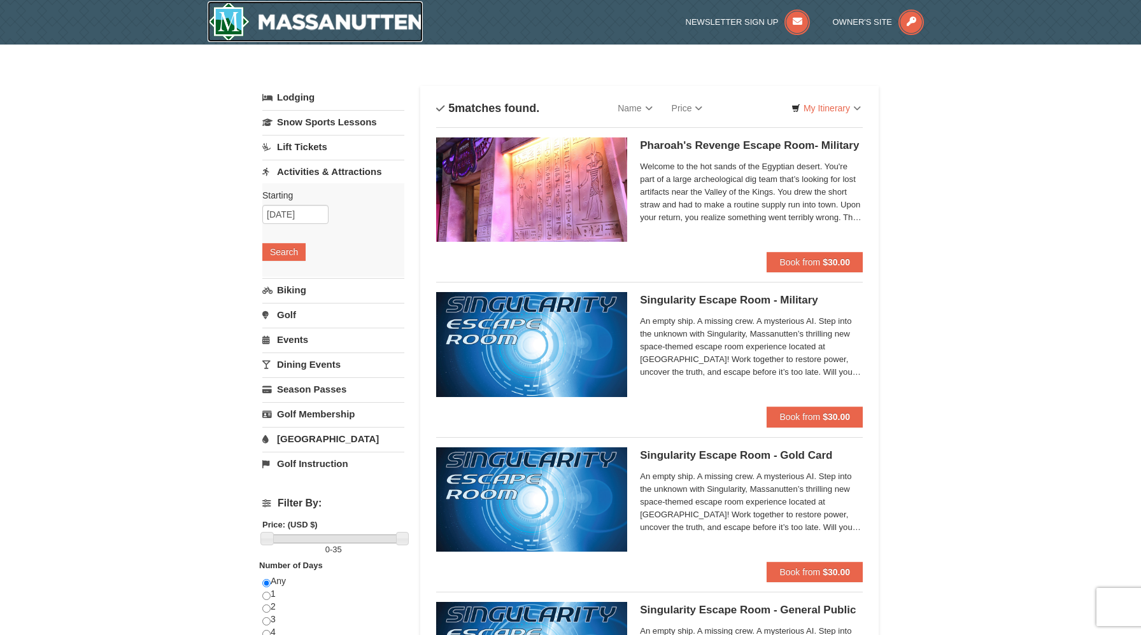
click at [296, 15] on img at bounding box center [315, 21] width 215 height 41
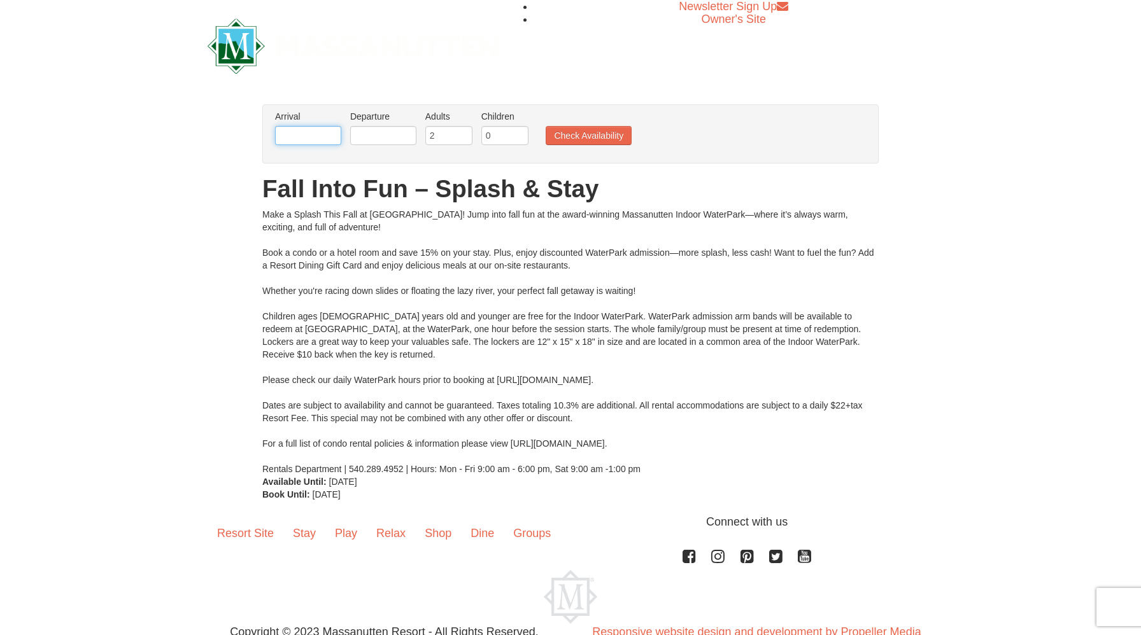
click at [290, 138] on input "text" at bounding box center [308, 135] width 66 height 19
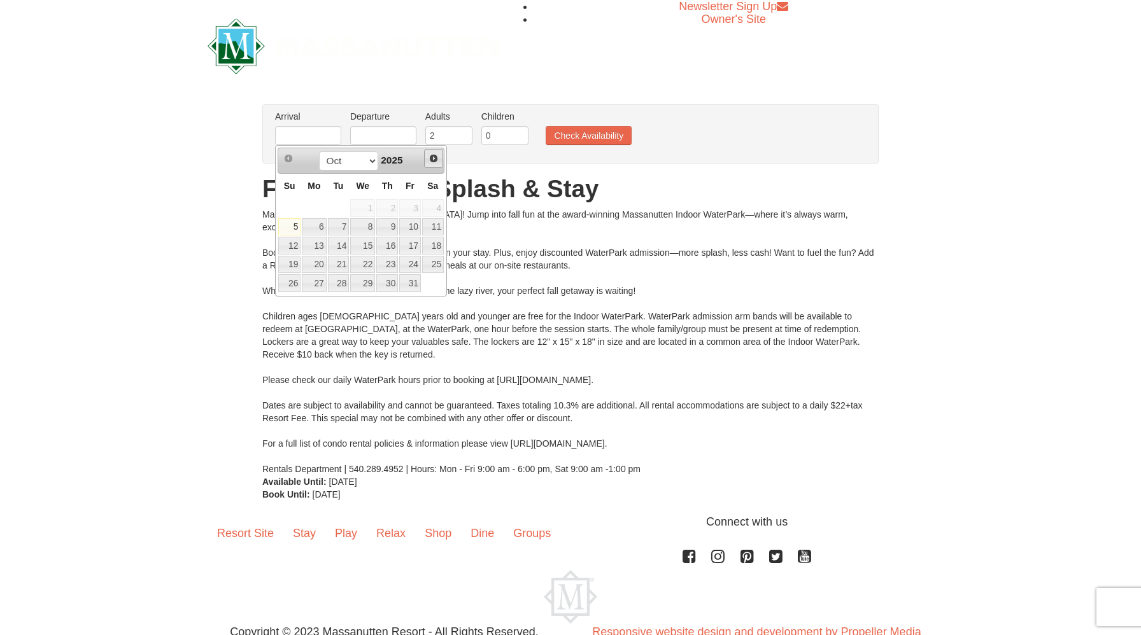
click at [435, 162] on span "Next" at bounding box center [433, 158] width 10 height 10
click at [292, 229] on link "2" at bounding box center [289, 227] width 22 height 18
type input "[DATE]"
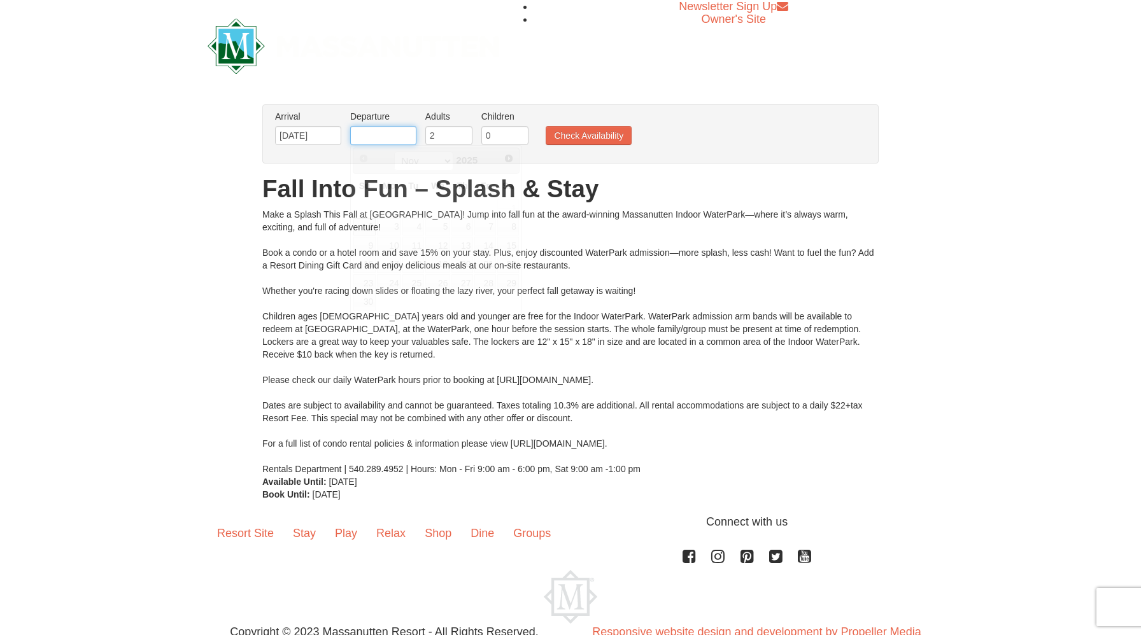
click at [360, 136] on input "text" at bounding box center [383, 135] width 66 height 19
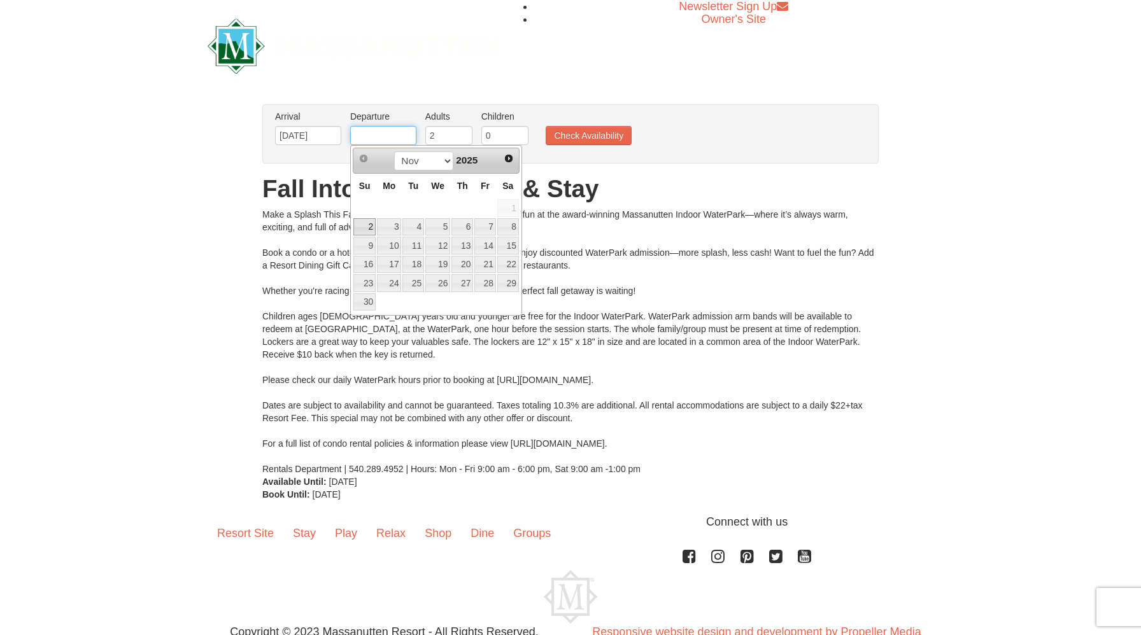
type input "[DATE]"
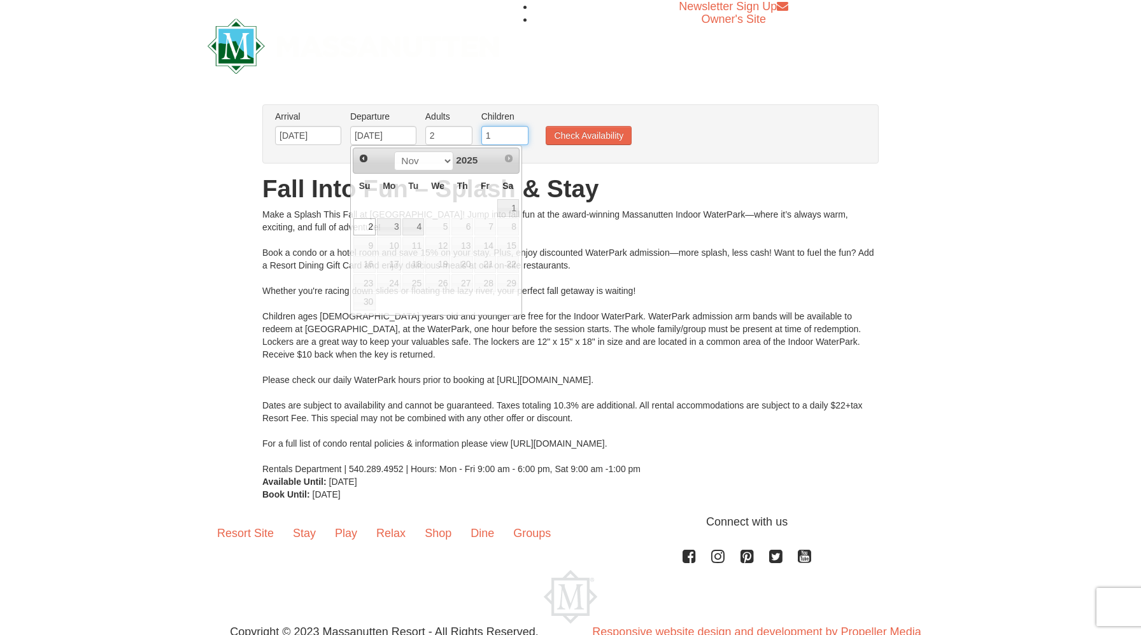
click at [516, 131] on input "1" at bounding box center [504, 135] width 47 height 19
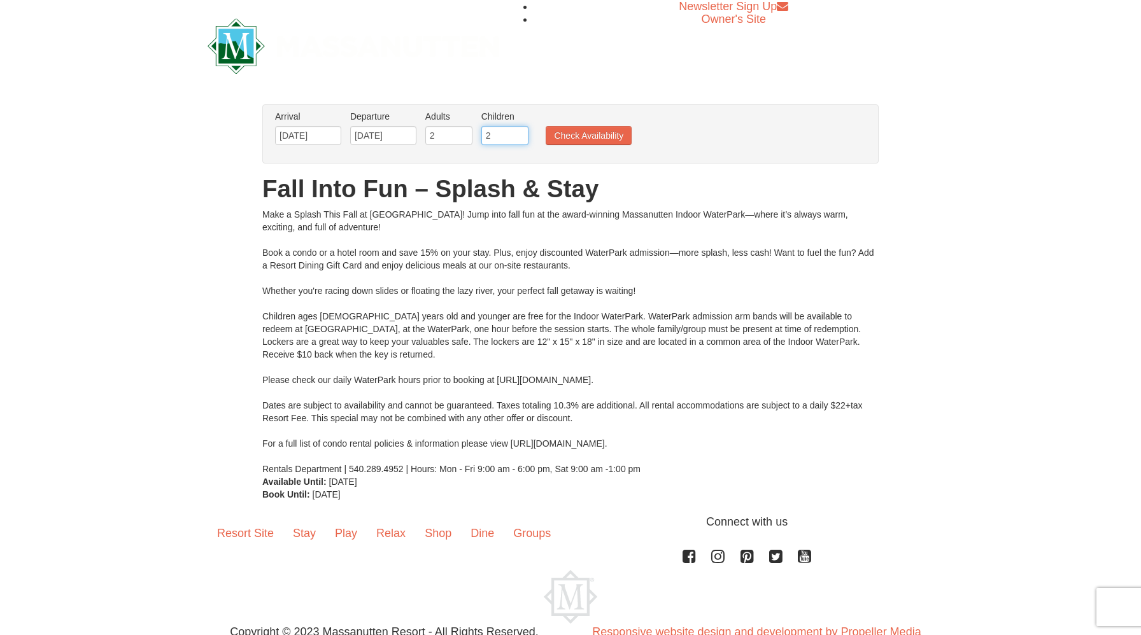
type input "2"
click at [516, 131] on input "2" at bounding box center [504, 135] width 47 height 19
click at [575, 134] on button "Check Availability" at bounding box center [589, 135] width 86 height 19
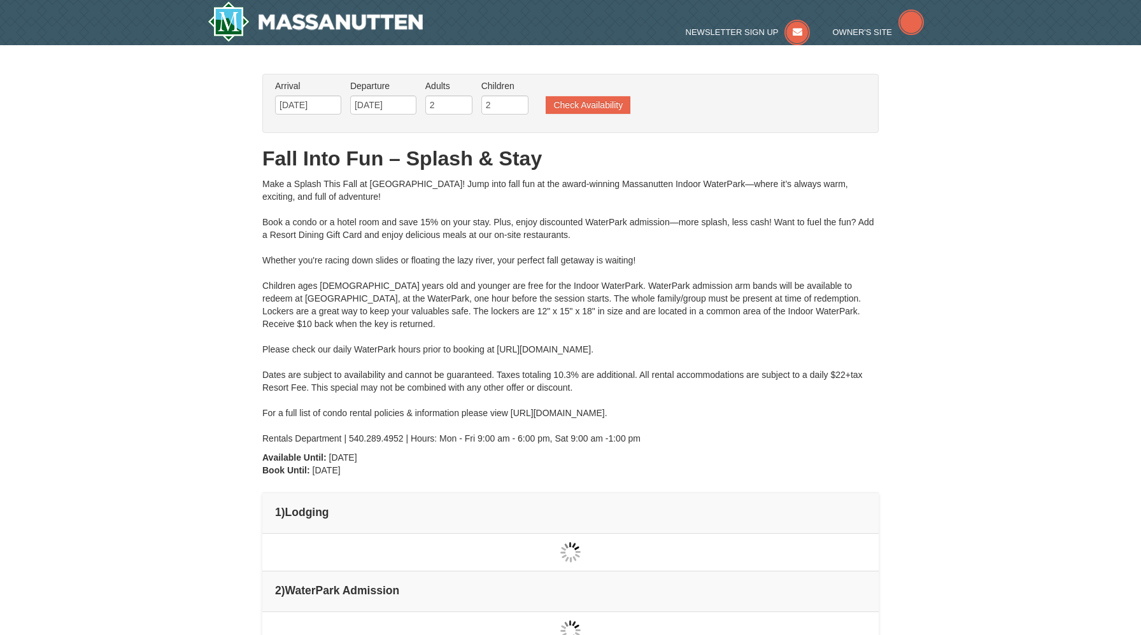
type input "[DATE]"
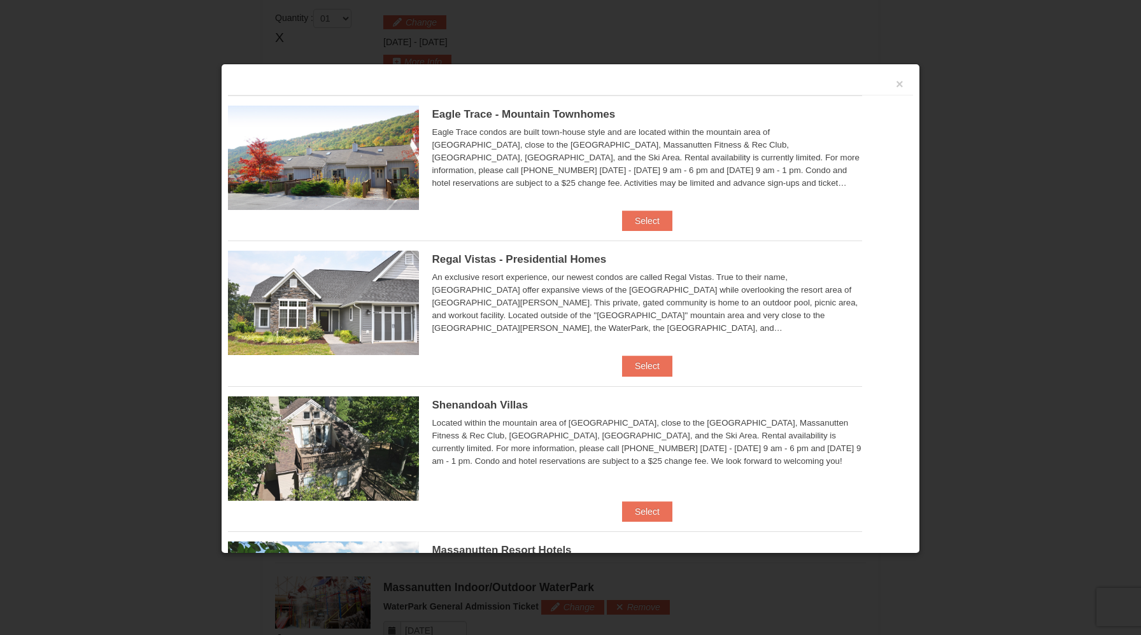
scroll to position [542, 0]
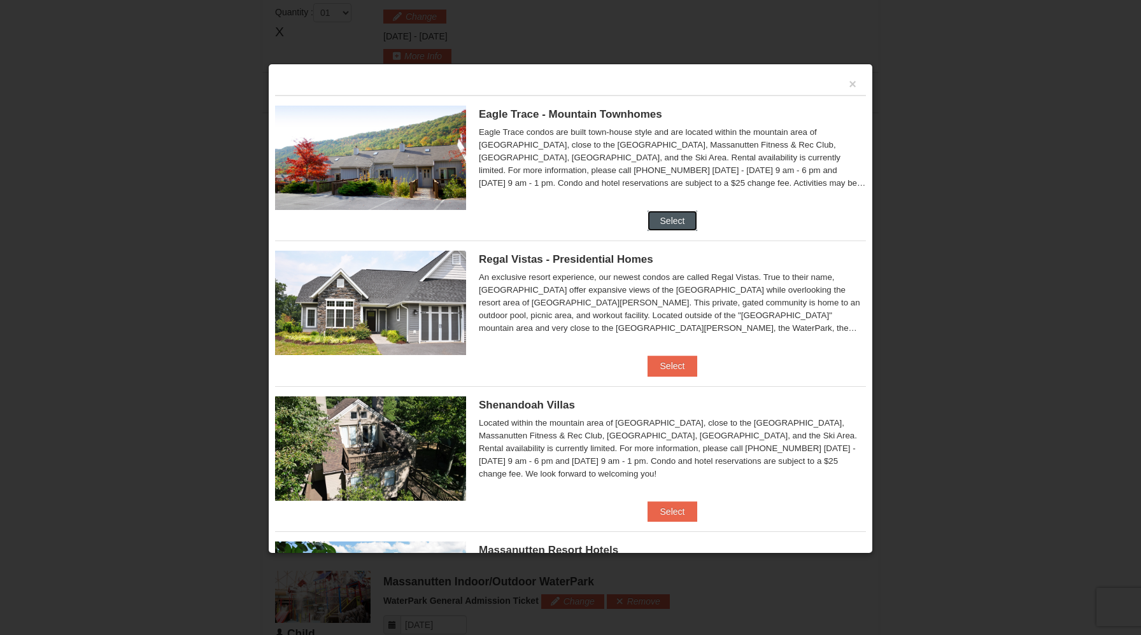
click at [666, 218] on button "Select" at bounding box center [672, 221] width 50 height 20
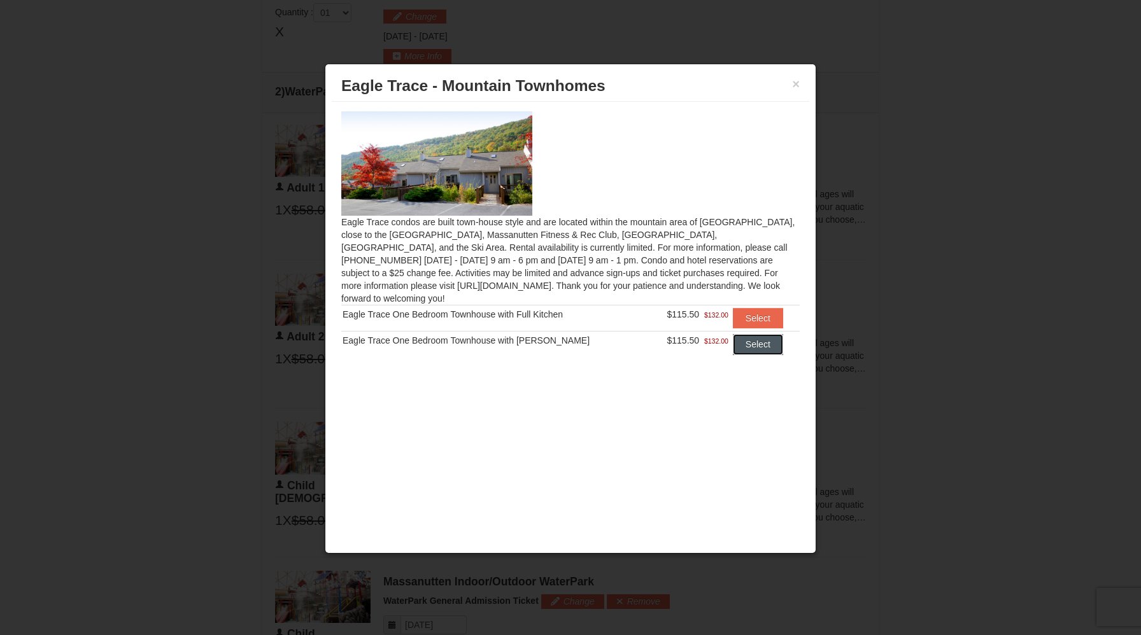
click at [763, 337] on button "Select" at bounding box center [758, 344] width 50 height 20
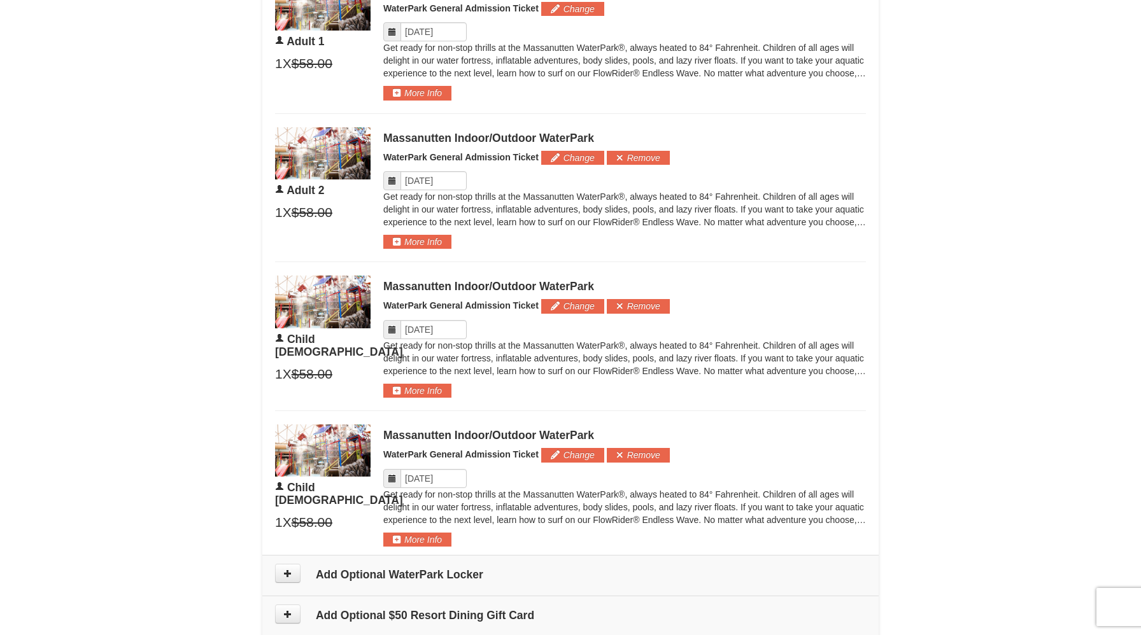
scroll to position [560, 0]
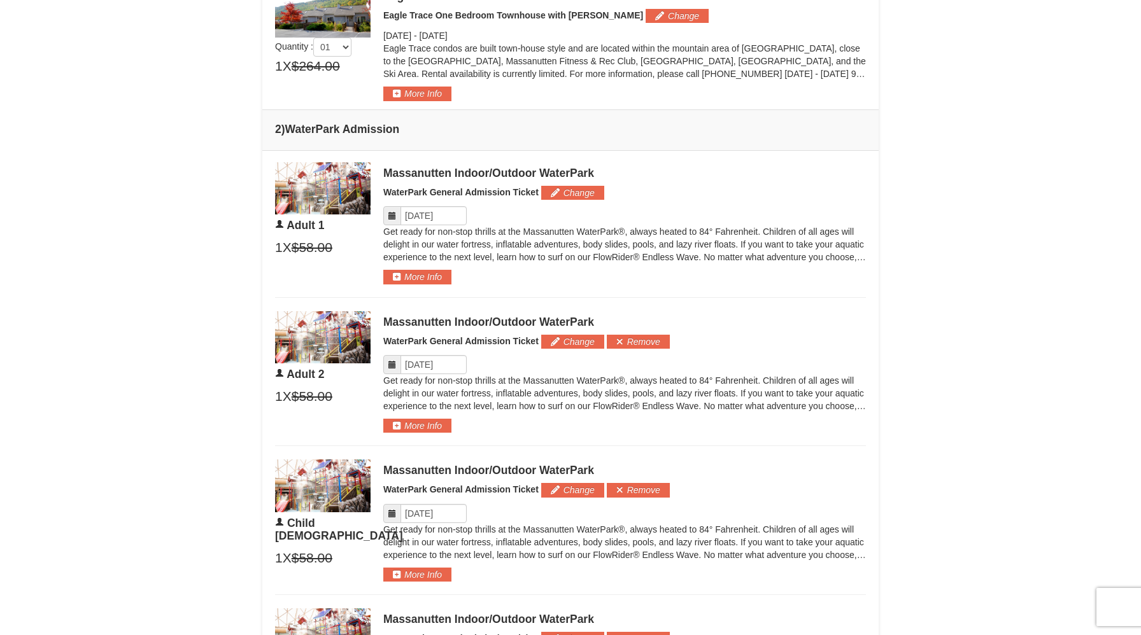
click at [388, 363] on icon at bounding box center [392, 364] width 9 height 9
click at [400, 363] on input "Please format dates MM/DD/YYYY" at bounding box center [433, 364] width 66 height 19
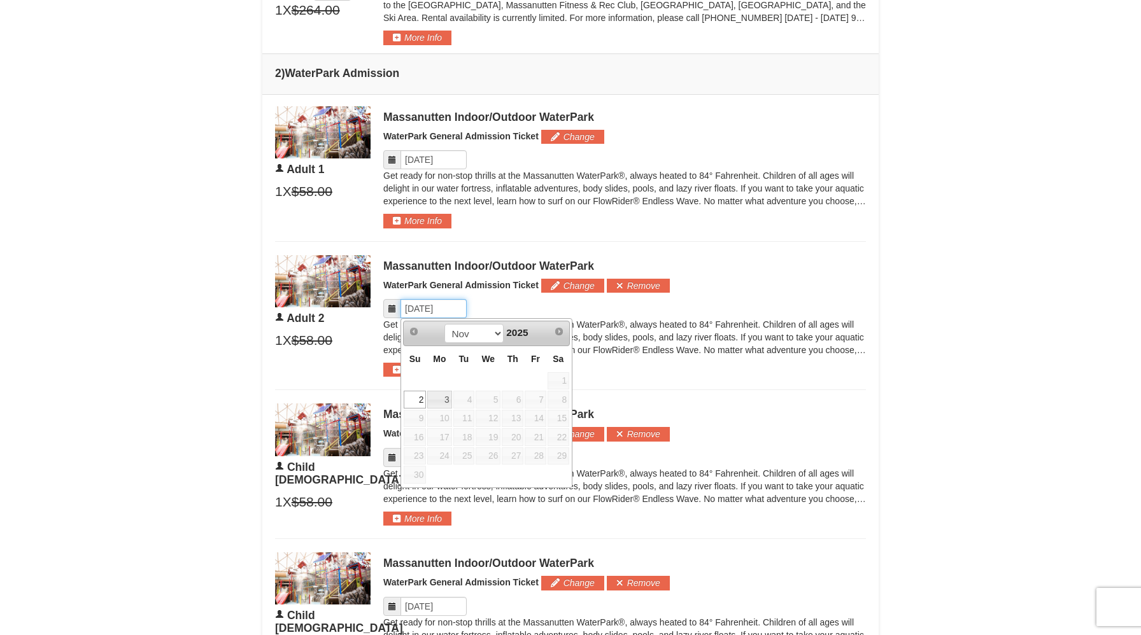
scroll to position [628, 0]
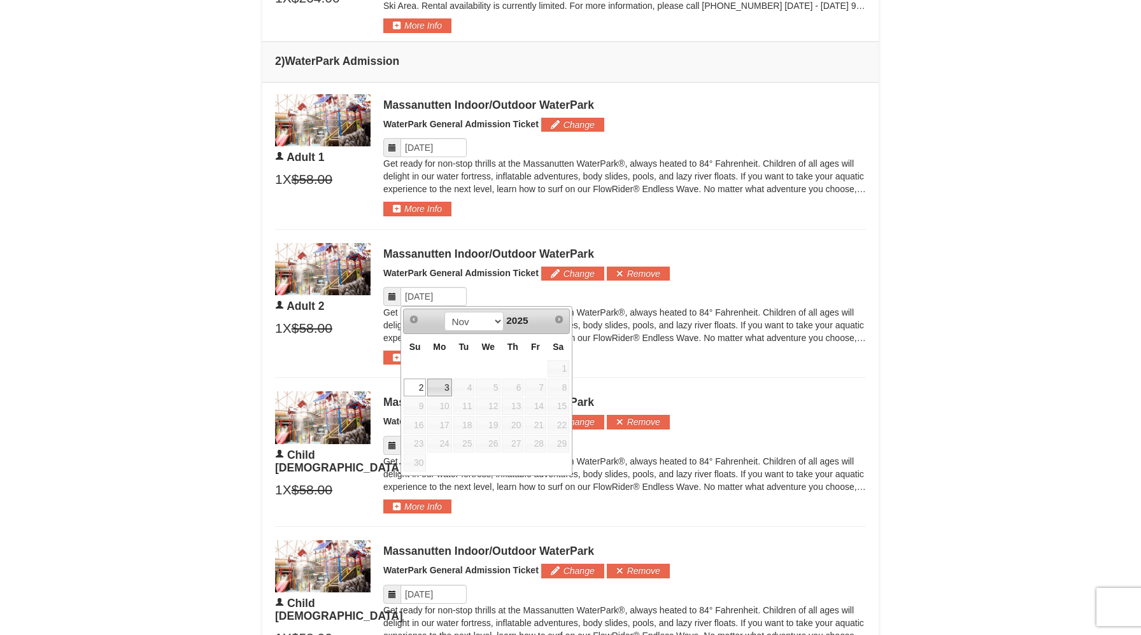
click at [446, 390] on link "3" at bounding box center [439, 388] width 24 height 18
type input "[DATE]"
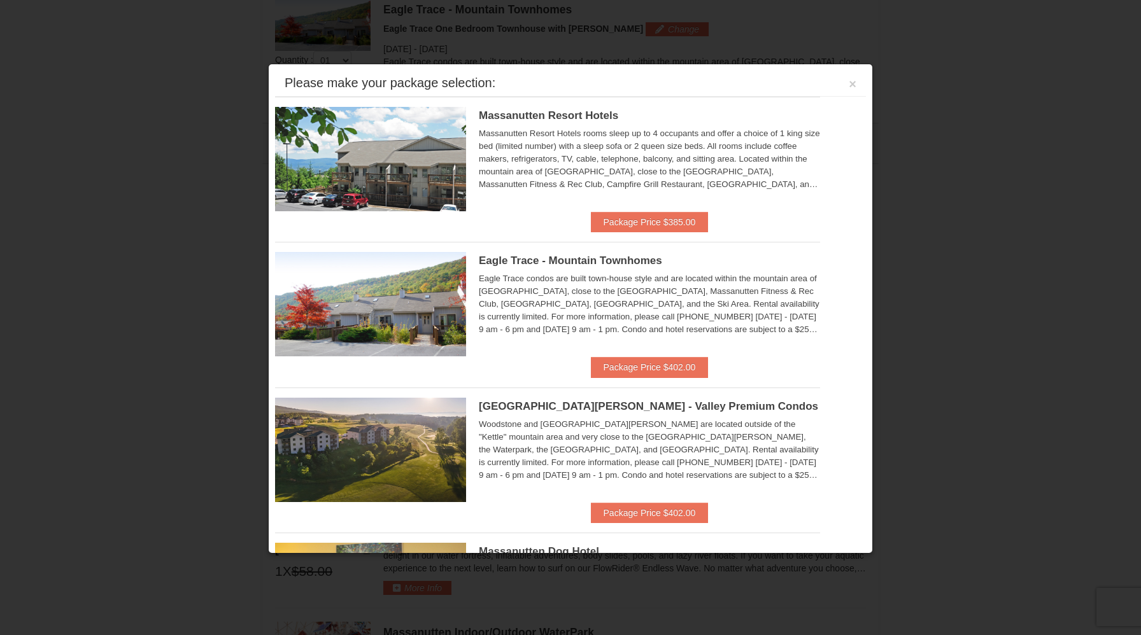
scroll to position [545, 0]
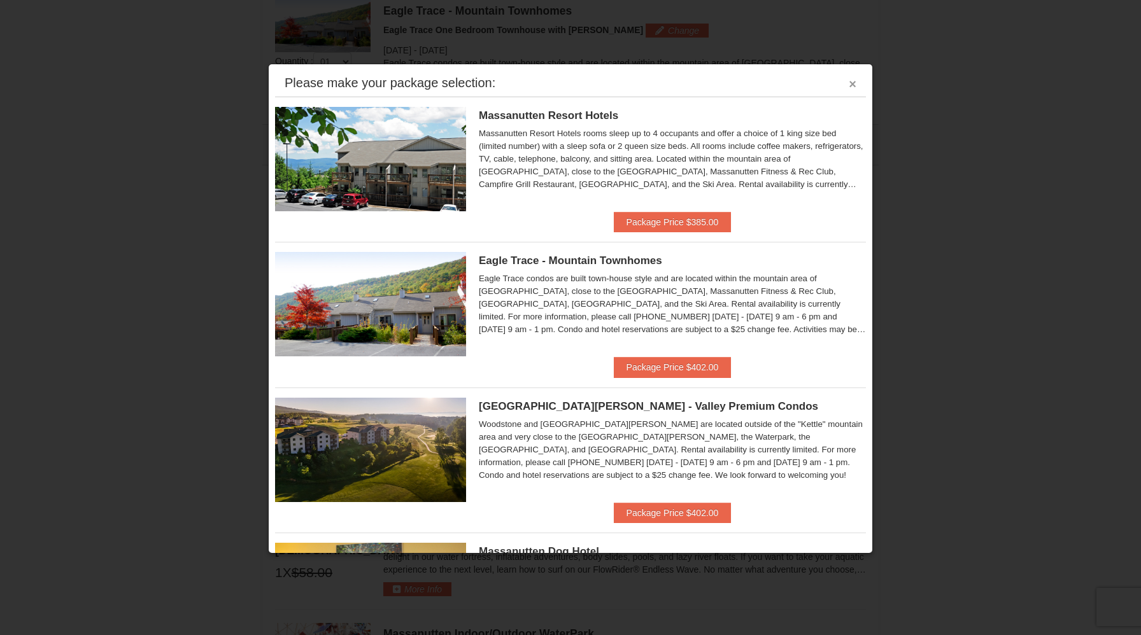
click at [849, 81] on button "×" at bounding box center [853, 84] width 8 height 13
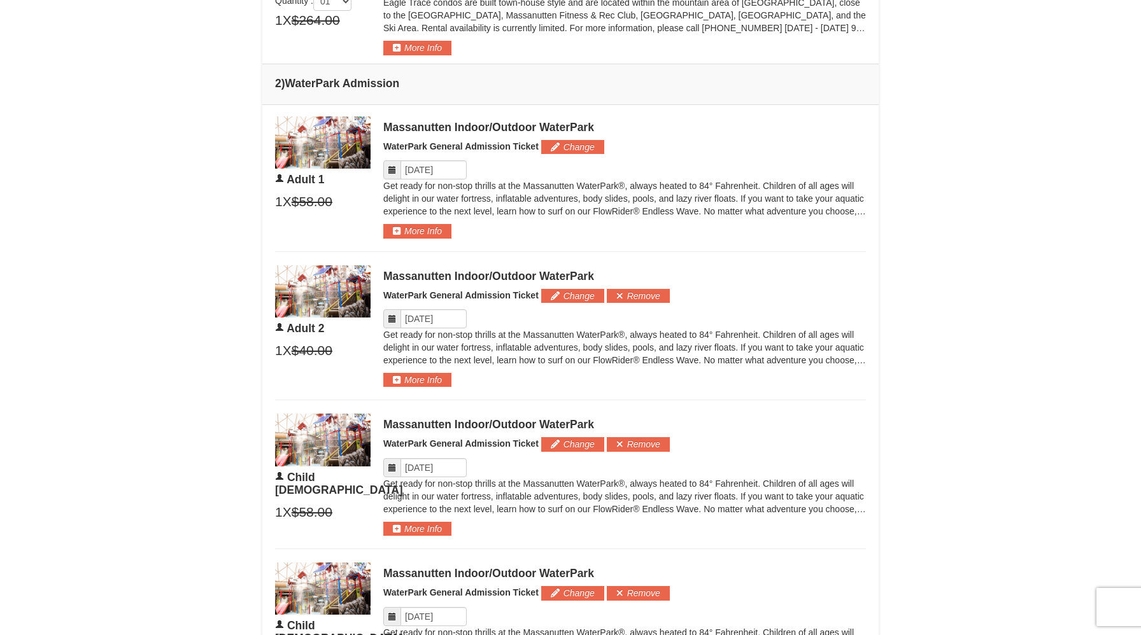
scroll to position [628, 0]
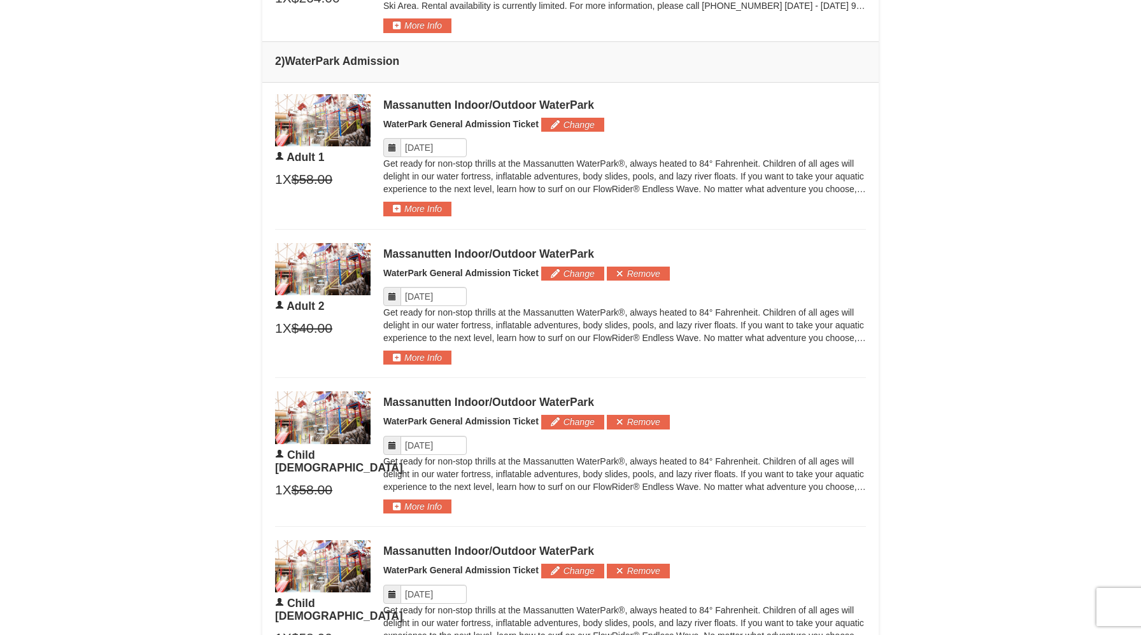
click at [394, 148] on icon at bounding box center [392, 147] width 9 height 9
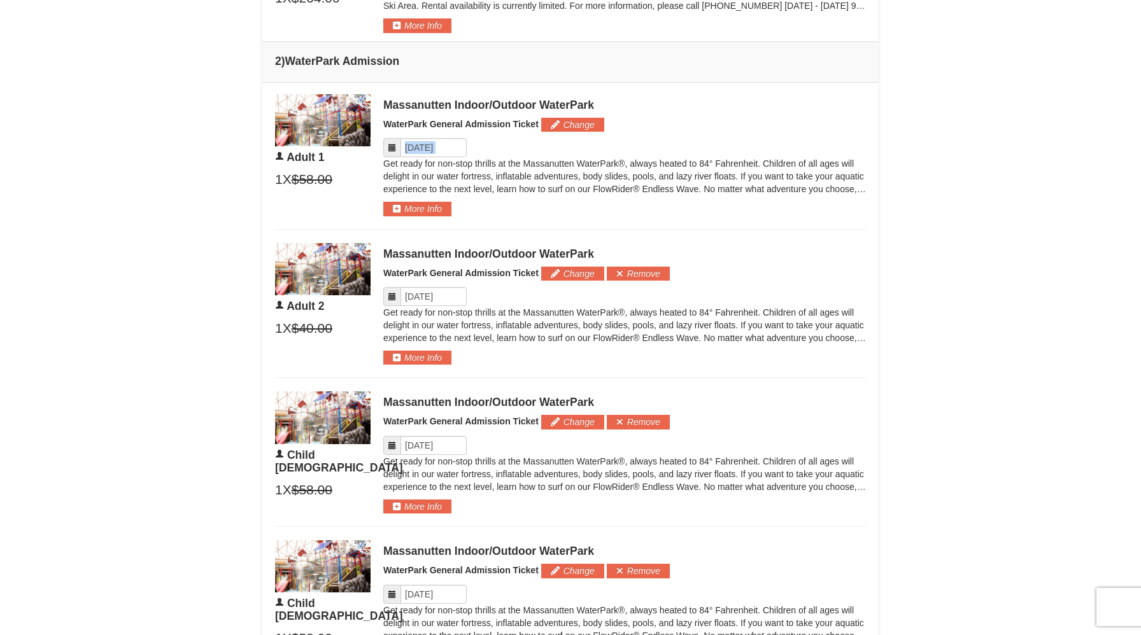
click at [394, 148] on icon at bounding box center [392, 147] width 9 height 9
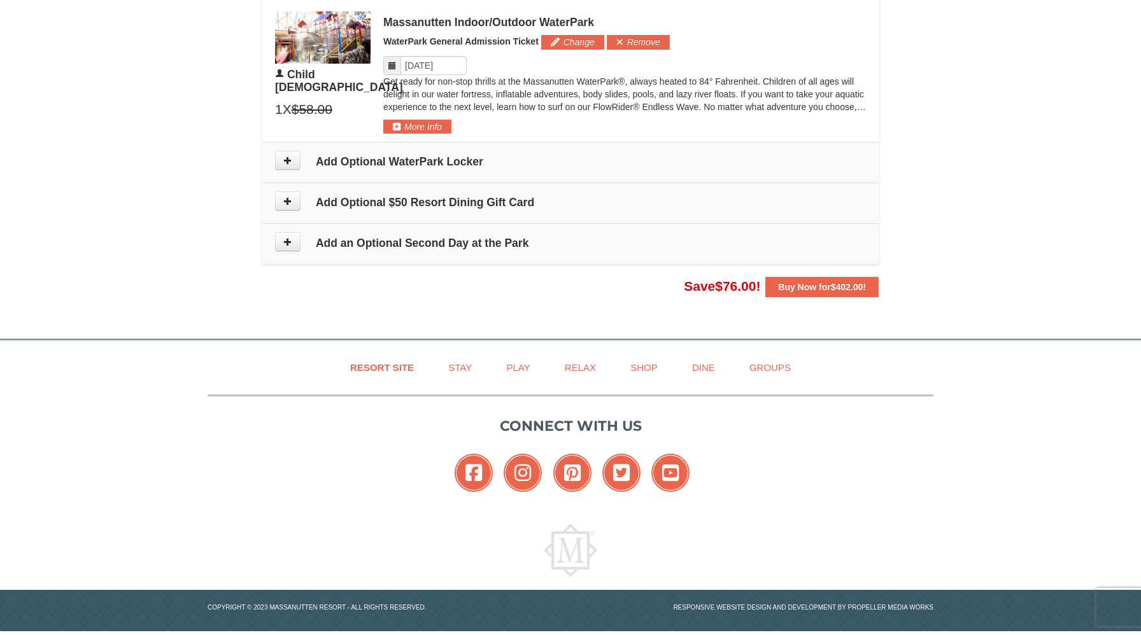
scroll to position [1166, 0]
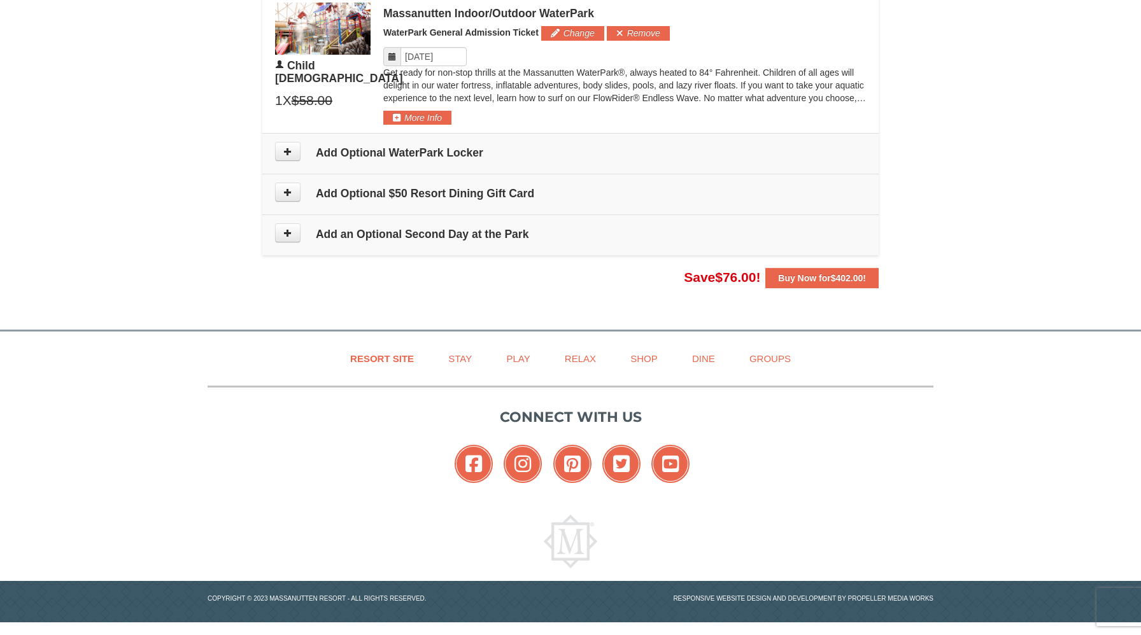
click at [551, 149] on h4 "Add Optional WaterPark Locker" at bounding box center [570, 152] width 591 height 13
click at [295, 194] on button at bounding box center [287, 192] width 25 height 19
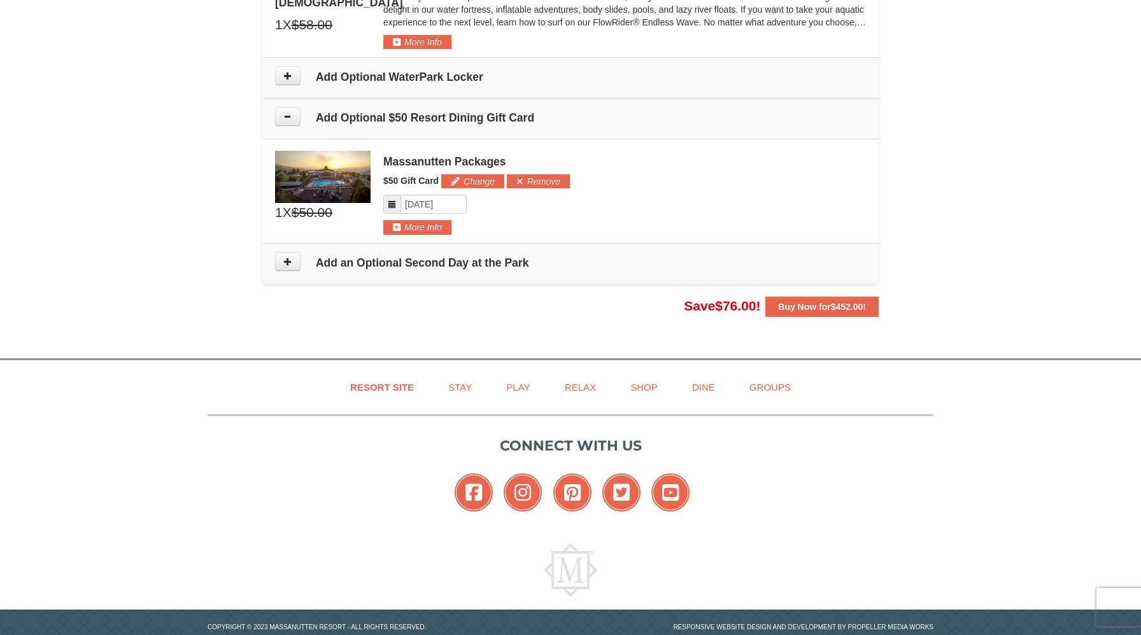
scroll to position [1270, 0]
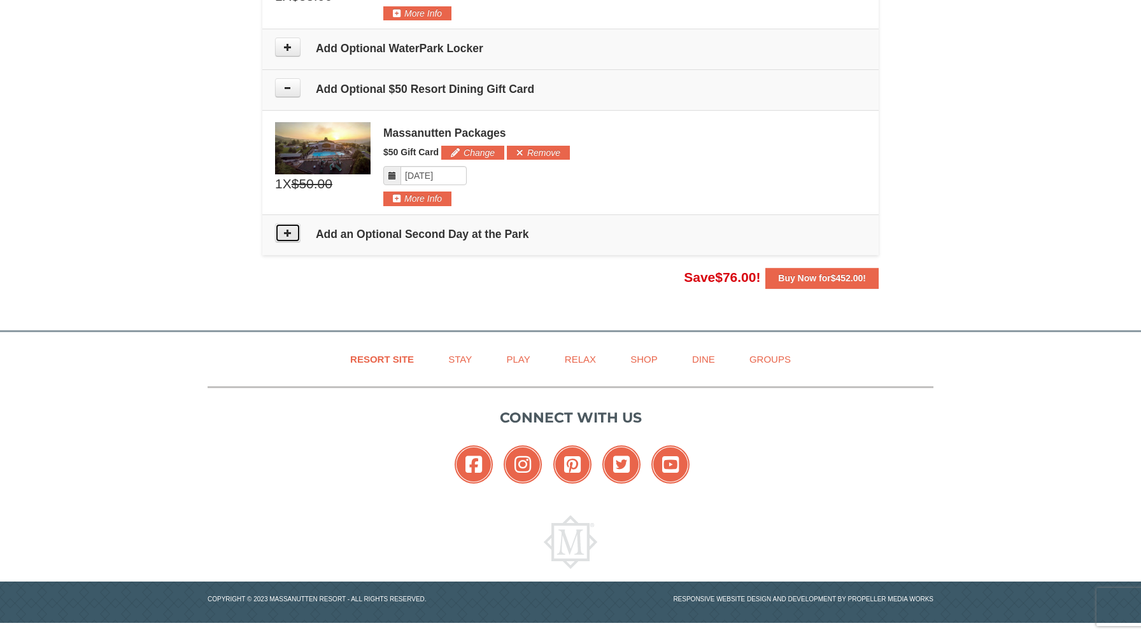
click at [290, 237] on button at bounding box center [287, 232] width 25 height 19
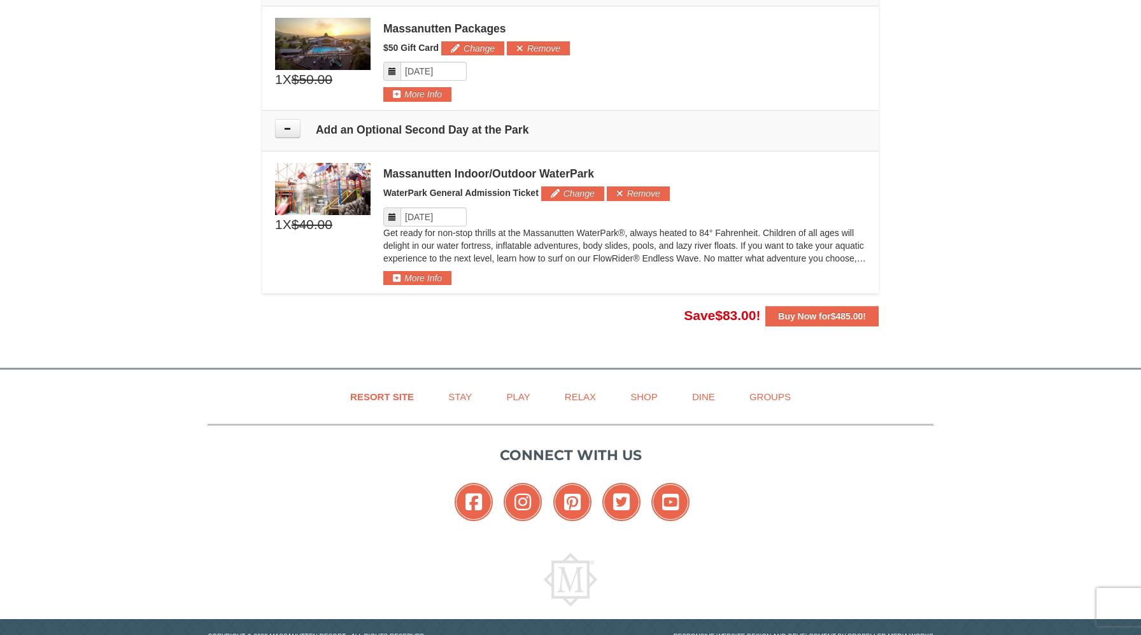
scroll to position [1413, 0]
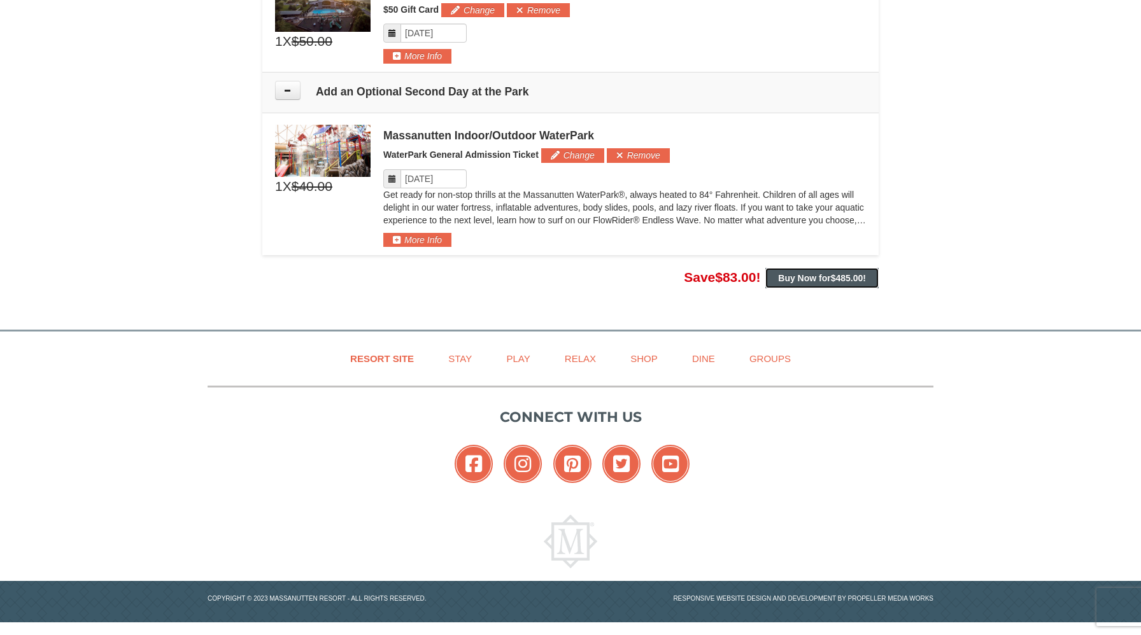
click at [817, 278] on strong "Buy Now for $485.00 !" at bounding box center [822, 278] width 88 height 10
click at [292, 86] on icon at bounding box center [287, 90] width 9 height 9
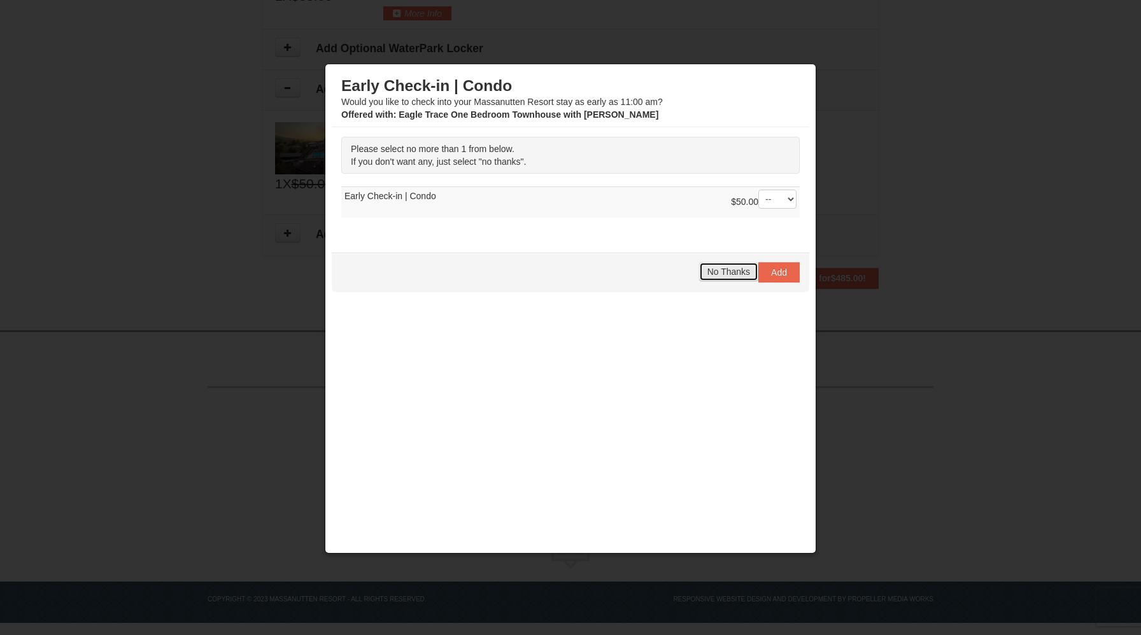
click at [728, 276] on span "No Thanks" at bounding box center [728, 272] width 43 height 10
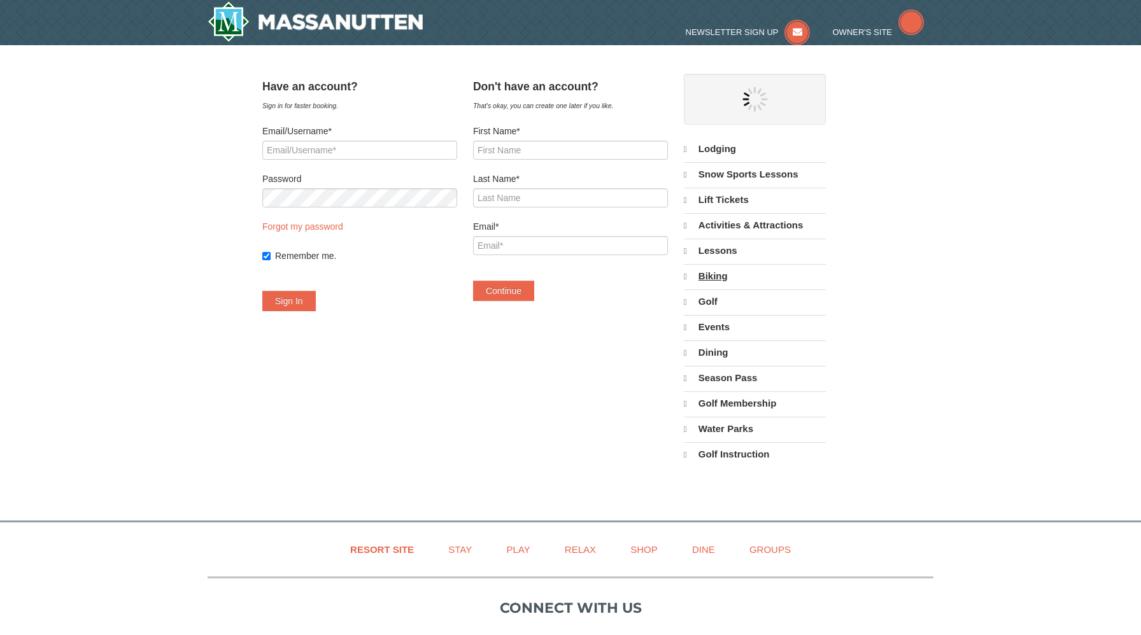
select select "10"
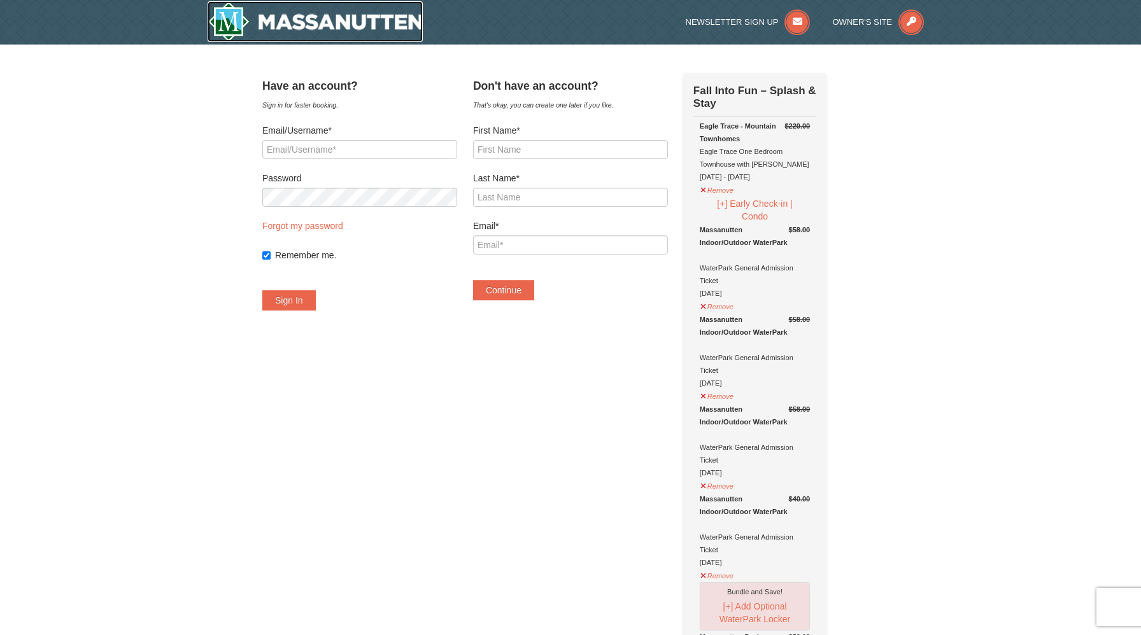
click at [302, 32] on img at bounding box center [315, 21] width 215 height 41
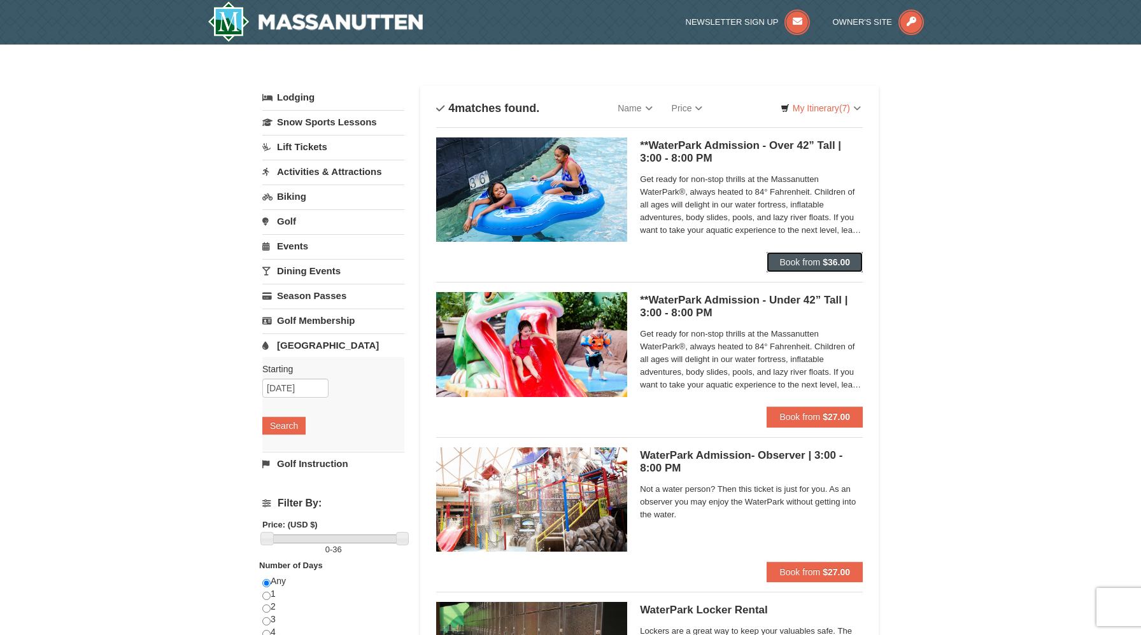
click at [800, 266] on span "Book from" at bounding box center [799, 262] width 41 height 10
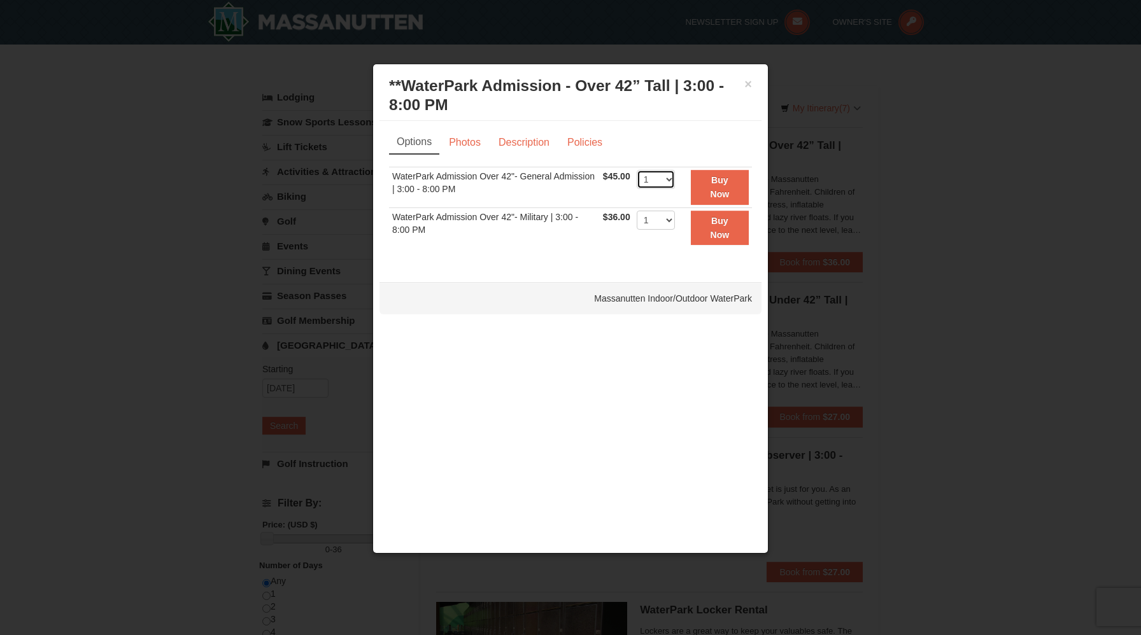
click at [665, 185] on select "1 2 3 4 5 6 7 8 9 10 11 12 13 14 15 16 17 18 19 20 21 22" at bounding box center [656, 179] width 38 height 19
click at [662, 179] on select "1 2 3 4 5 6 7 8 9 10 11 12 13 14 15 16 17 18 19 20 21 22" at bounding box center [656, 179] width 38 height 19
click at [637, 170] on select "1 2 3 4 5 6 7 8 9 10 11 12 13 14 15 16 17 18 19 20 21 22" at bounding box center [656, 179] width 38 height 19
click at [652, 218] on select "1 2 3 4 5 6 7 8 9 10 11 12 13 14 15 16 17 18 19 20 21 22" at bounding box center [656, 220] width 38 height 19
click at [637, 211] on select "1 2 3 4 5 6 7 8 9 10 11 12 13 14 15 16 17 18 19 20 21 22" at bounding box center [656, 220] width 38 height 19
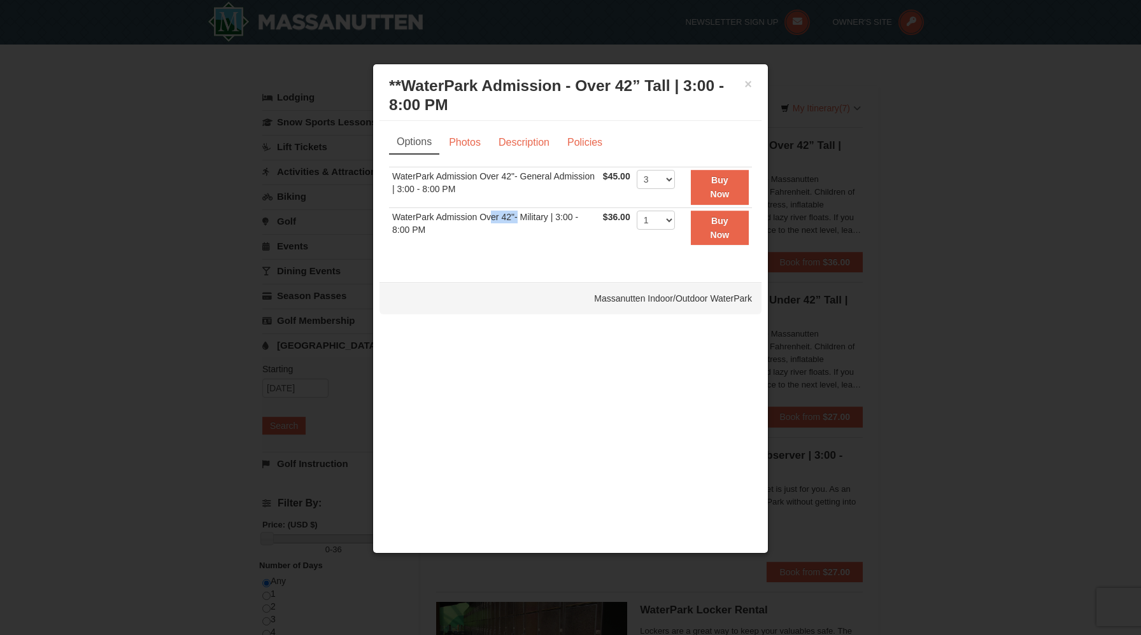
drag, startPoint x: 517, startPoint y: 219, endPoint x: 491, endPoint y: 212, distance: 26.4
click at [491, 212] on td "WaterPark Admission Over 42"- Military | 3:00 - 8:00 PM" at bounding box center [494, 228] width 211 height 40
click at [519, 228] on td "WaterPark Admission Over 42"- Military | 3:00 - 8:00 PM" at bounding box center [494, 228] width 211 height 40
drag, startPoint x: 516, startPoint y: 219, endPoint x: 442, endPoint y: 210, distance: 74.4
click at [442, 210] on td "WaterPark Admission Over 42"- Military | 3:00 - 8:00 PM" at bounding box center [494, 228] width 211 height 40
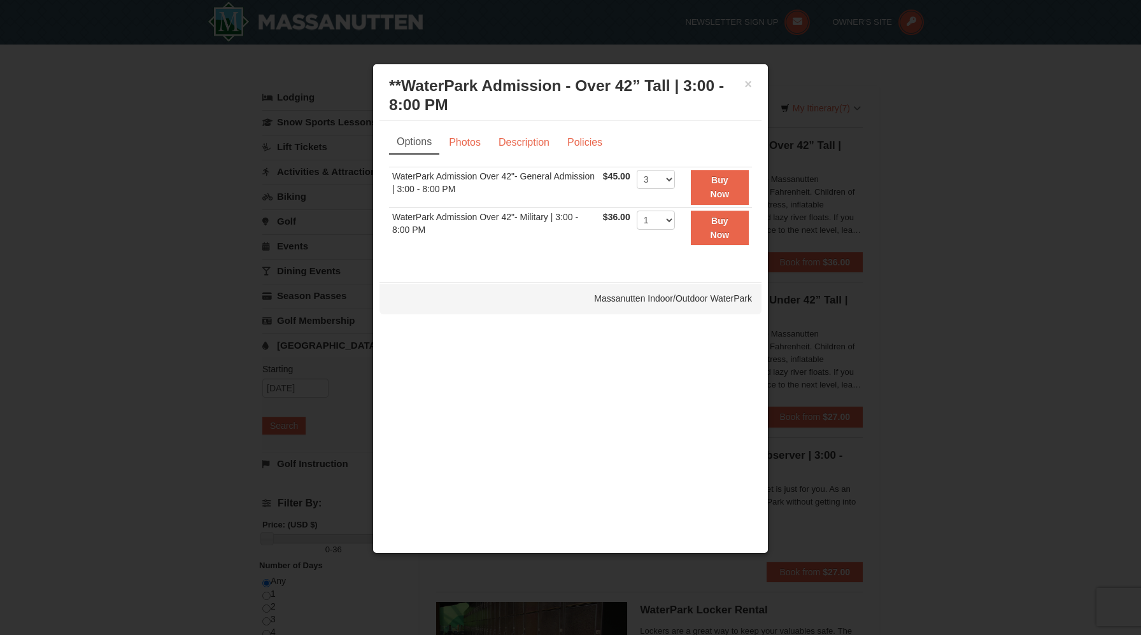
click at [525, 262] on div "Options Photos Description Policies Sorry, no matches found. Please remove some…" at bounding box center [570, 196] width 382 height 150
click at [668, 178] on select "1 2 3 4 5 6 7 8 9 10 11 12 13 14 15 16 17 18 19 20 21 22" at bounding box center [656, 179] width 38 height 19
select select "4"
click at [637, 170] on select "1 2 3 4 5 6 7 8 9 10 11 12 13 14 15 16 17 18 19 20 21 22" at bounding box center [656, 179] width 38 height 19
click at [710, 192] on strong "Buy Now" at bounding box center [719, 187] width 19 height 24
